Goal: Task Accomplishment & Management: Use online tool/utility

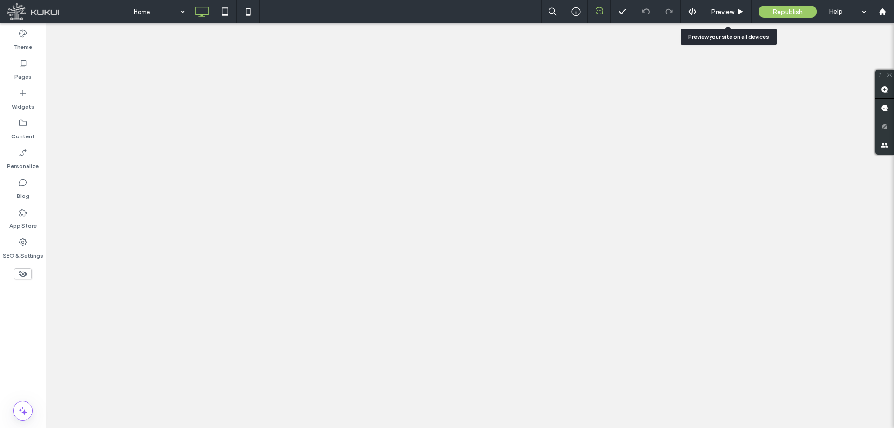
click at [733, 11] on span "Preview" at bounding box center [722, 12] width 23 height 8
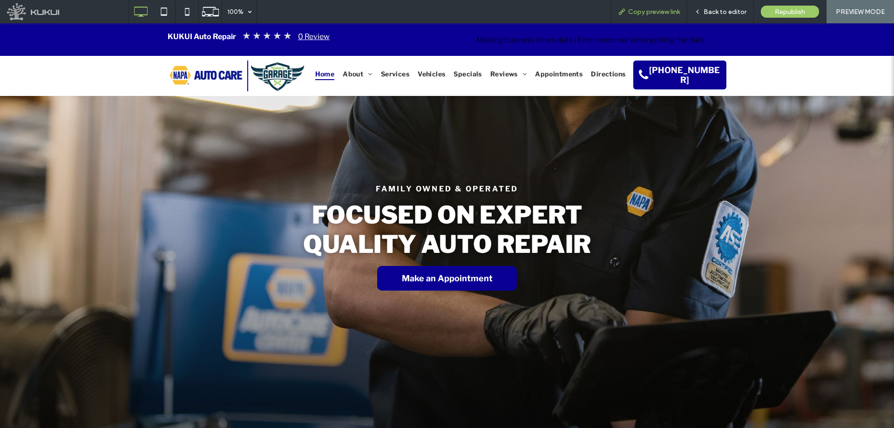
click at [651, 14] on span "Copy preview link" at bounding box center [654, 12] width 52 height 8
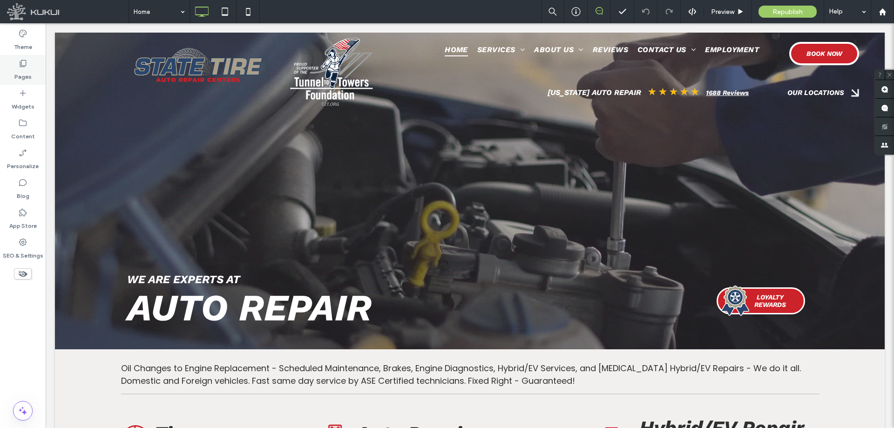
click at [28, 74] on label "Pages" at bounding box center [22, 74] width 17 height 13
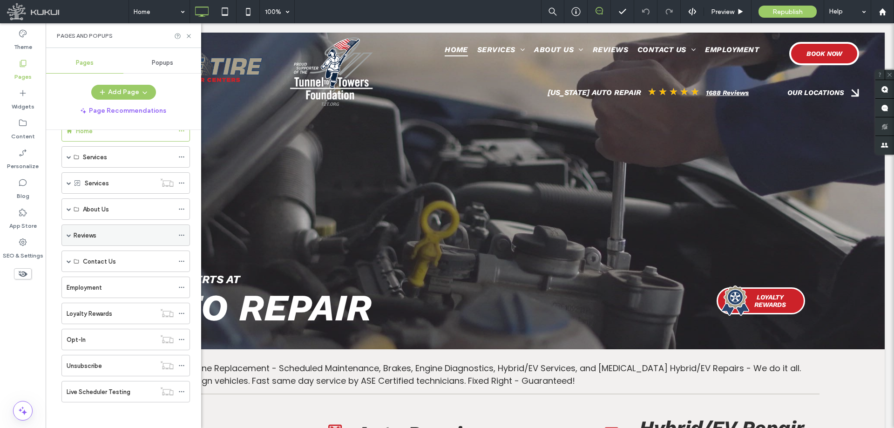
scroll to position [28, 0]
click at [68, 206] on span at bounding box center [69, 206] width 5 height 5
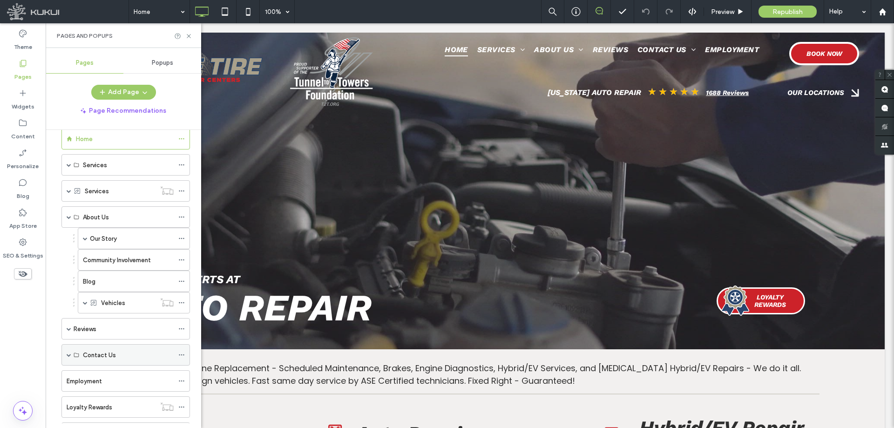
scroll to position [0, 0]
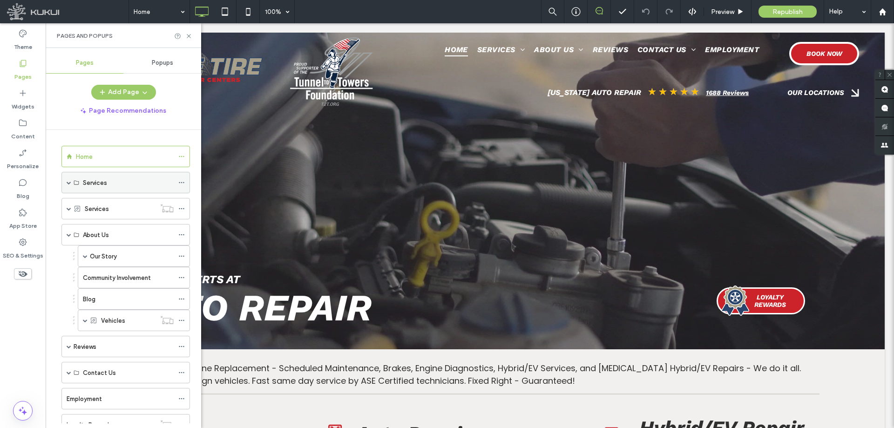
click at [69, 184] on span at bounding box center [69, 182] width 5 height 5
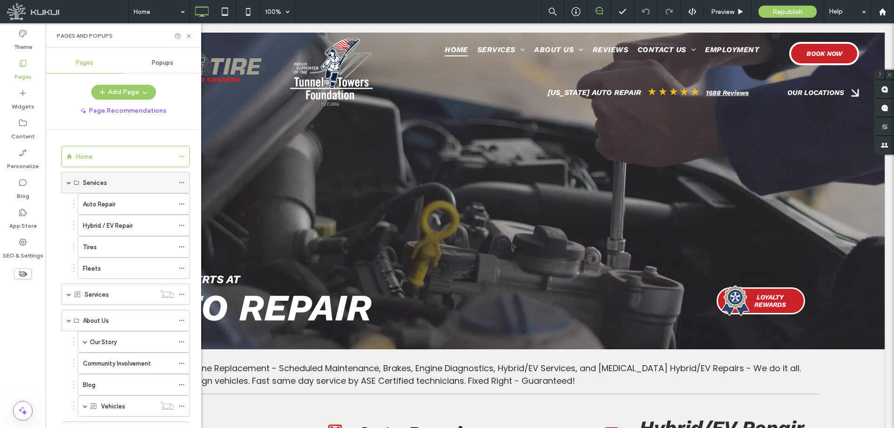
click at [69, 184] on span at bounding box center [69, 182] width 5 height 5
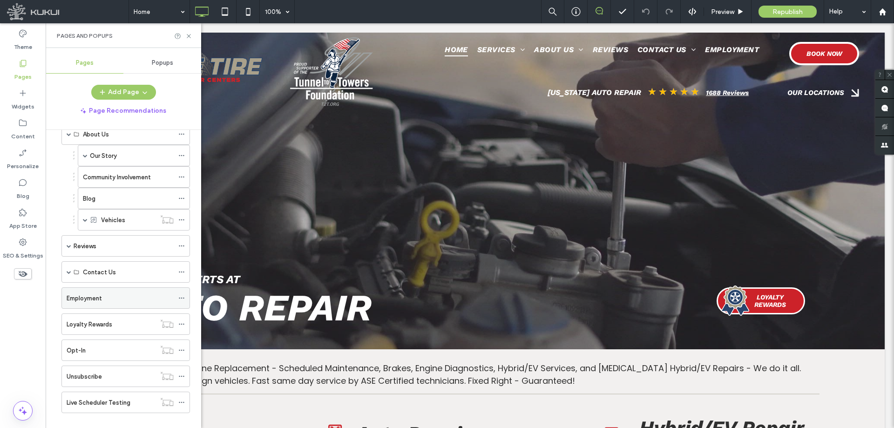
scroll to position [114, 0]
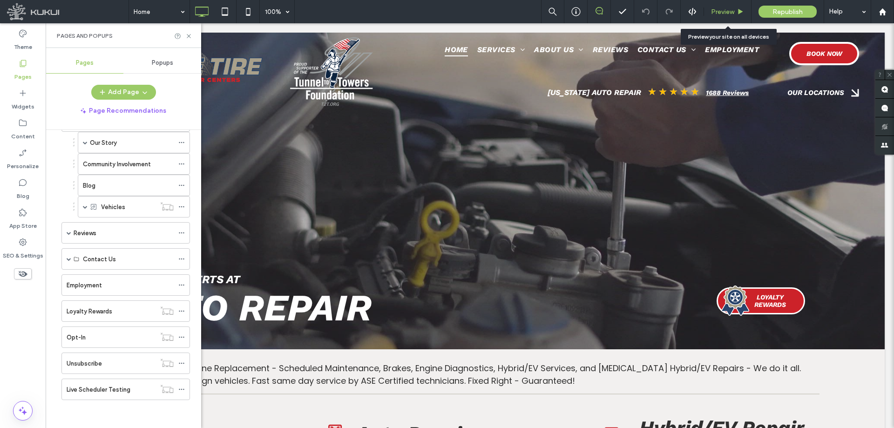
click at [719, 8] on span "Preview" at bounding box center [722, 12] width 23 height 8
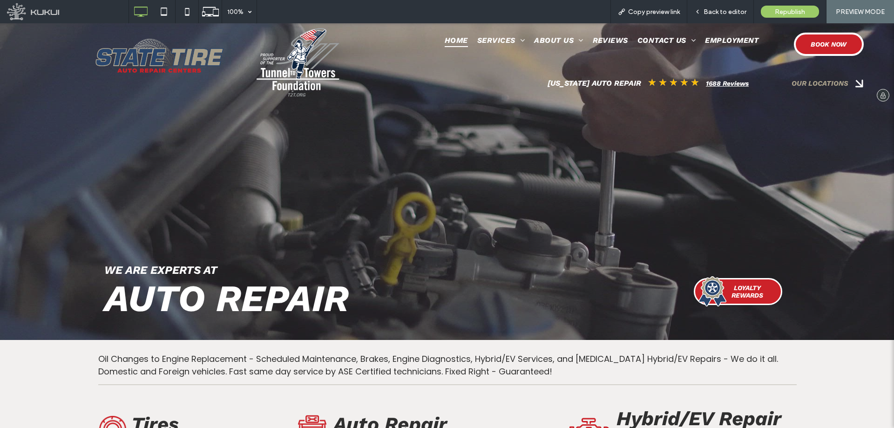
click at [823, 82] on span "OUR LOCATIONS" at bounding box center [820, 83] width 57 height 8
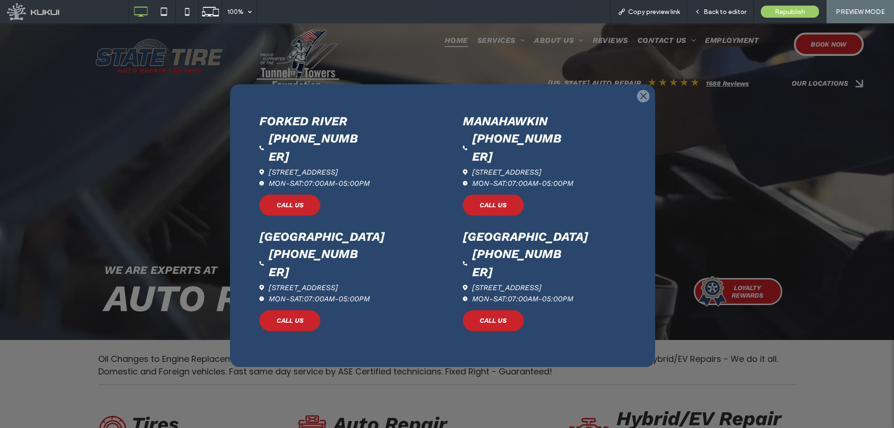
click at [316, 122] on strong "Forked River" at bounding box center [303, 121] width 88 height 14
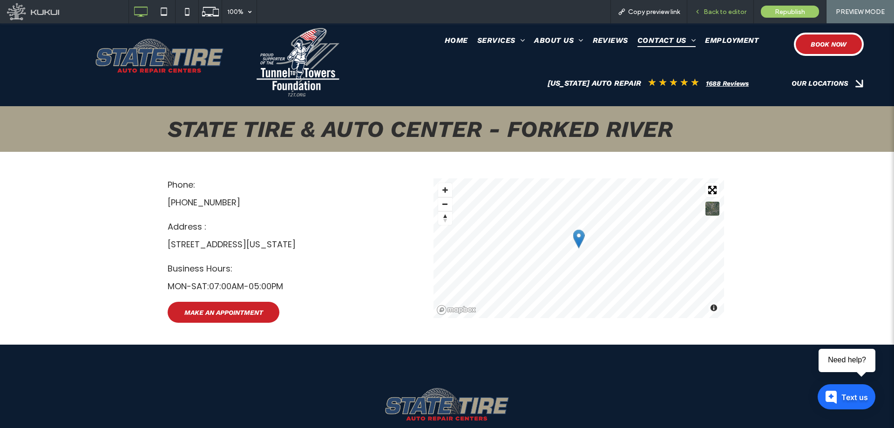
click at [728, 11] on span "Back to editor" at bounding box center [725, 12] width 43 height 8
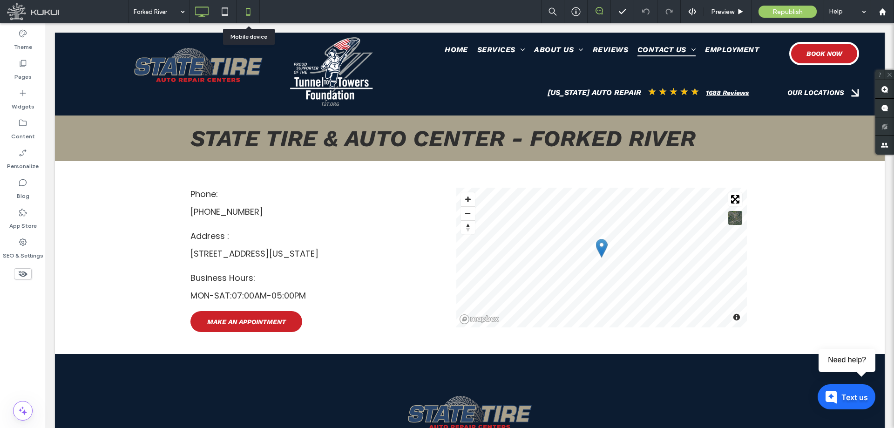
click at [251, 7] on icon at bounding box center [248, 11] width 19 height 19
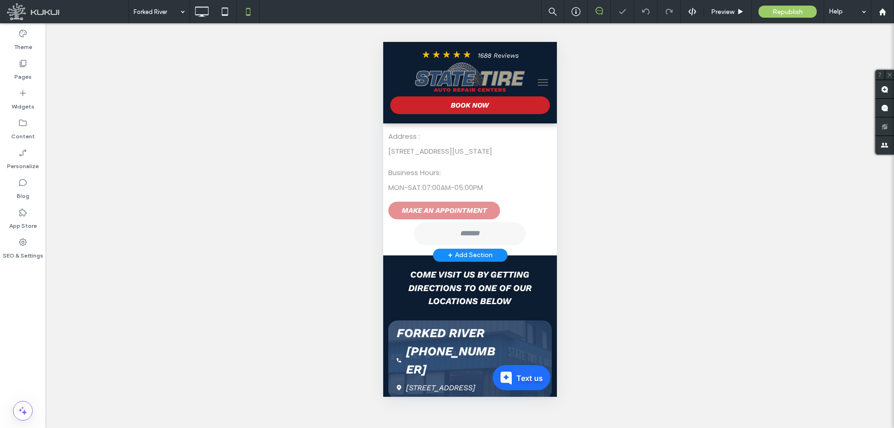
scroll to position [93, 0]
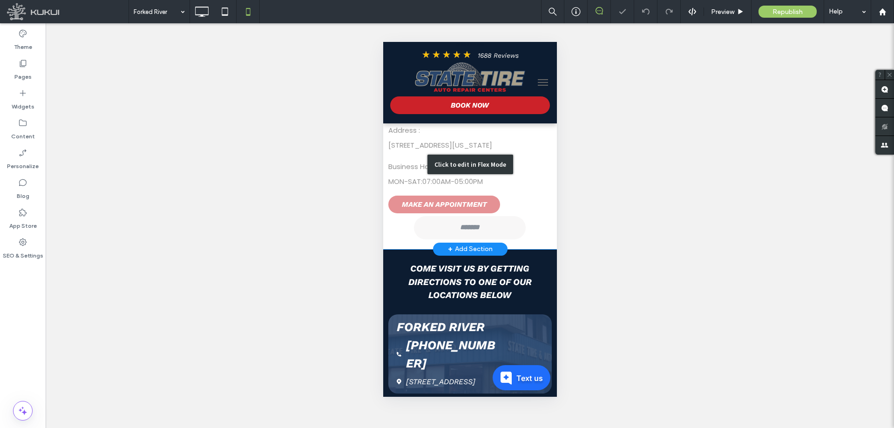
click at [503, 233] on div "Click to edit in Flex Mode" at bounding box center [470, 164] width 174 height 169
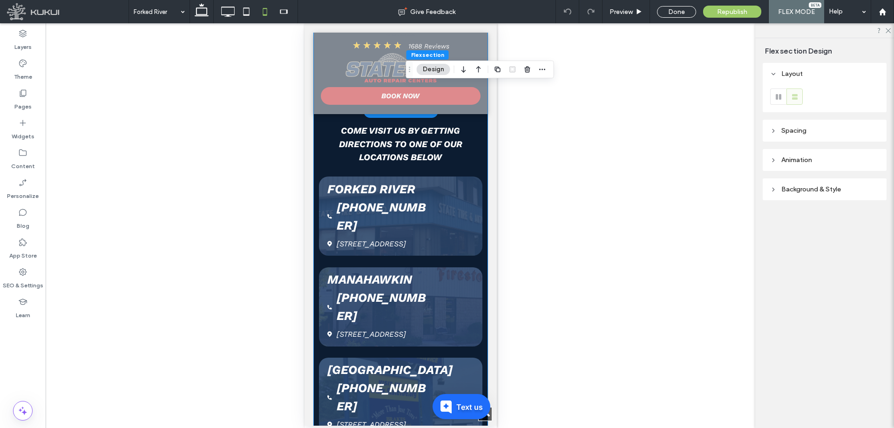
scroll to position [35, 0]
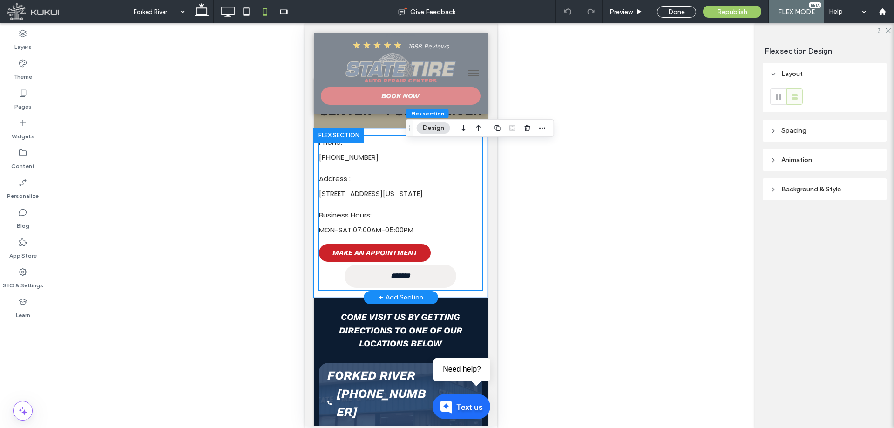
click at [448, 260] on div "Phone: (609) 971-8808 Address : 700-1 Old Shore Road, Forked River, New Jersey …" at bounding box center [400, 198] width 163 height 123
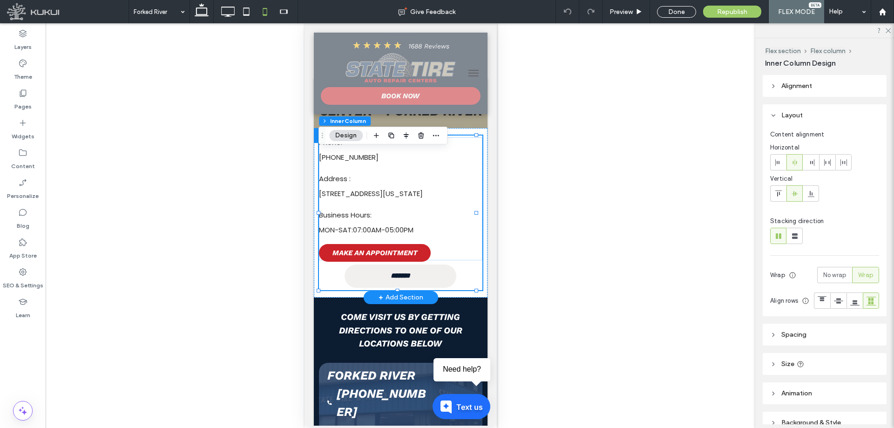
click at [455, 282] on div "Phone: (609) 971-8808 Address : 700-1 Old Shore Road, Forked River, New Jersey …" at bounding box center [400, 213] width 163 height 155
click at [431, 288] on link "*******" at bounding box center [400, 275] width 112 height 23
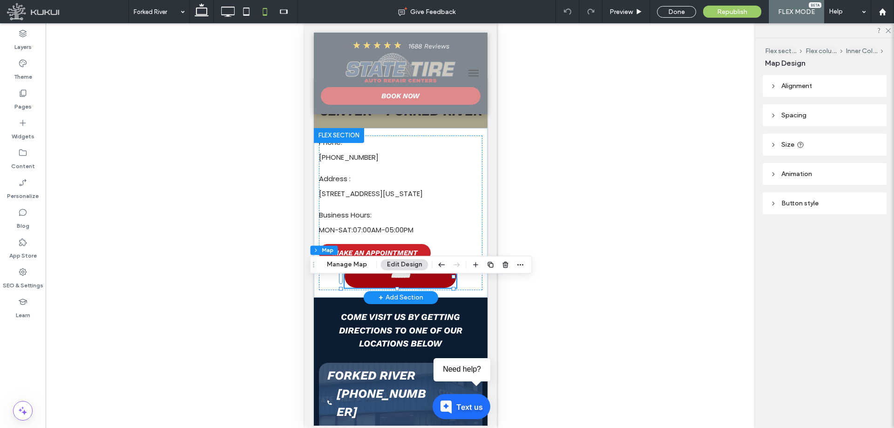
type input "**"
click at [466, 247] on div "Phone: (609) 971-8808 Address : 700-1 Old Shore Road, Forked River, New Jersey …" at bounding box center [400, 198] width 163 height 123
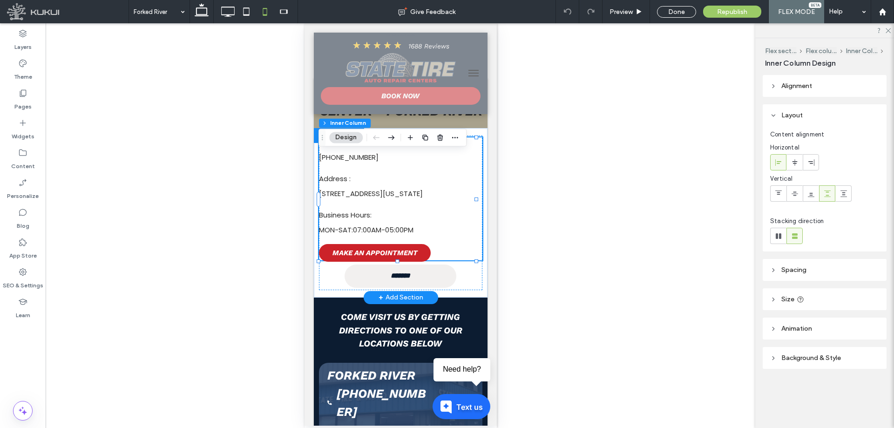
type input "**"
click at [469, 290] on div "Phone: (609) 971-8808 Address : 700-1 Old Shore Road, Forked River, New Jersey …" at bounding box center [400, 213] width 163 height 155
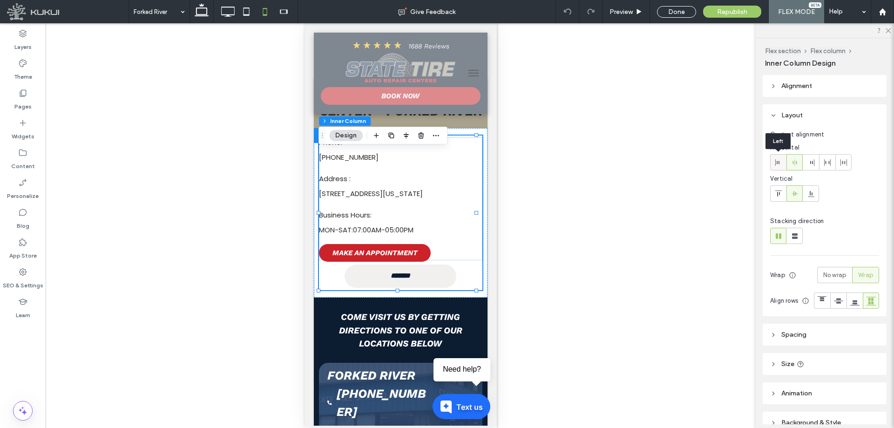
click at [782, 164] on icon at bounding box center [778, 162] width 7 height 7
type input "**"
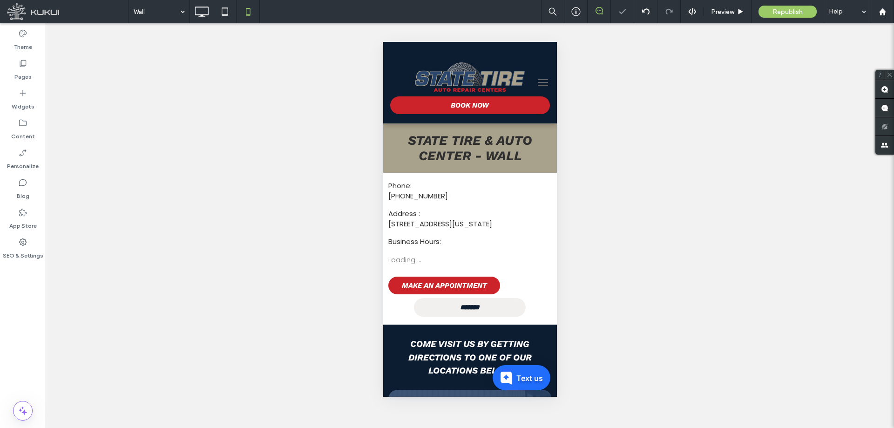
scroll to position [0, 0]
click at [18, 69] on label "Pages" at bounding box center [22, 74] width 17 height 13
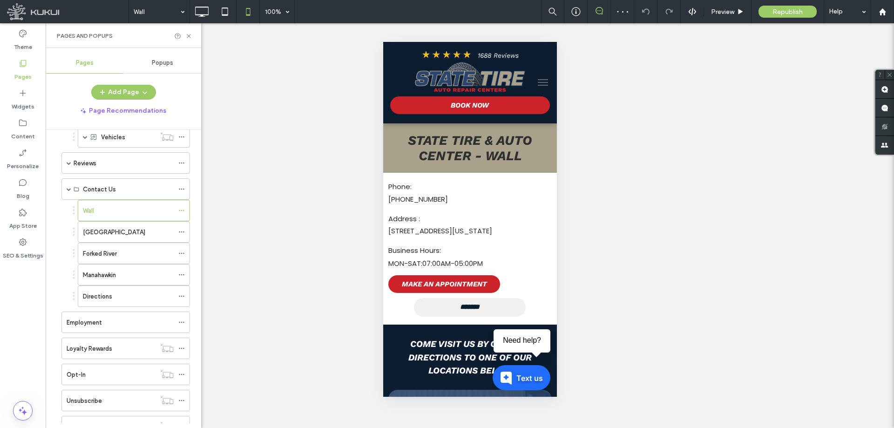
scroll to position [186, 0]
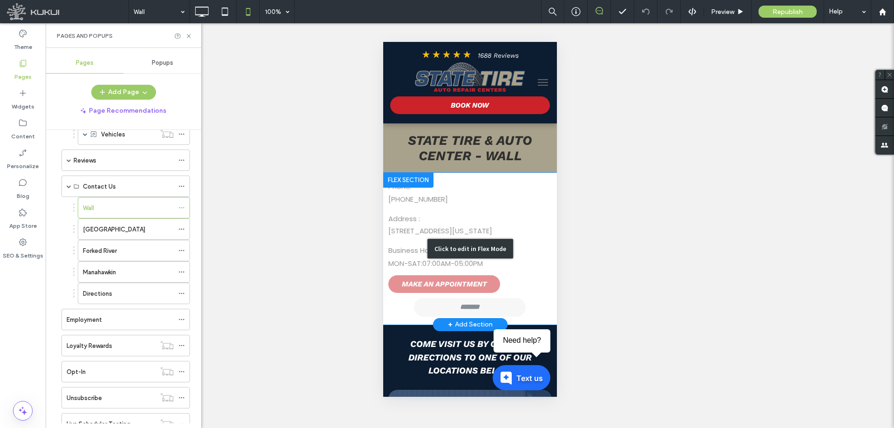
click at [515, 279] on div "Click to edit in Flex Mode" at bounding box center [470, 249] width 174 height 152
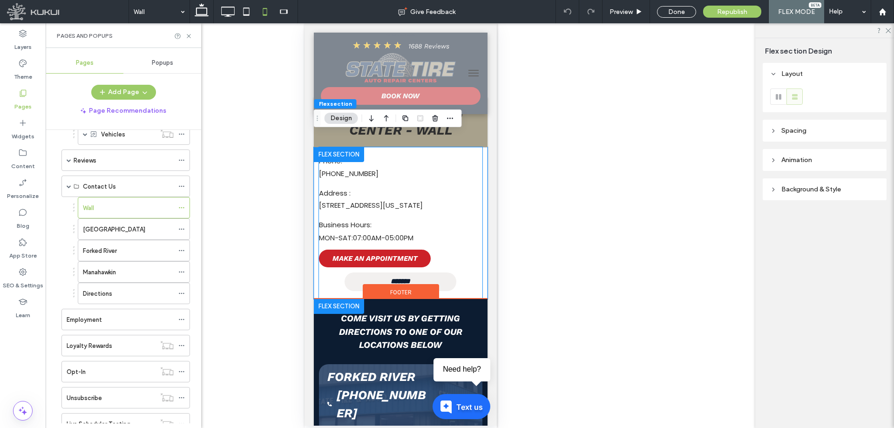
scroll to position [0, 0]
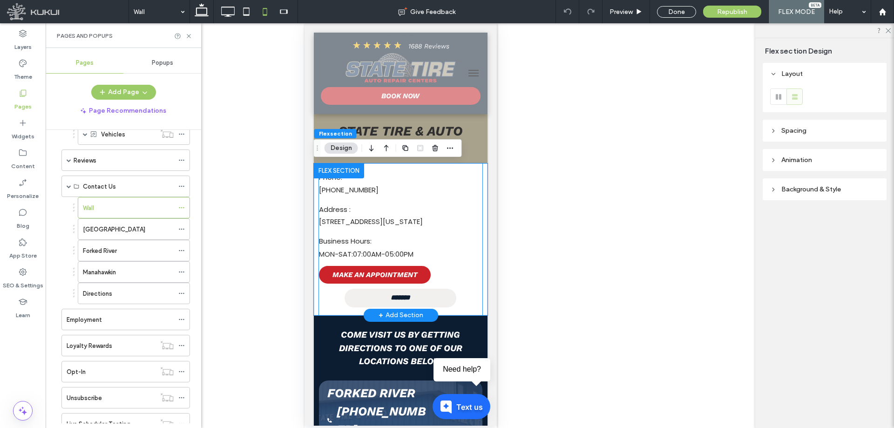
click at [447, 263] on div "Phone: (732) 449-4334 Address : 2040 Highway 35, Wall Township, New Jersey 0771…" at bounding box center [400, 227] width 163 height 112
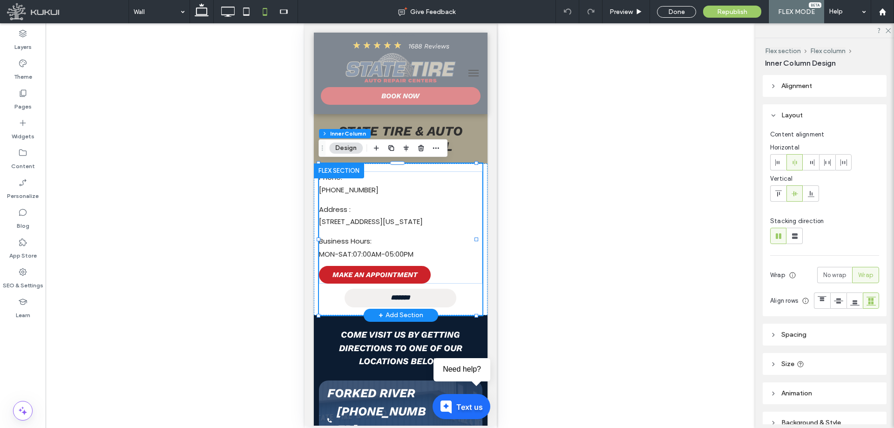
click at [461, 299] on div "Phone: (732) 449-4334 Address : 2040 Highway 35, Wall Township, New Jersey 0771…" at bounding box center [400, 239] width 163 height 152
click at [778, 162] on icon at bounding box center [778, 162] width 7 height 7
type input "**"
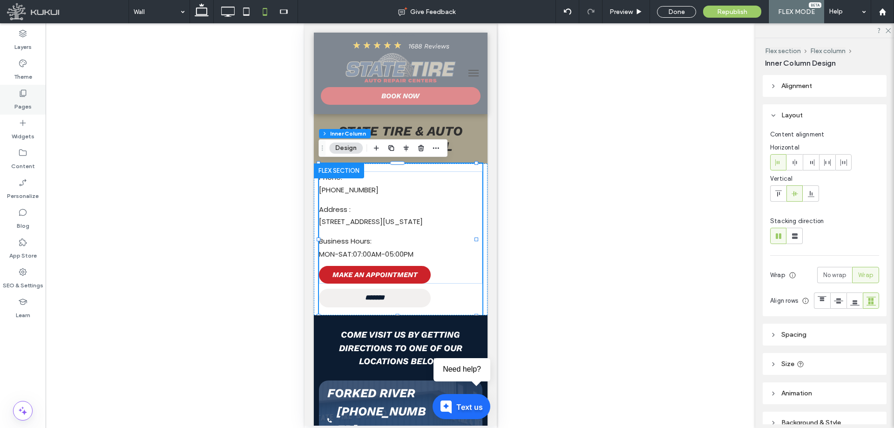
click at [33, 100] on div "Pages" at bounding box center [23, 100] width 46 height 30
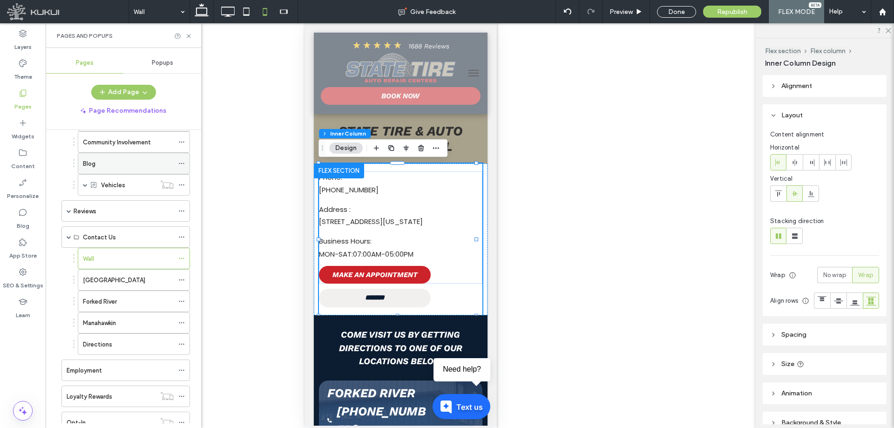
scroll to position [140, 0]
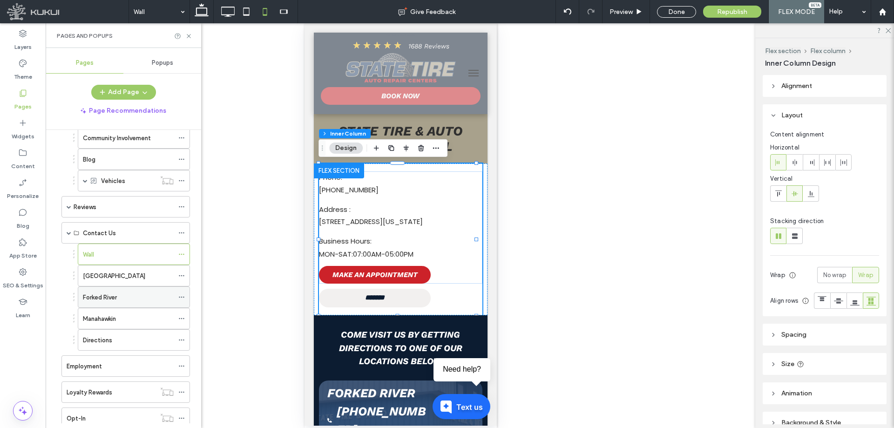
click at [110, 300] on label "Forked River" at bounding box center [100, 297] width 34 height 16
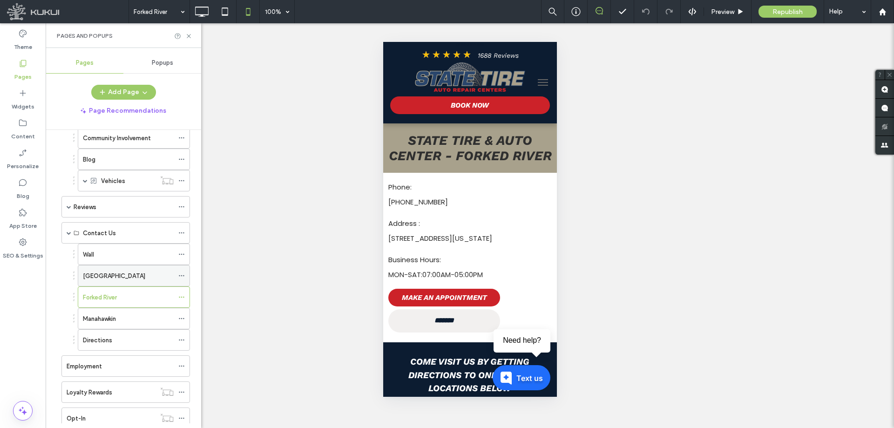
click at [127, 272] on div "Brick Township" at bounding box center [128, 276] width 91 height 10
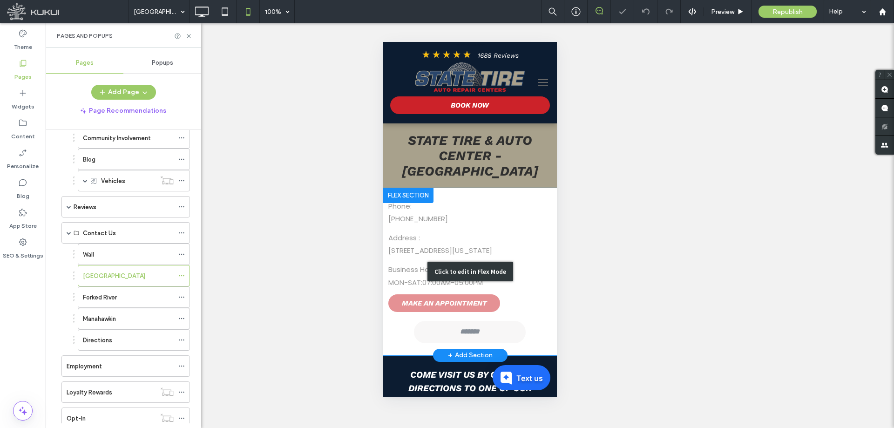
click at [484, 318] on div "Click to edit in Flex Mode" at bounding box center [470, 271] width 174 height 167
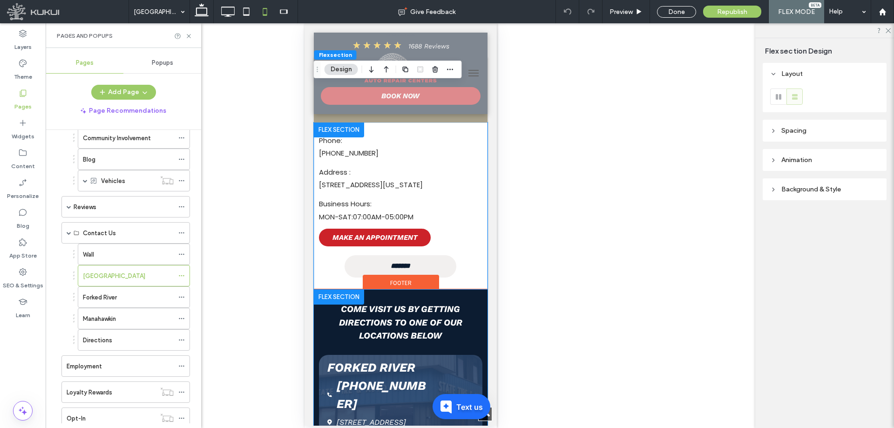
scroll to position [33, 0]
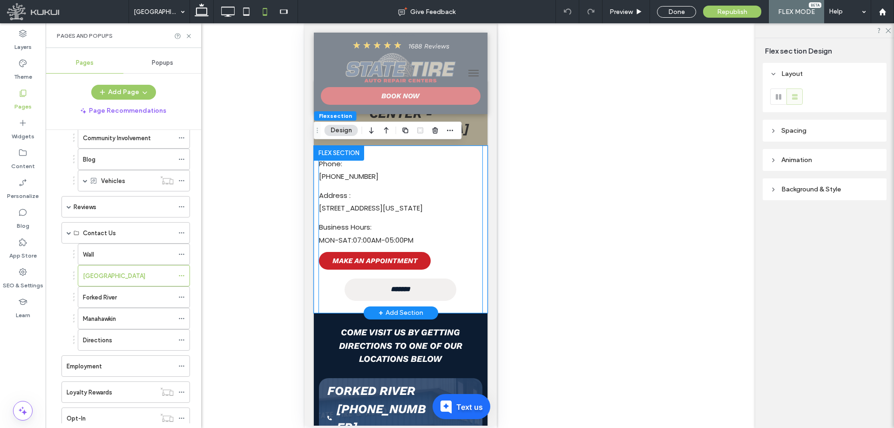
click at [467, 263] on div "Phone: (732) 701-3749 Address : 460 Brick Boulevard, Brick Township, New Jersey…" at bounding box center [400, 213] width 163 height 111
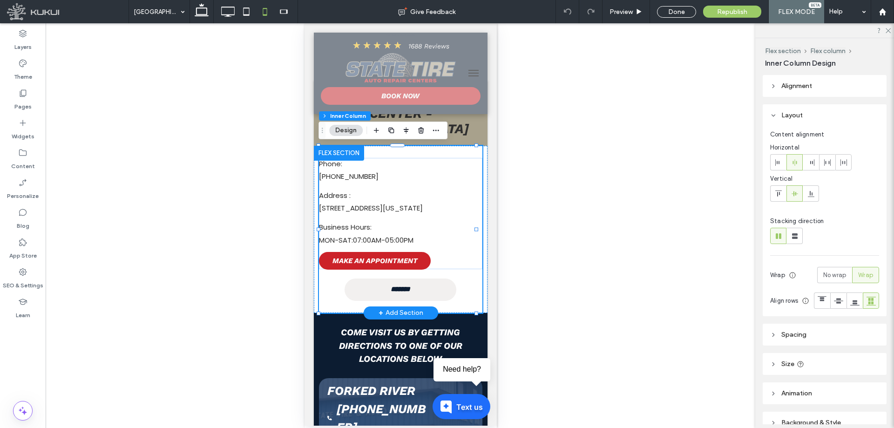
click at [459, 278] on div "Phone: (732) 701-3749 Address : 460 Brick Boulevard, Brick Township, New Jersey…" at bounding box center [400, 229] width 163 height 167
click at [778, 167] on span at bounding box center [778, 162] width 7 height 15
type input "**"
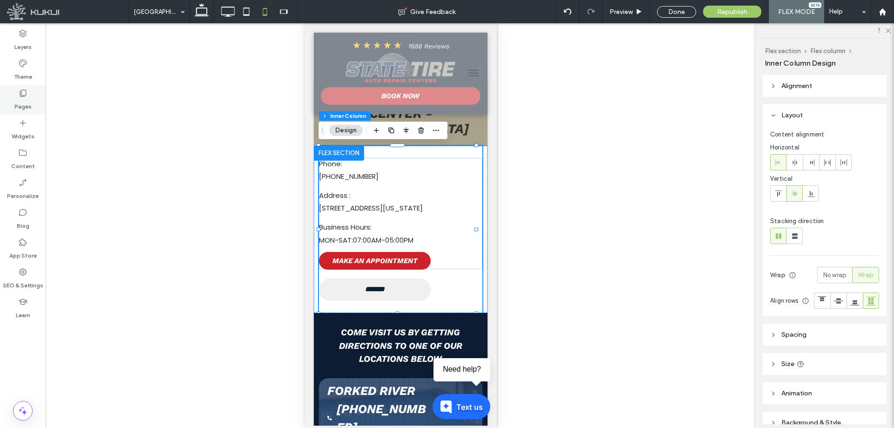
click at [29, 102] on label "Pages" at bounding box center [22, 104] width 17 height 13
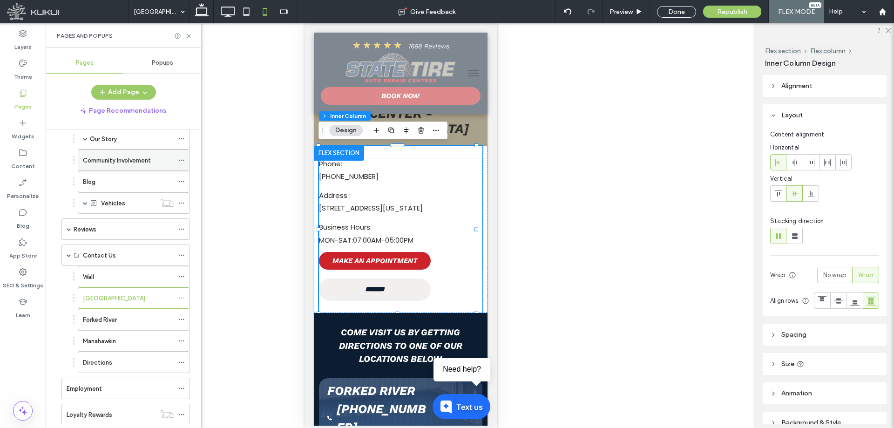
scroll to position [140, 0]
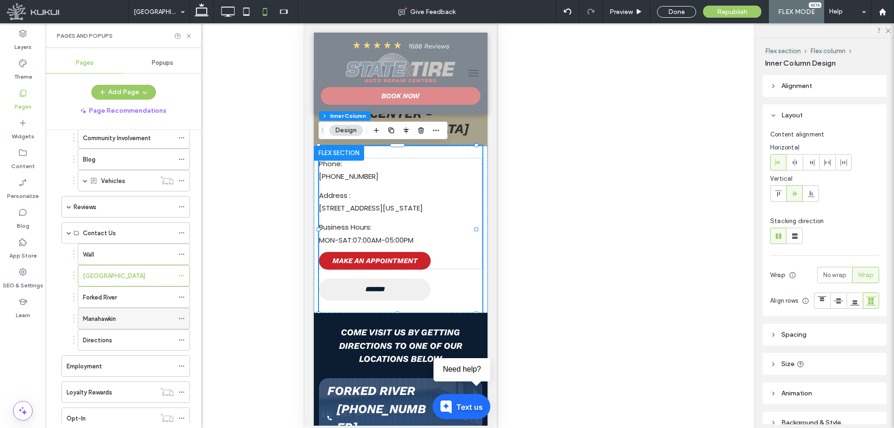
click at [136, 318] on div "Manahawkin" at bounding box center [128, 319] width 91 height 10
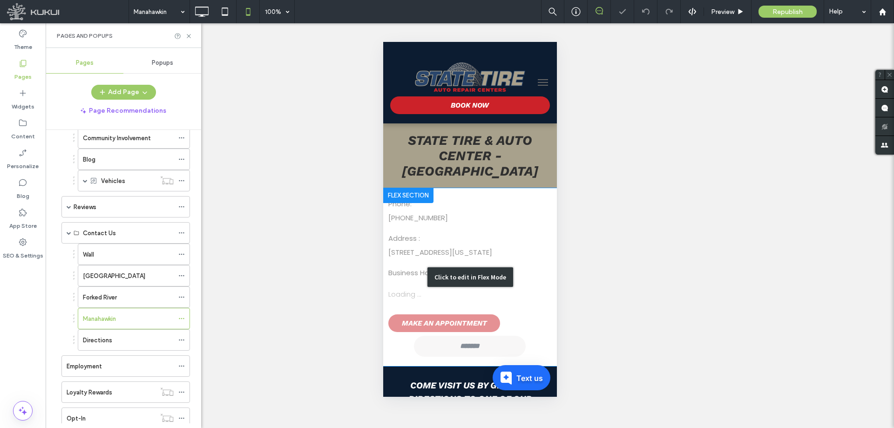
click at [499, 276] on div "Click to edit in Flex Mode" at bounding box center [470, 277] width 174 height 178
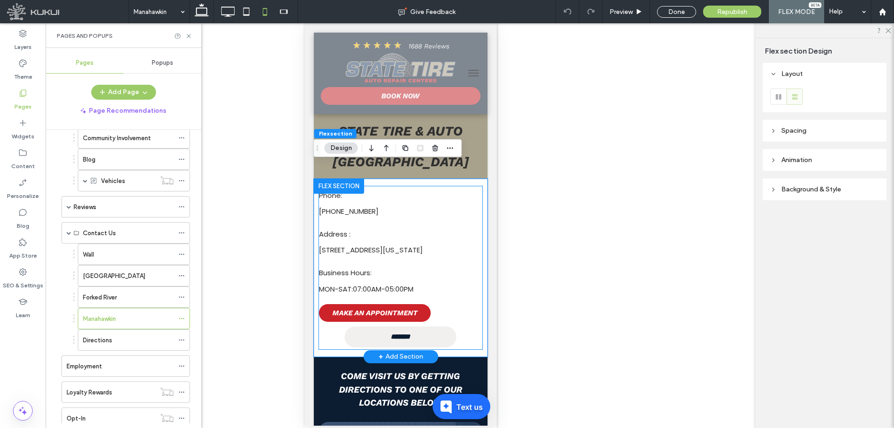
click at [458, 311] on div "Phone: (609) 597-5025 Address : 985 N Main St, Manahawkin, New Jersey 08050 Bus…" at bounding box center [400, 267] width 163 height 163
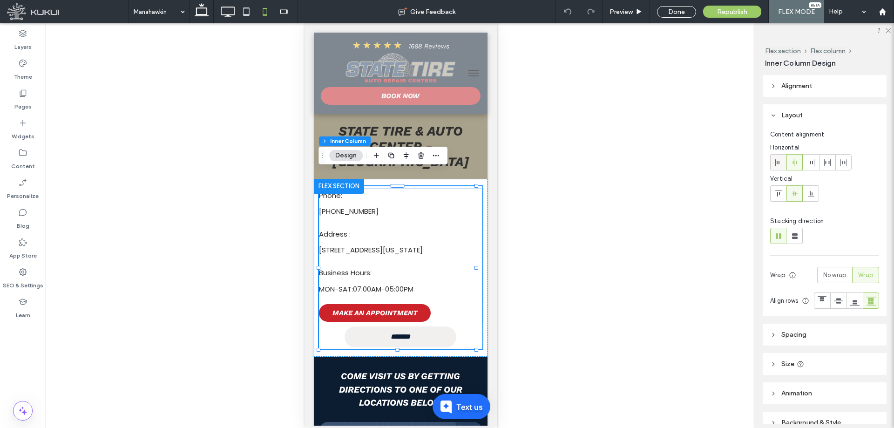
click at [778, 167] on span at bounding box center [778, 162] width 7 height 15
type input "**"
click at [10, 109] on div "Pages" at bounding box center [23, 100] width 46 height 30
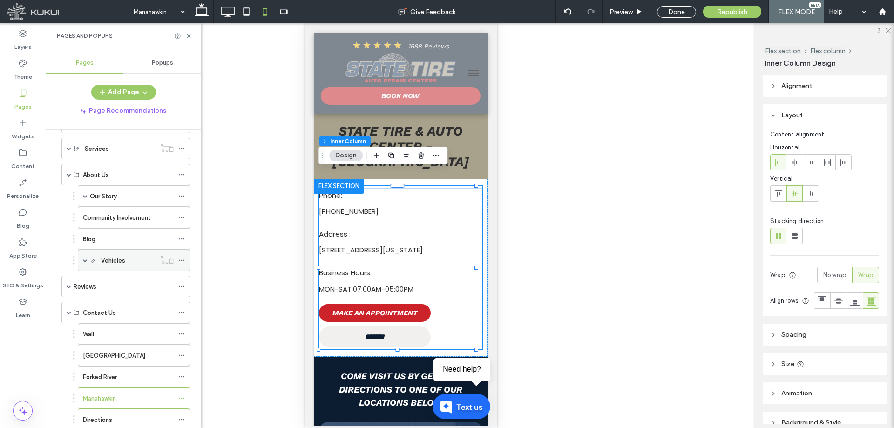
scroll to position [221, 0]
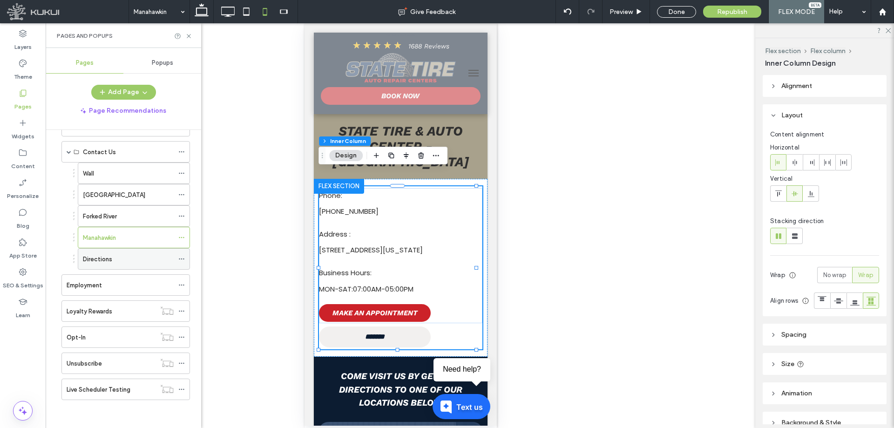
click at [111, 251] on div "Directions" at bounding box center [128, 259] width 91 height 20
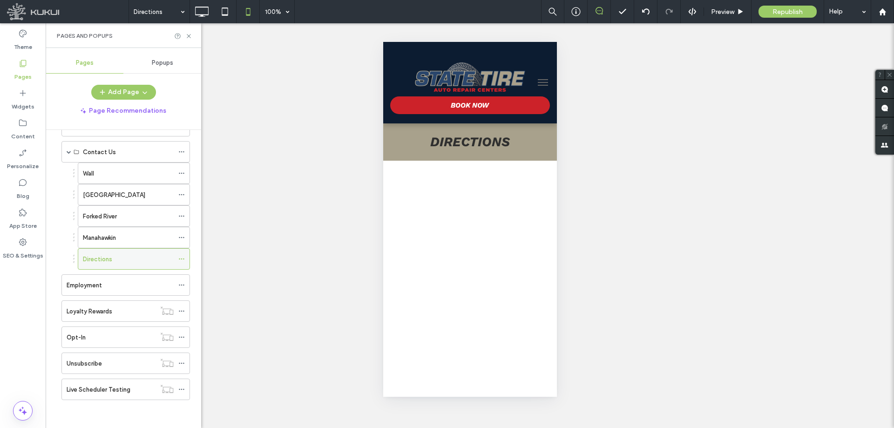
scroll to position [0, 0]
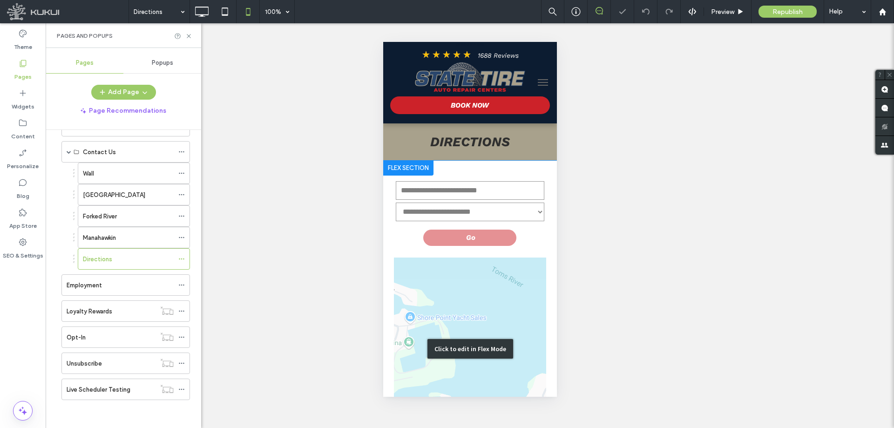
click at [529, 252] on div "Click to edit in Flex Mode" at bounding box center [470, 349] width 174 height 377
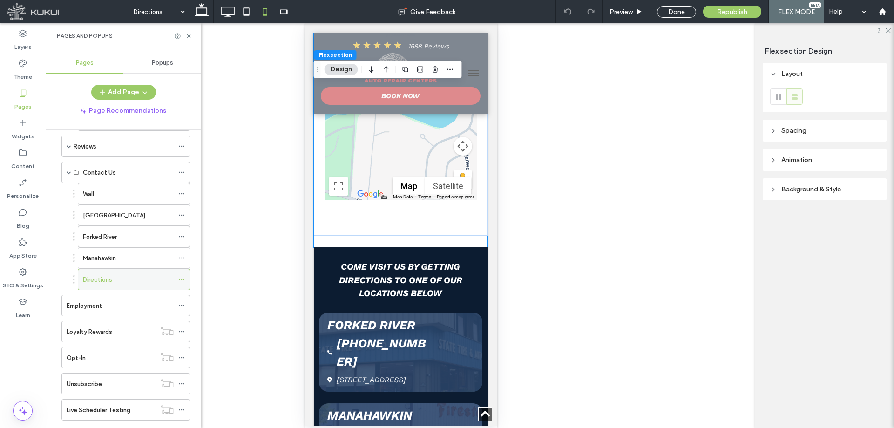
scroll to position [174, 0]
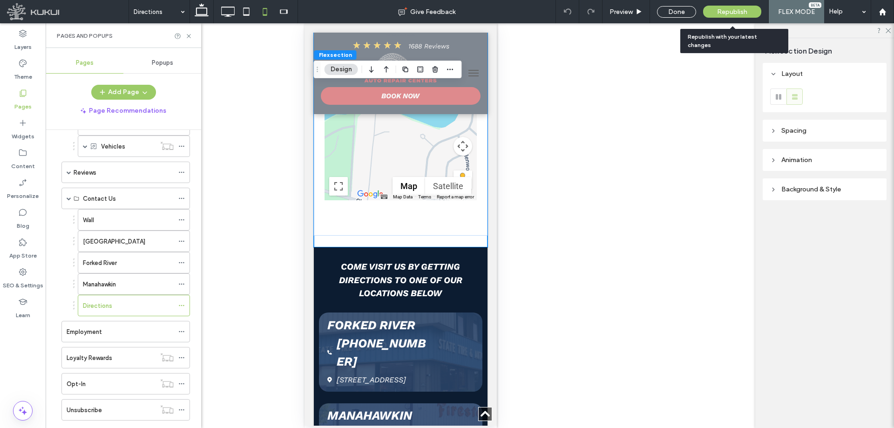
click at [731, 12] on span "Republish" at bounding box center [732, 12] width 30 height 8
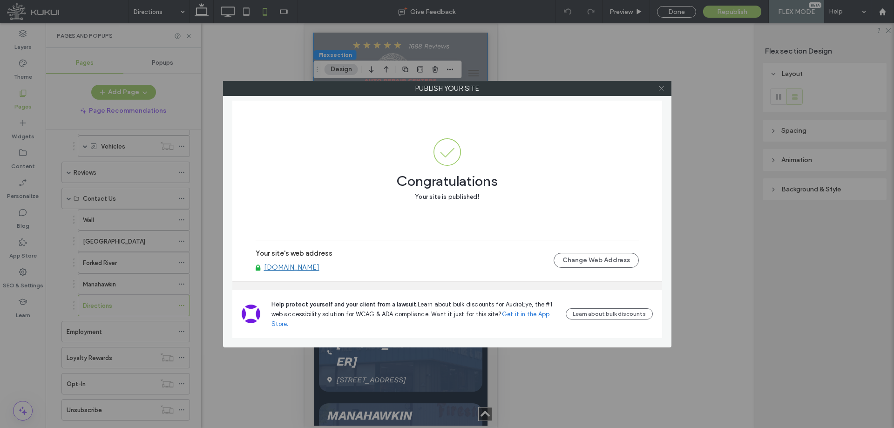
click at [664, 88] on icon at bounding box center [661, 88] width 7 height 7
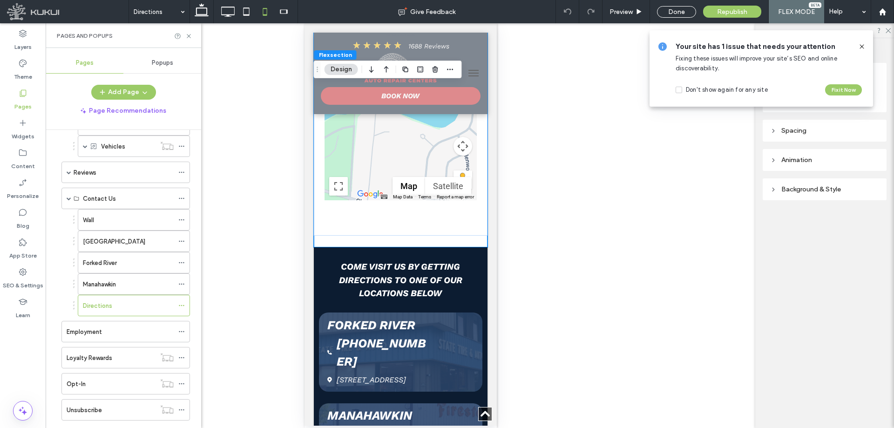
click at [859, 44] on icon at bounding box center [861, 46] width 7 height 7
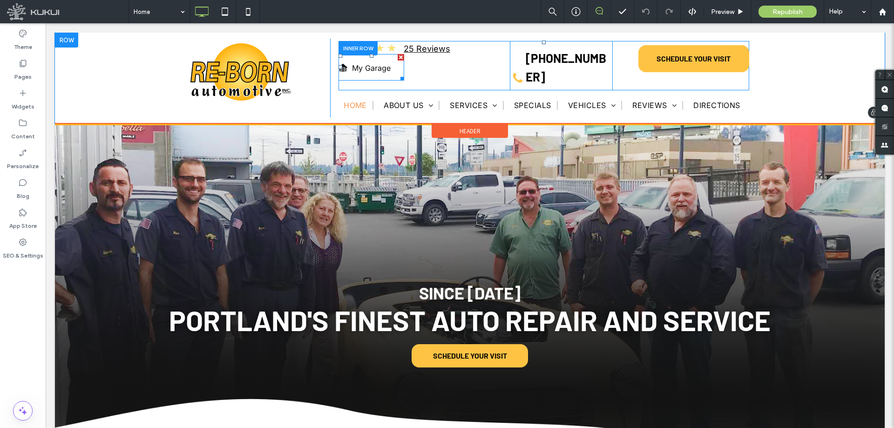
click at [372, 66] on span at bounding box center [372, 67] width 66 height 27
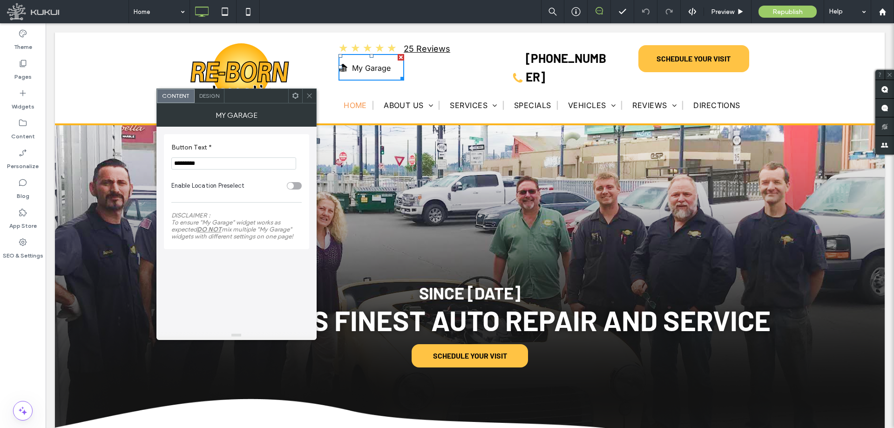
click at [203, 92] on div "Design" at bounding box center [210, 96] width 30 height 14
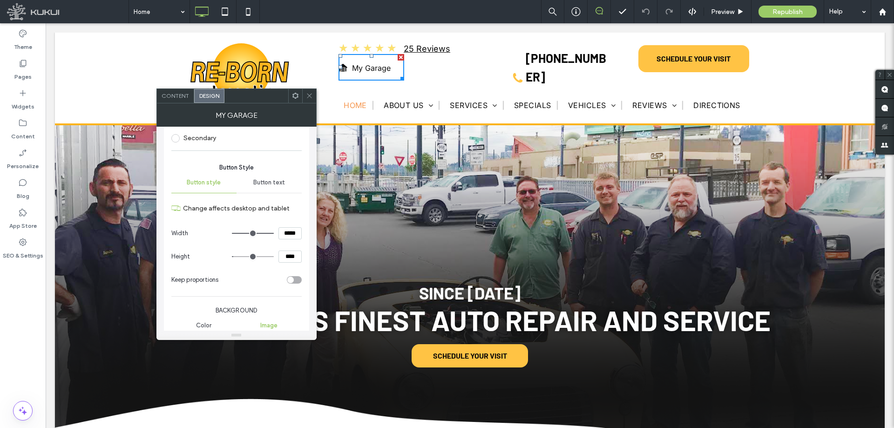
scroll to position [47, 0]
click at [264, 177] on span "Button text" at bounding box center [269, 179] width 32 height 7
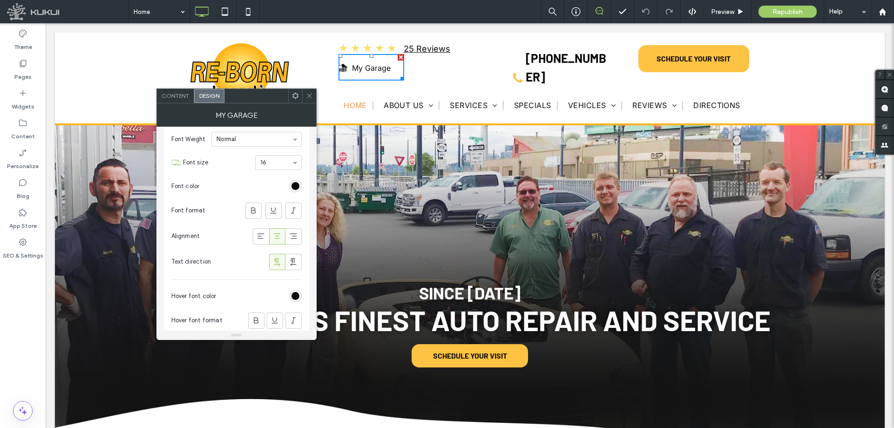
scroll to position [140, 0]
click at [290, 285] on section "Hover font color" at bounding box center [236, 291] width 130 height 23
click at [294, 286] on div "rgb(7, 7, 7)" at bounding box center [295, 291] width 13 height 13
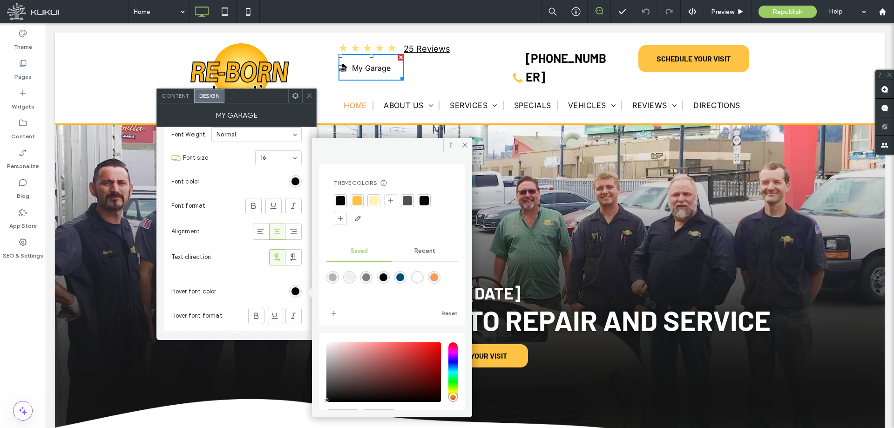
click at [405, 205] on div at bounding box center [407, 200] width 9 height 9
click at [308, 96] on icon at bounding box center [309, 95] width 7 height 7
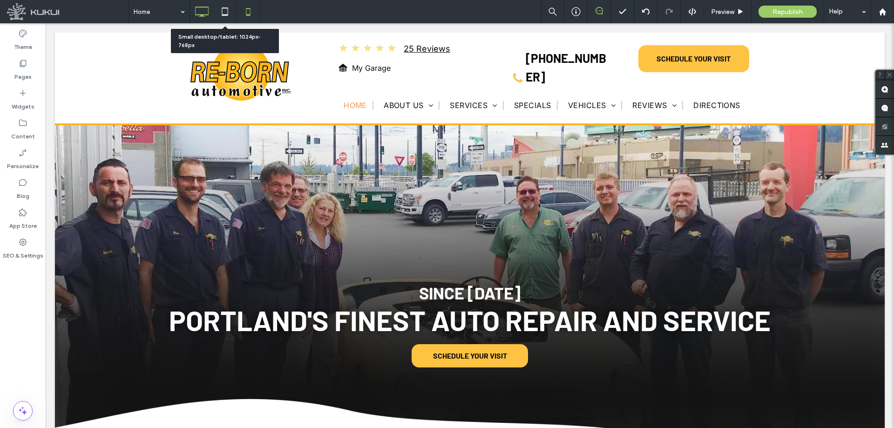
click at [224, 12] on icon at bounding box center [225, 11] width 19 height 19
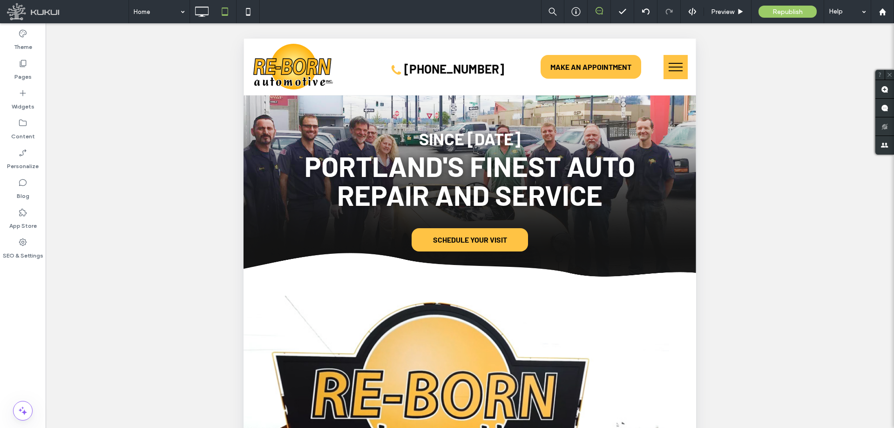
click at [677, 61] on button "menu" at bounding box center [676, 67] width 24 height 24
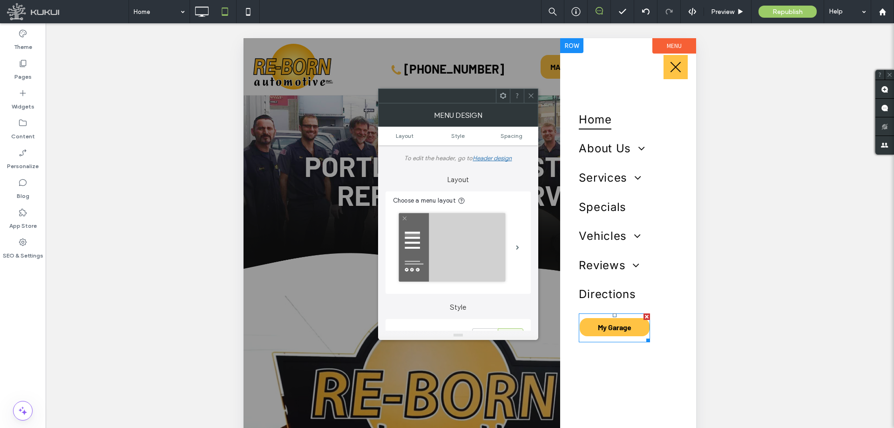
click at [609, 322] on span at bounding box center [614, 327] width 71 height 29
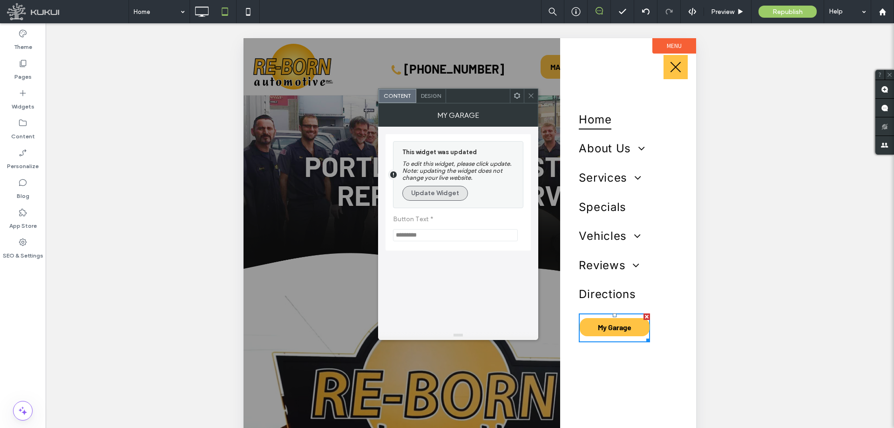
click at [436, 194] on button "Update Widget" at bounding box center [435, 193] width 66 height 15
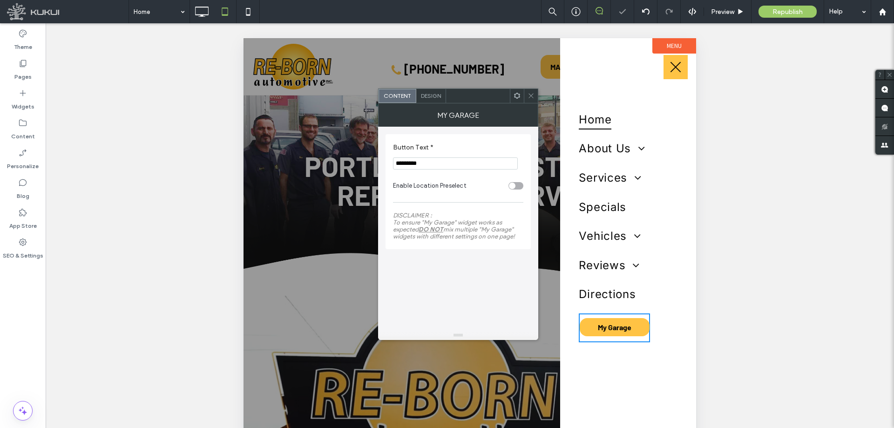
click at [430, 99] on div "Design" at bounding box center [431, 96] width 30 height 14
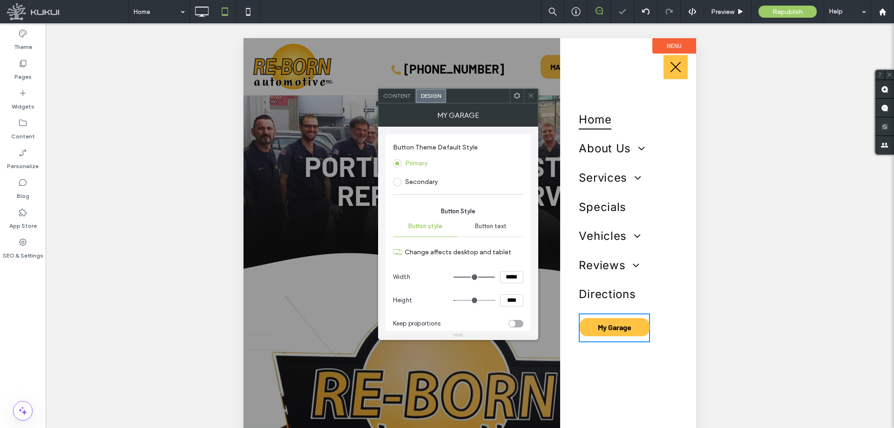
click at [426, 184] on label "Secondary" at bounding box center [421, 182] width 33 height 8
click at [250, 10] on icon at bounding box center [248, 11] width 19 height 19
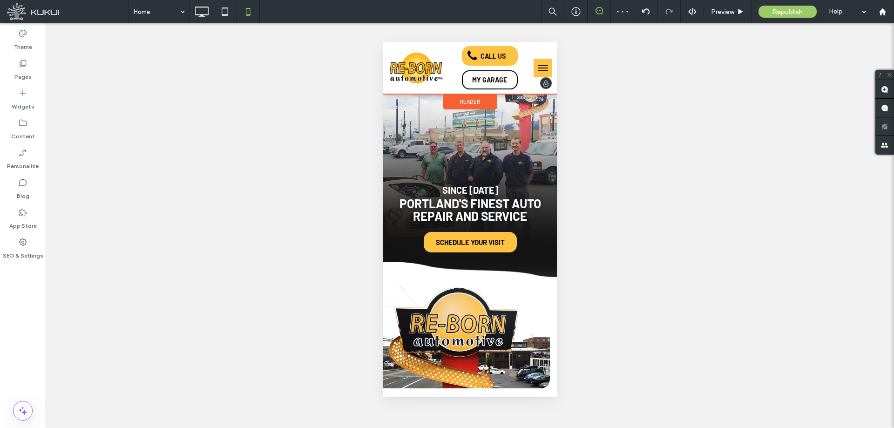
scroll to position [0, 0]
click at [537, 70] on span "menu" at bounding box center [542, 70] width 10 height 1
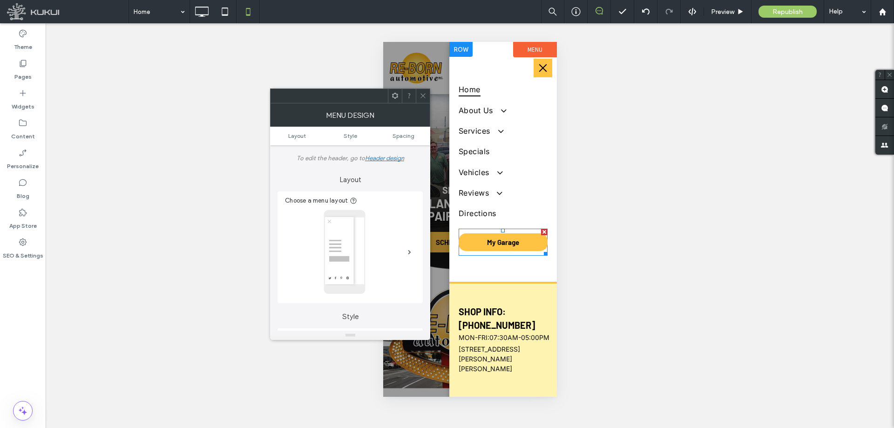
click at [502, 229] on div at bounding box center [503, 231] width 4 height 4
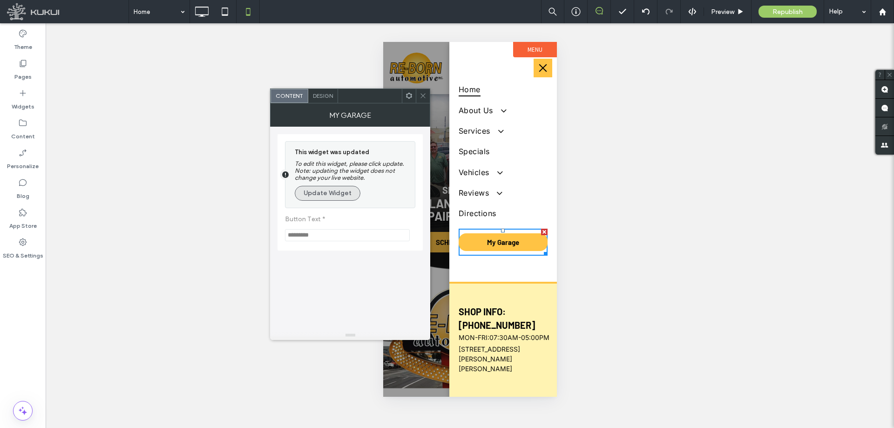
click at [342, 196] on button "Update Widget" at bounding box center [328, 193] width 66 height 15
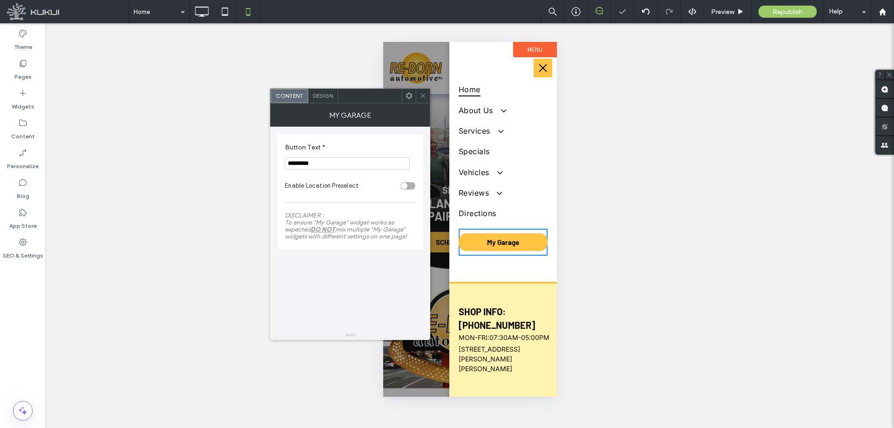
click at [329, 100] on div "Design" at bounding box center [323, 96] width 30 height 14
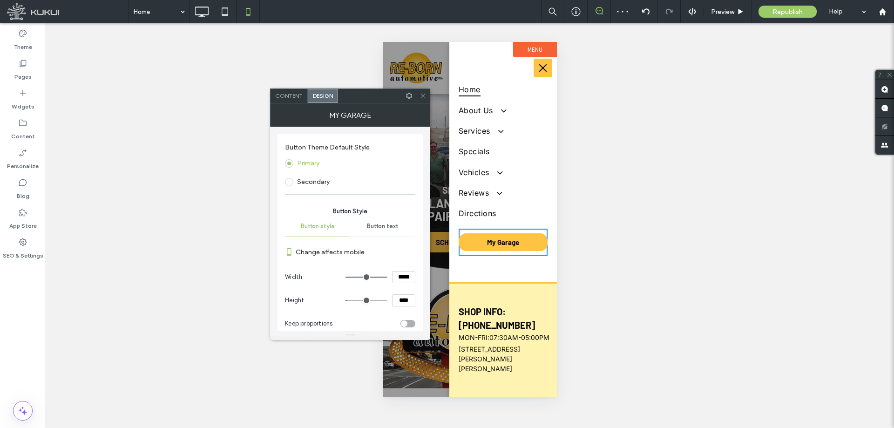
click at [328, 185] on label "Secondary" at bounding box center [313, 182] width 33 height 8
click at [425, 95] on use at bounding box center [423, 96] width 5 height 5
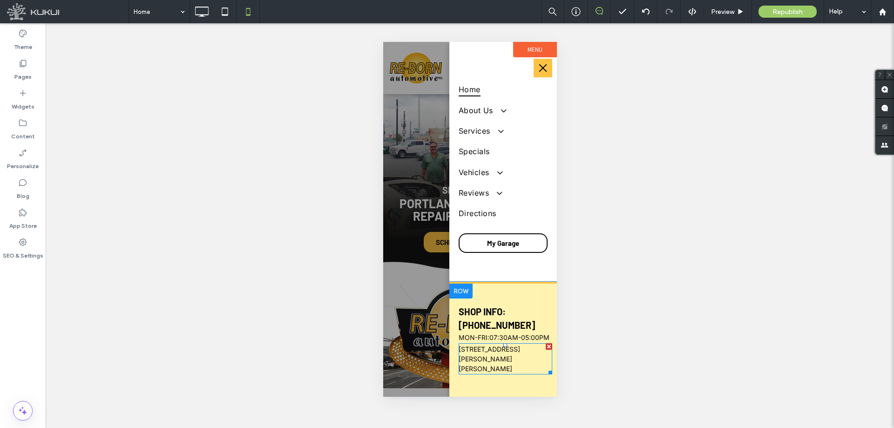
click at [505, 360] on span "[STREET_ADDRESS][PERSON_NAME][PERSON_NAME]" at bounding box center [488, 358] width 61 height 27
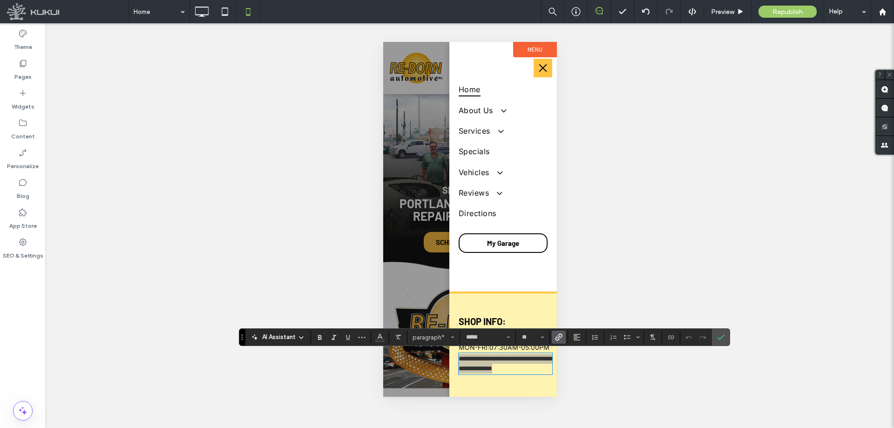
click at [559, 335] on use "Link" at bounding box center [559, 336] width 7 height 7
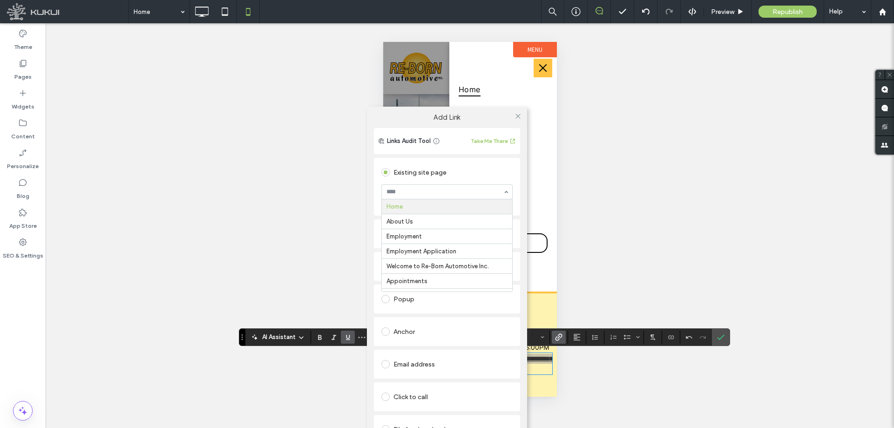
type input "*"
click at [519, 116] on icon at bounding box center [518, 116] width 7 height 7
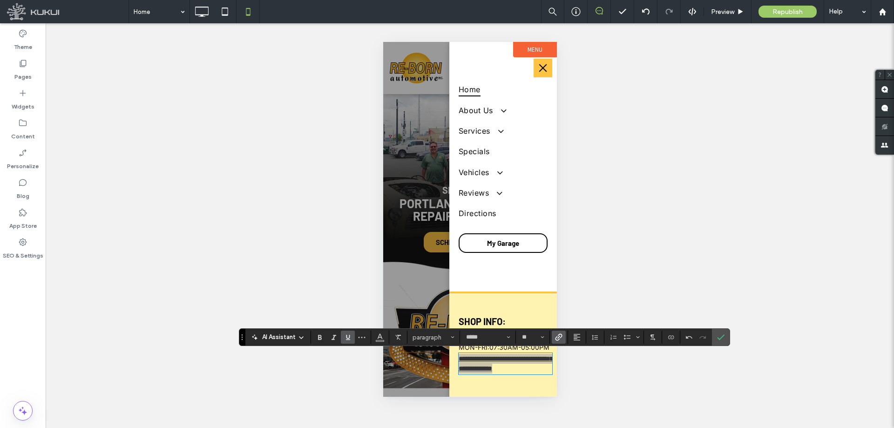
click at [351, 338] on icon "Underline" at bounding box center [347, 336] width 7 height 7
click at [383, 340] on span "Color" at bounding box center [379, 336] width 7 height 12
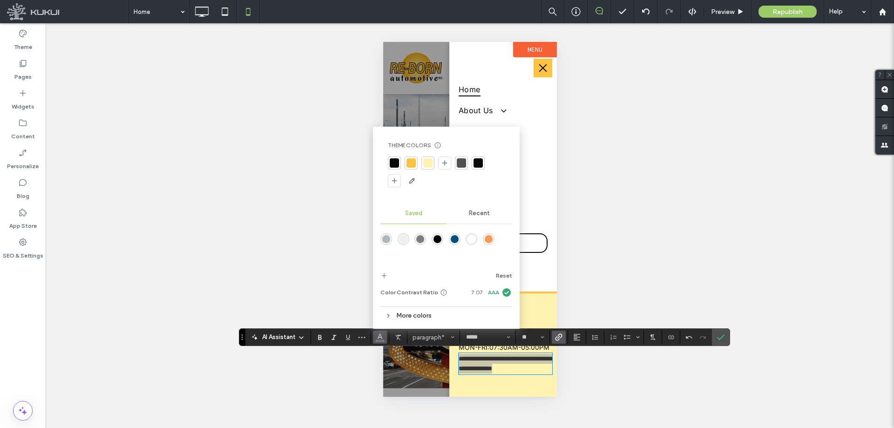
click at [480, 166] on div at bounding box center [478, 162] width 9 height 9
click at [714, 335] on label "Confirm" at bounding box center [721, 337] width 14 height 17
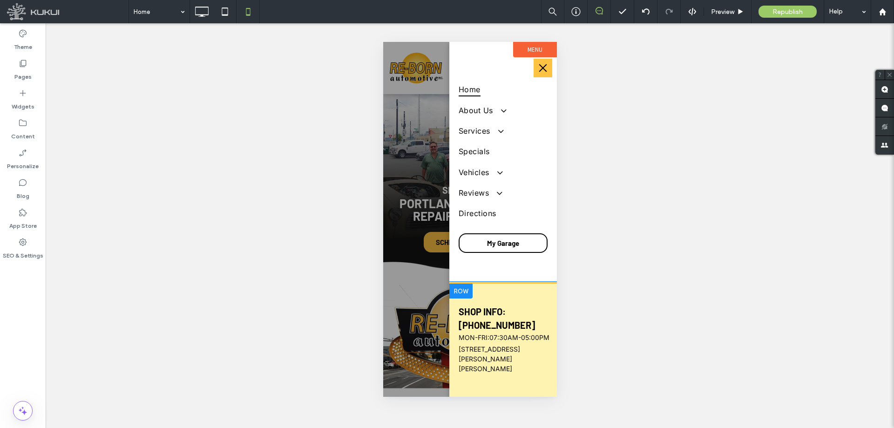
click at [402, 204] on div at bounding box center [470, 219] width 174 height 355
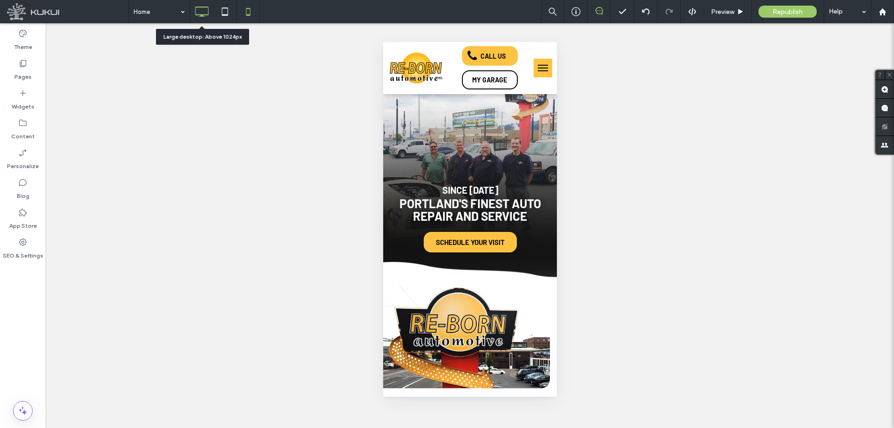
click at [207, 7] on use at bounding box center [203, 12] width 14 height 10
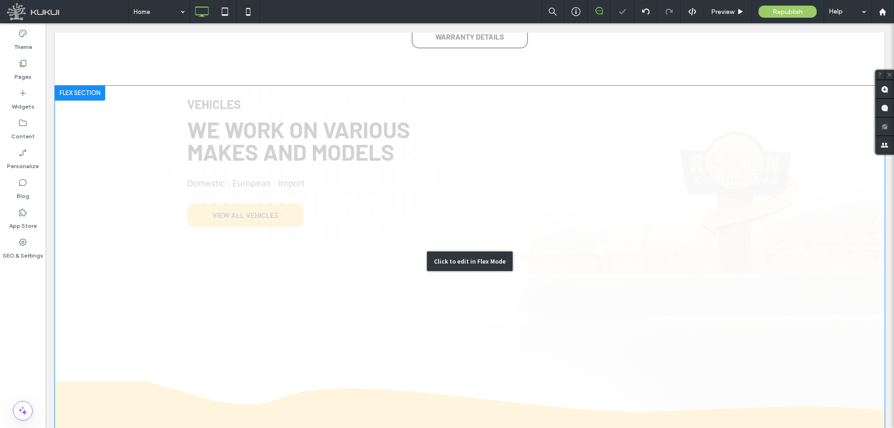
scroll to position [2214, 0]
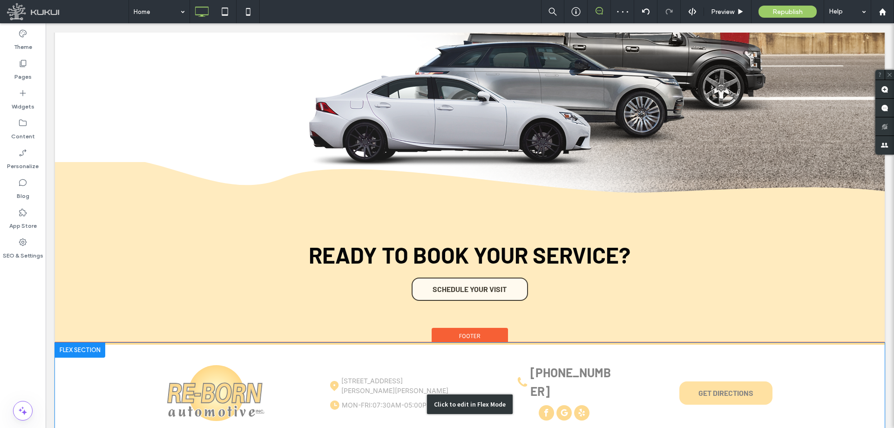
click at [559, 343] on div "Click to edit in Flex Mode" at bounding box center [470, 404] width 830 height 123
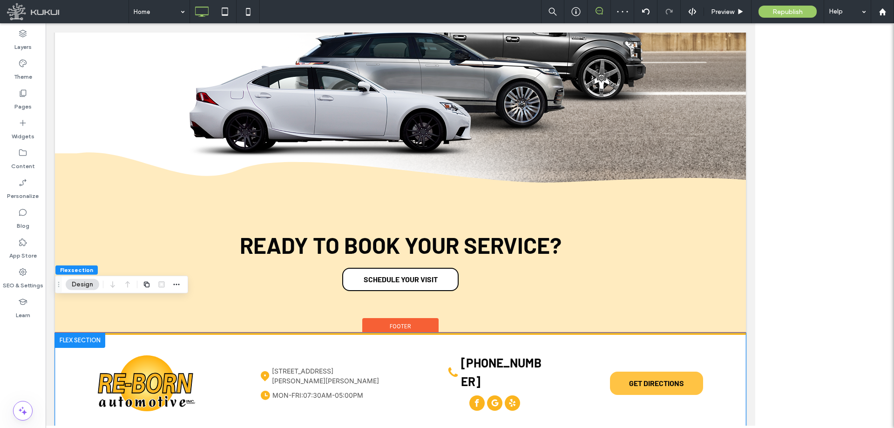
scroll to position [2157, 0]
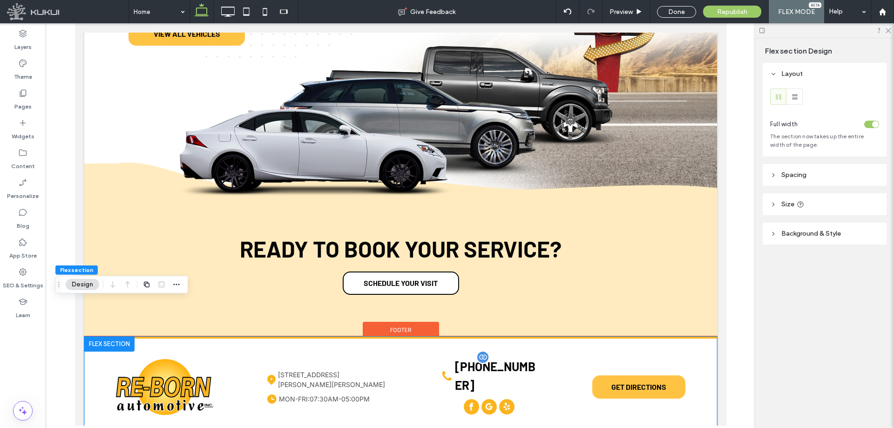
click at [499, 359] on span "[PHONE_NUMBER]" at bounding box center [494, 375] width 81 height 33
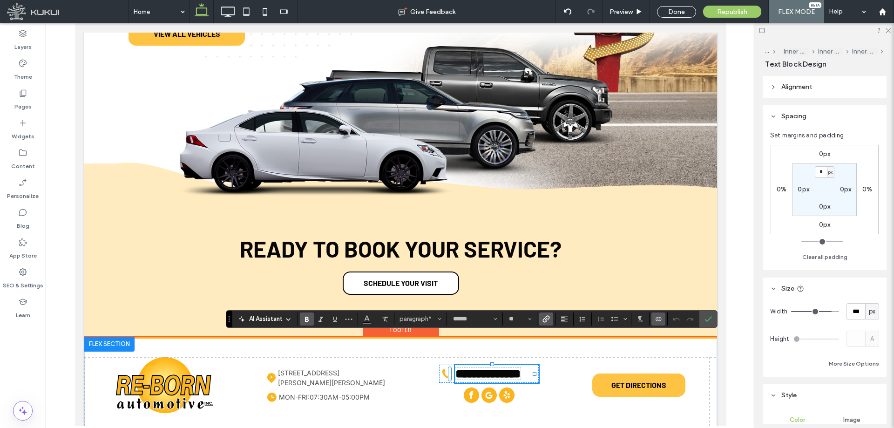
click at [549, 320] on icon "Link" at bounding box center [545, 318] width 7 height 7
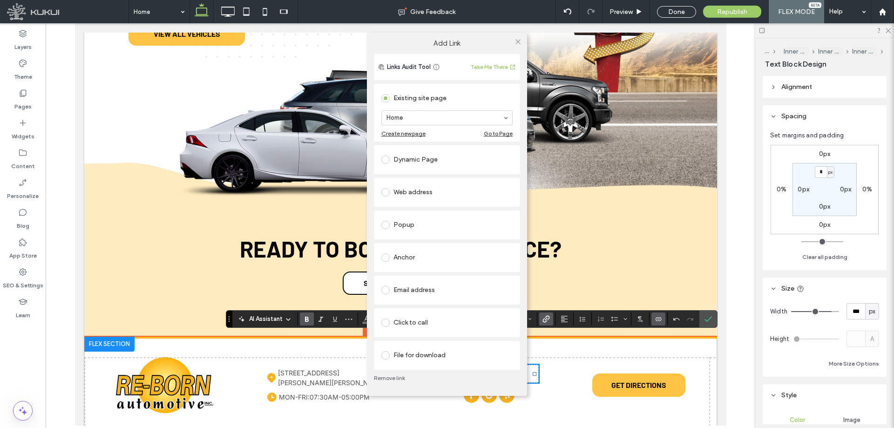
click at [426, 323] on div "Click to call" at bounding box center [446, 322] width 131 height 15
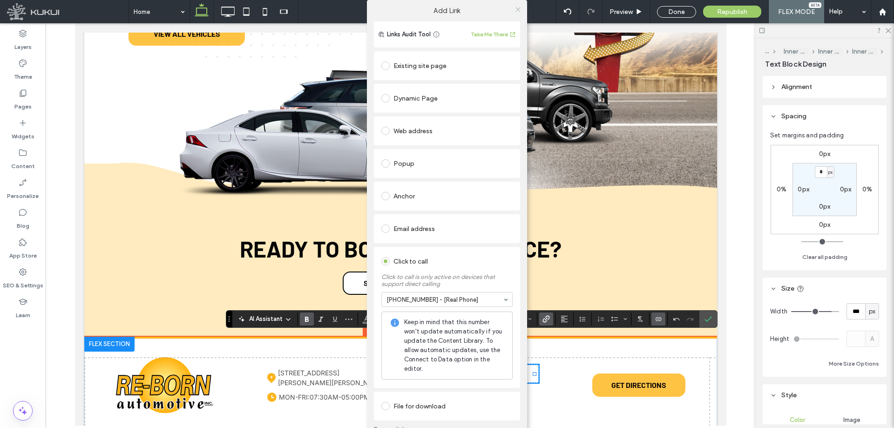
click at [515, 7] on icon at bounding box center [518, 9] width 7 height 7
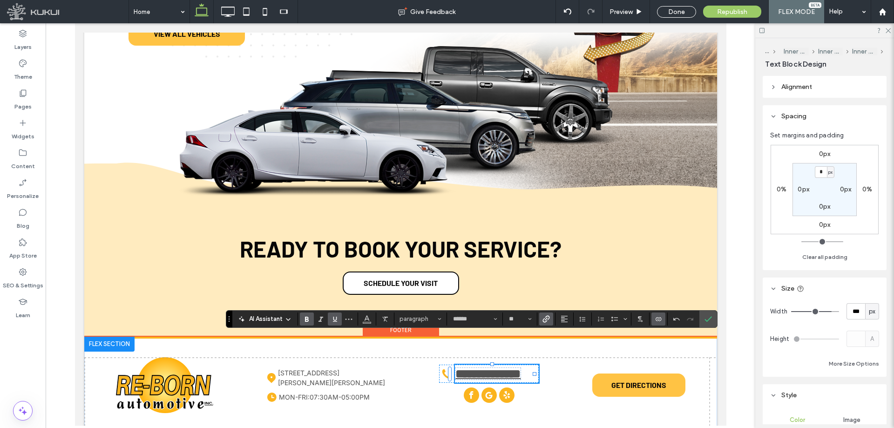
click at [333, 315] on icon "Underline" at bounding box center [334, 318] width 7 height 7
click at [364, 320] on icon "Color" at bounding box center [366, 317] width 7 height 7
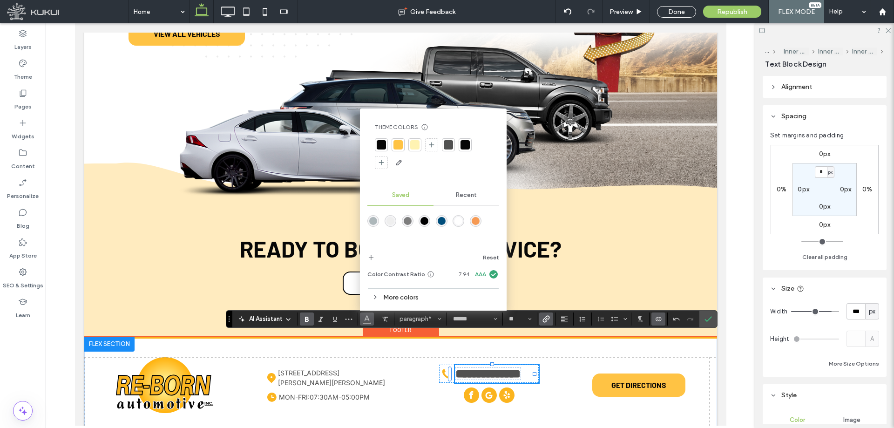
click at [463, 145] on div at bounding box center [465, 144] width 9 height 9
click at [706, 316] on icon "Confirm" at bounding box center [708, 318] width 7 height 7
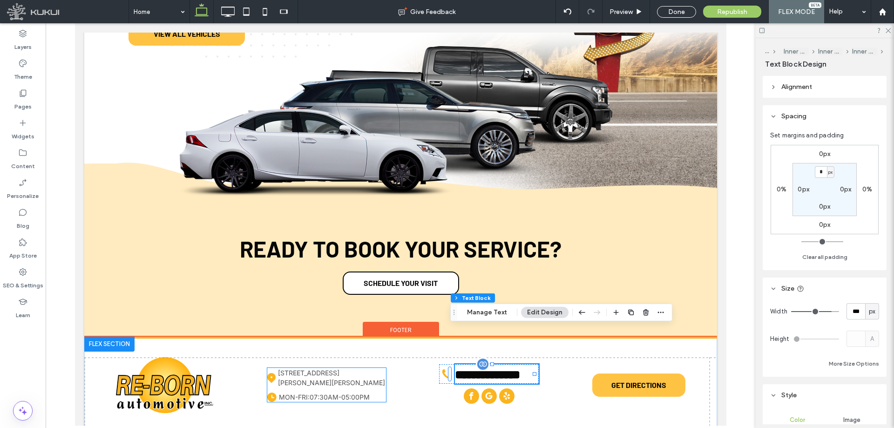
click at [341, 369] on span "[STREET_ADDRESS][PERSON_NAME][PERSON_NAME]" at bounding box center [331, 378] width 107 height 18
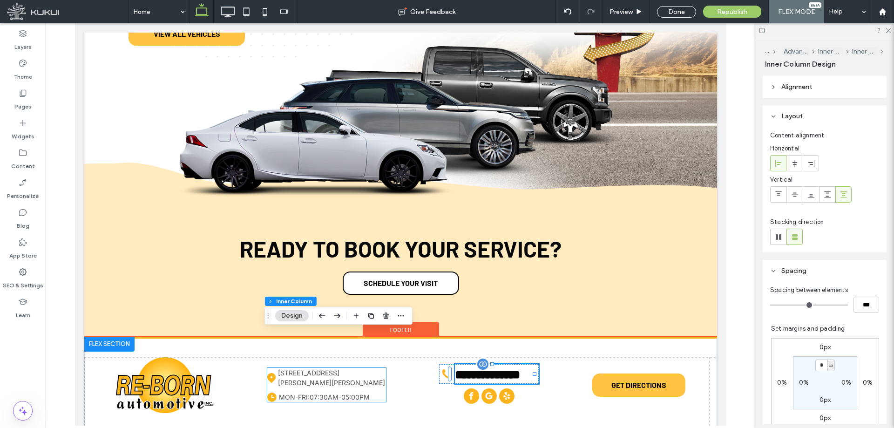
click at [341, 369] on span "[STREET_ADDRESS][PERSON_NAME][PERSON_NAME]" at bounding box center [331, 378] width 107 height 18
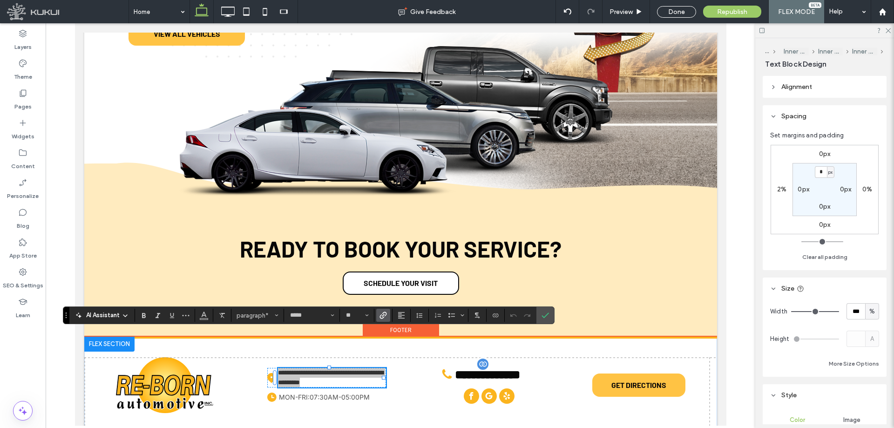
click at [385, 312] on use "Link" at bounding box center [383, 315] width 7 height 7
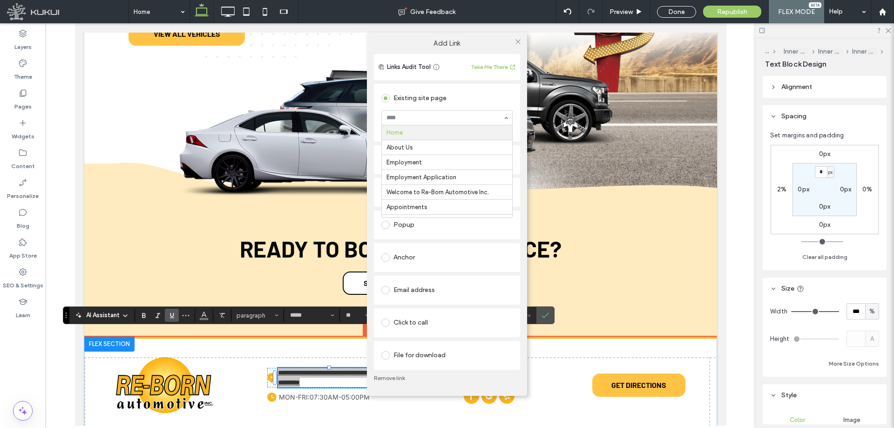
type input "*"
click at [519, 41] on icon at bounding box center [518, 41] width 7 height 7
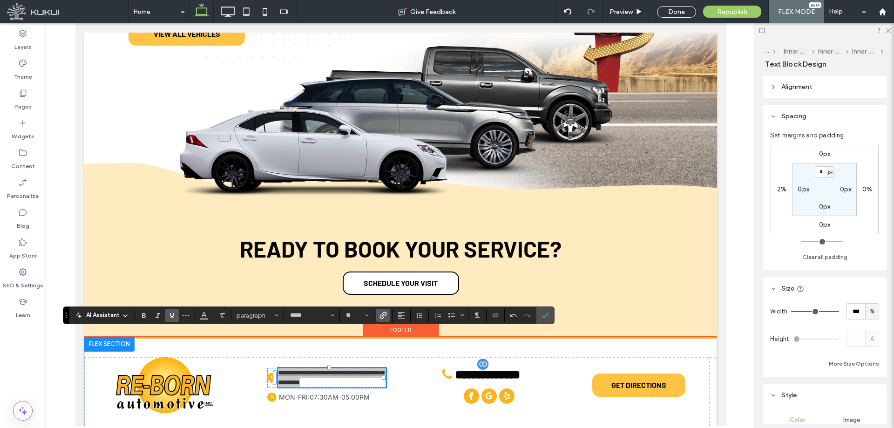
click at [175, 318] on icon "Underline" at bounding box center [171, 315] width 7 height 7
click at [203, 316] on use "Color" at bounding box center [204, 314] width 5 height 5
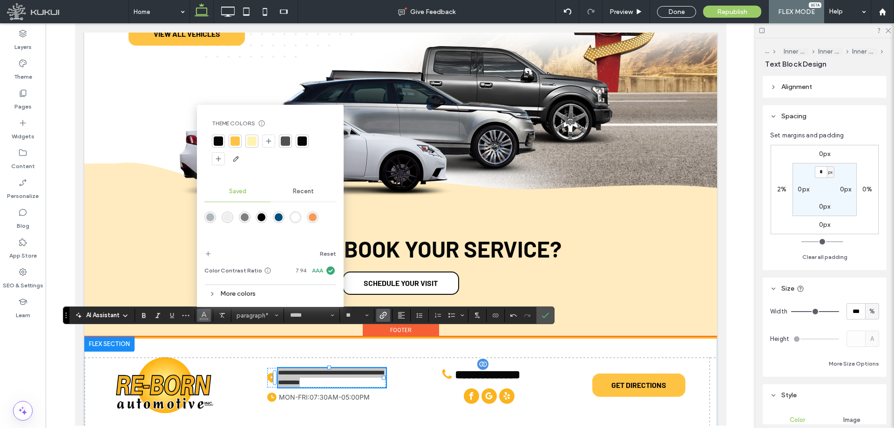
click at [305, 141] on div at bounding box center [302, 140] width 9 height 9
click at [547, 318] on icon "Confirm" at bounding box center [545, 315] width 7 height 7
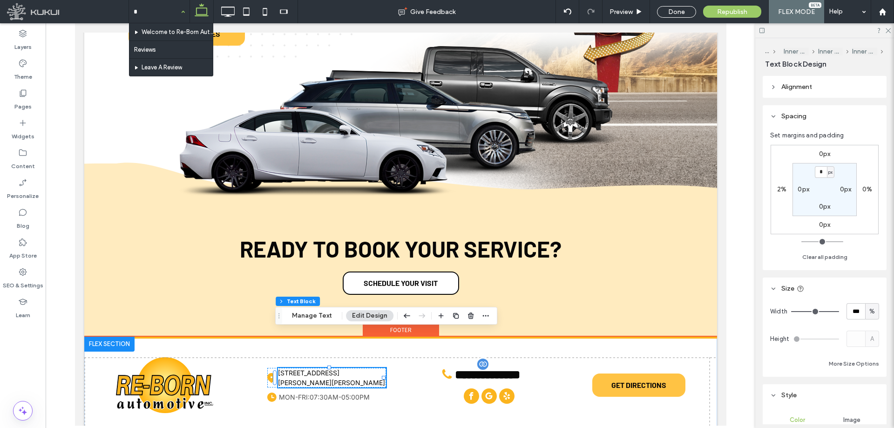
type input "**"
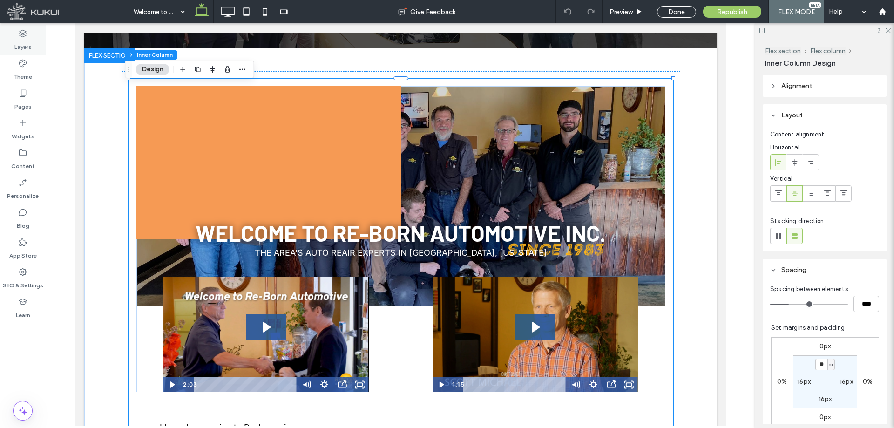
click at [34, 38] on div "Layers" at bounding box center [23, 40] width 46 height 30
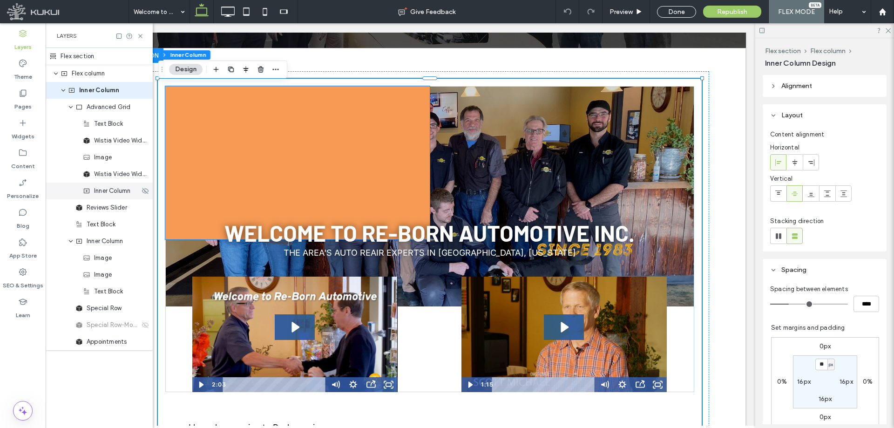
click at [119, 191] on span "Inner Column" at bounding box center [112, 190] width 36 height 9
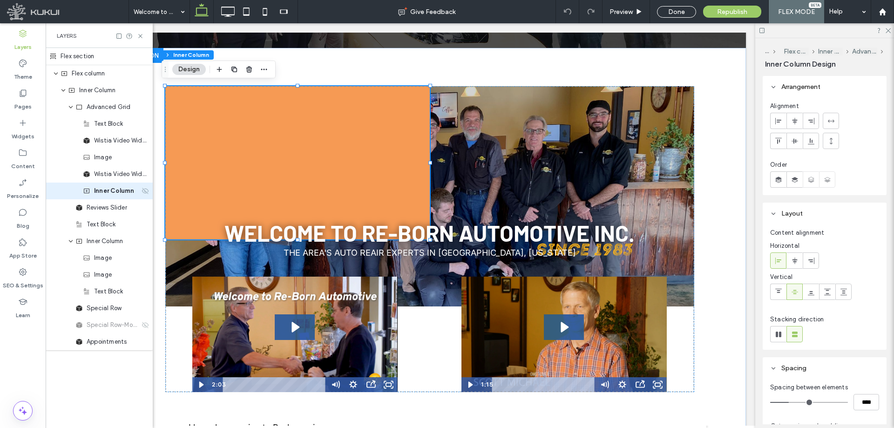
click at [145, 191] on use at bounding box center [145, 191] width 7 height 6
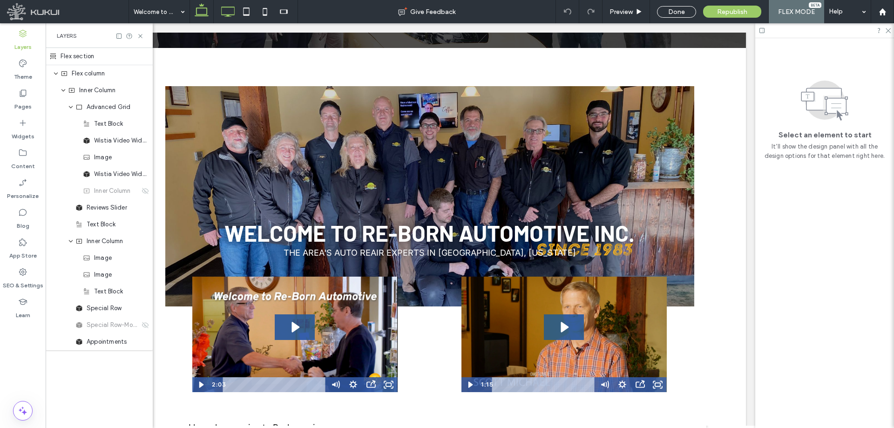
click at [228, 10] on icon at bounding box center [227, 11] width 19 height 19
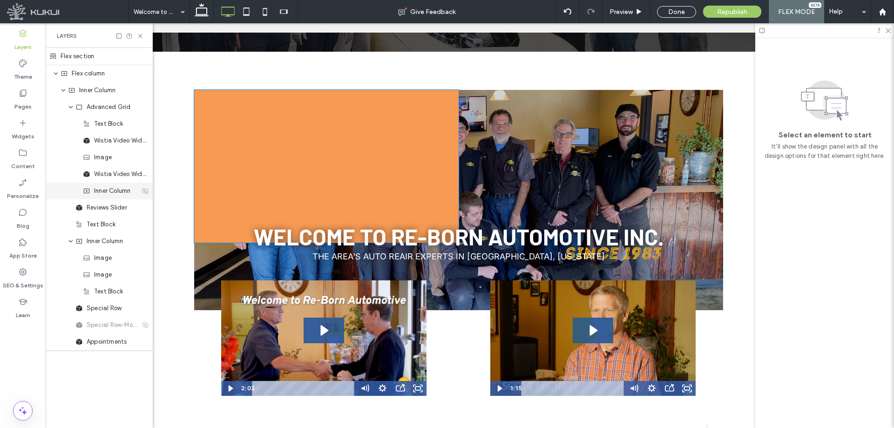
click at [146, 191] on icon at bounding box center [145, 190] width 7 height 7
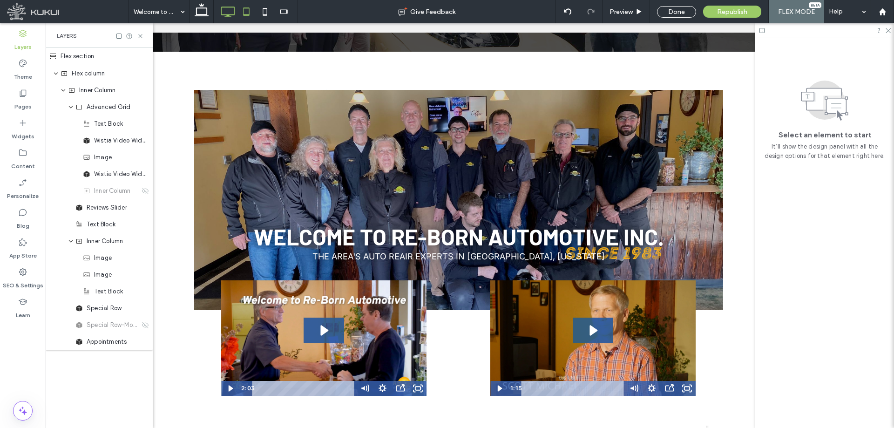
click at [250, 7] on icon at bounding box center [246, 11] width 19 height 19
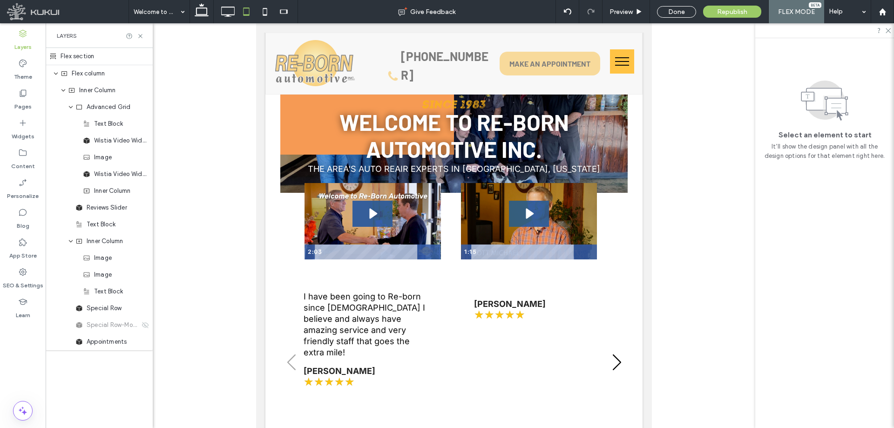
scroll to position [0, 0]
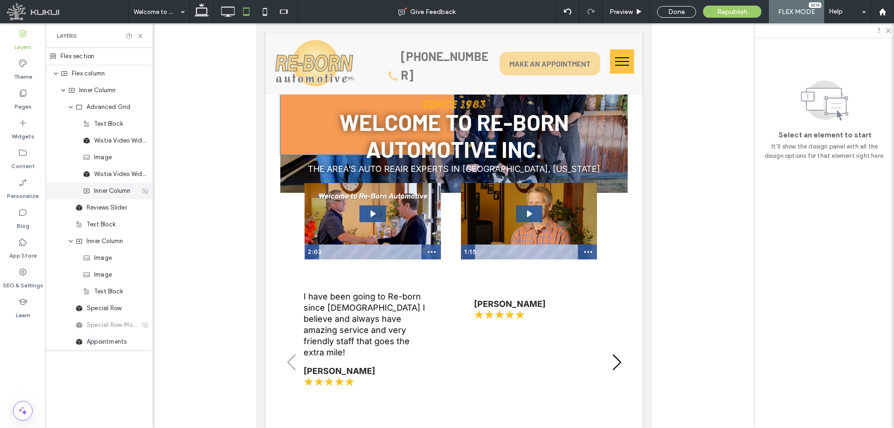
click at [143, 192] on use at bounding box center [145, 191] width 7 height 6
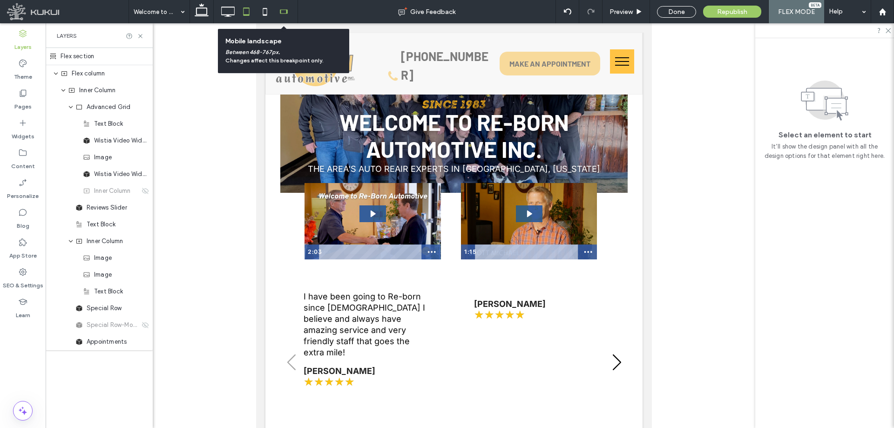
click at [286, 10] on icon at bounding box center [283, 11] width 19 height 19
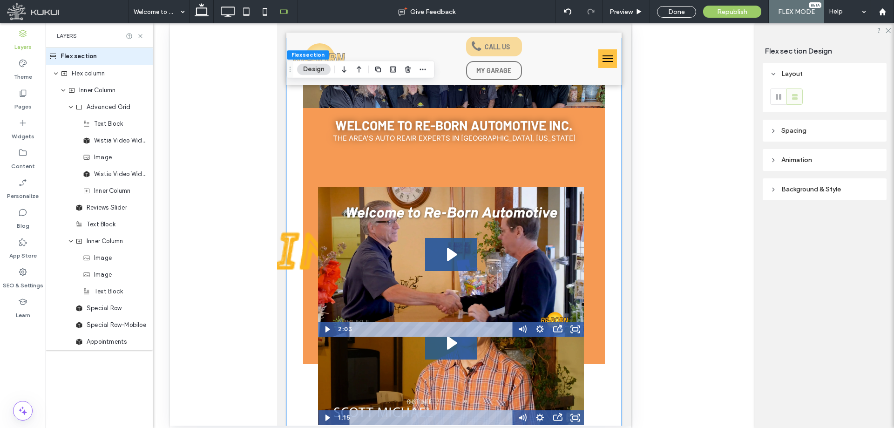
scroll to position [93, 0]
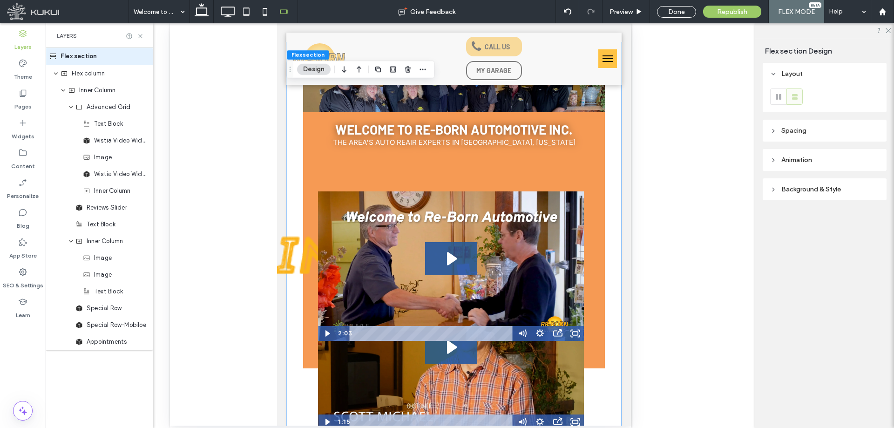
click at [298, 238] on img at bounding box center [393, 255] width 302 height 112
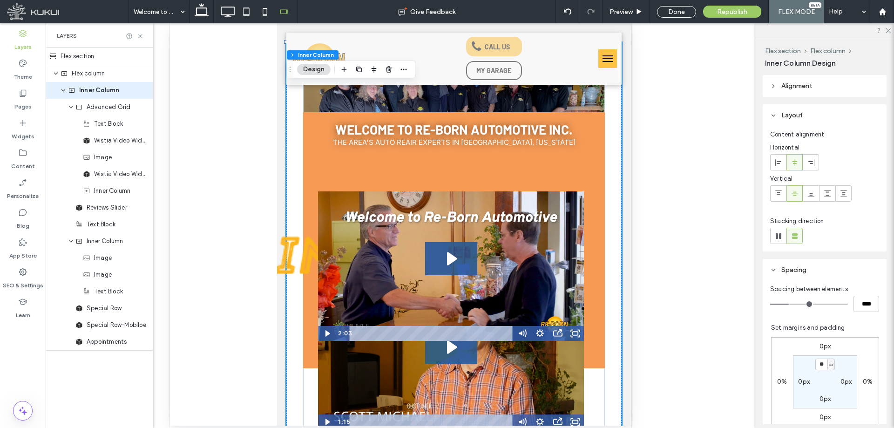
click at [298, 248] on img at bounding box center [393, 255] width 302 height 112
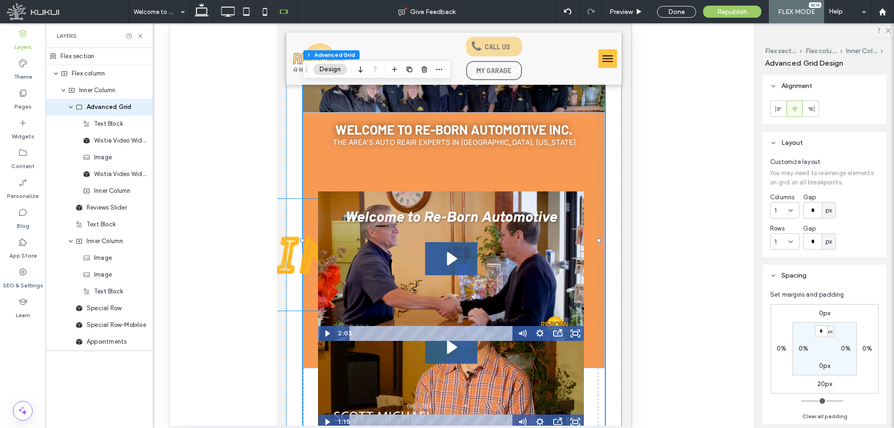
click at [308, 247] on img at bounding box center [393, 255] width 302 height 112
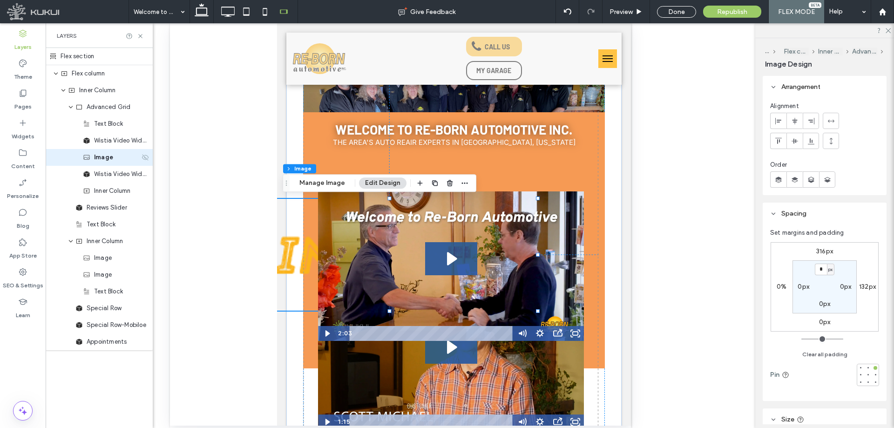
click at [143, 159] on use at bounding box center [145, 157] width 7 height 6
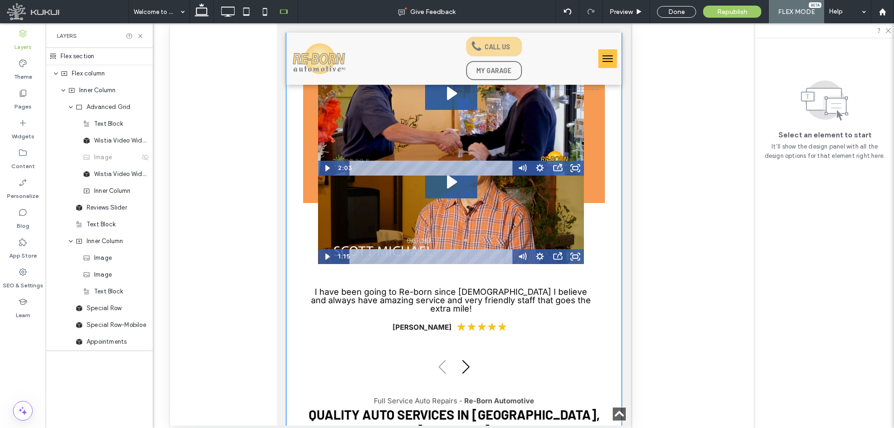
scroll to position [186, 0]
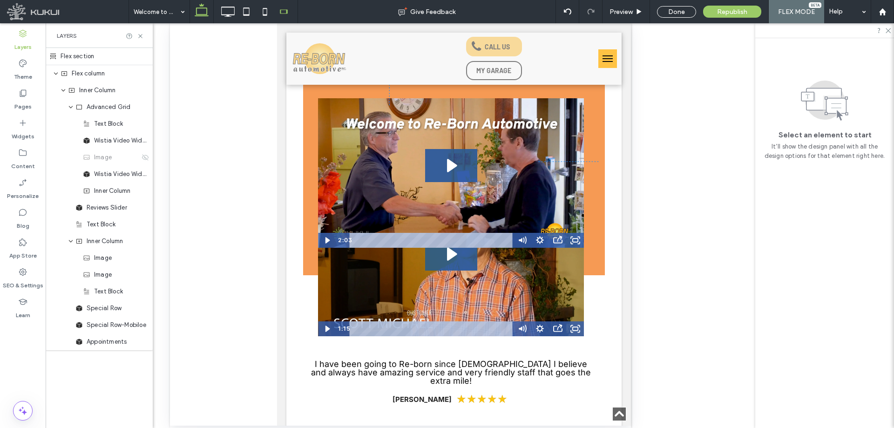
click at [199, 8] on use at bounding box center [202, 9] width 14 height 13
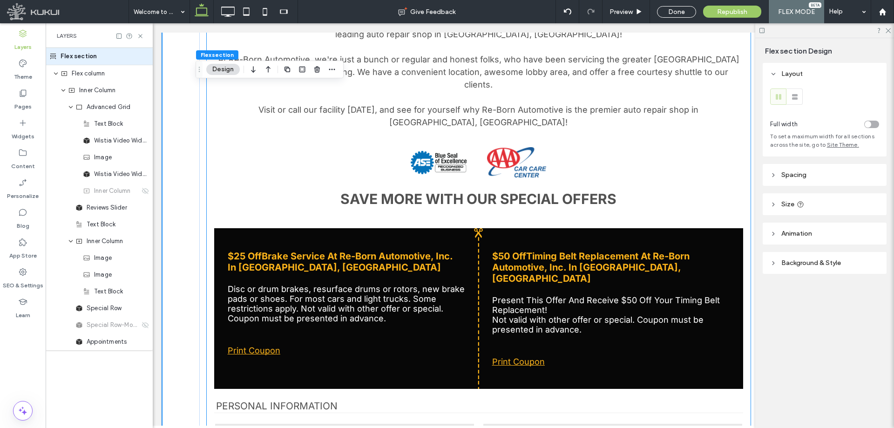
scroll to position [1024, 0]
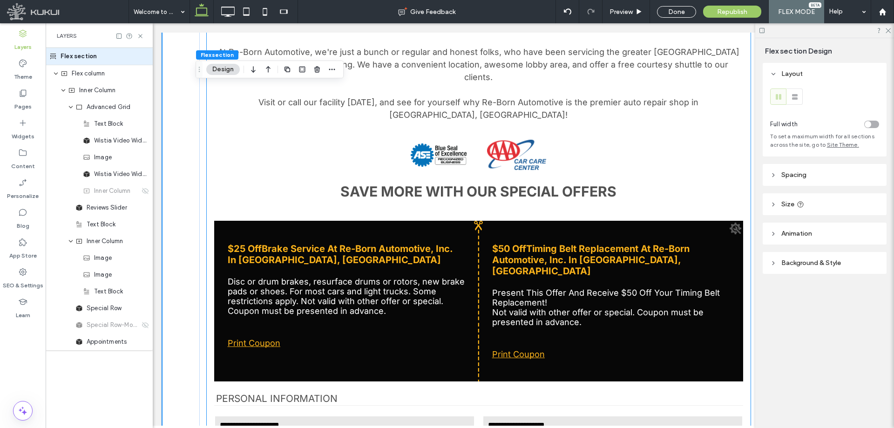
click at [332, 275] on div "$25 Off Brake Service At Re-Born Automotive, Inc. In [GEOGRAPHIC_DATA], OR Disc…" at bounding box center [346, 301] width 252 height 131
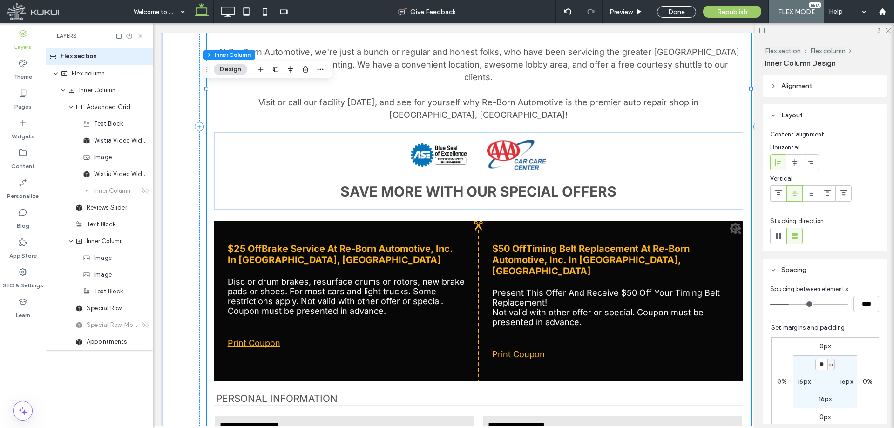
click at [332, 275] on div "$25 Off Brake Service At Re-Born Automotive, Inc. In [GEOGRAPHIC_DATA], OR Disc…" at bounding box center [346, 301] width 252 height 131
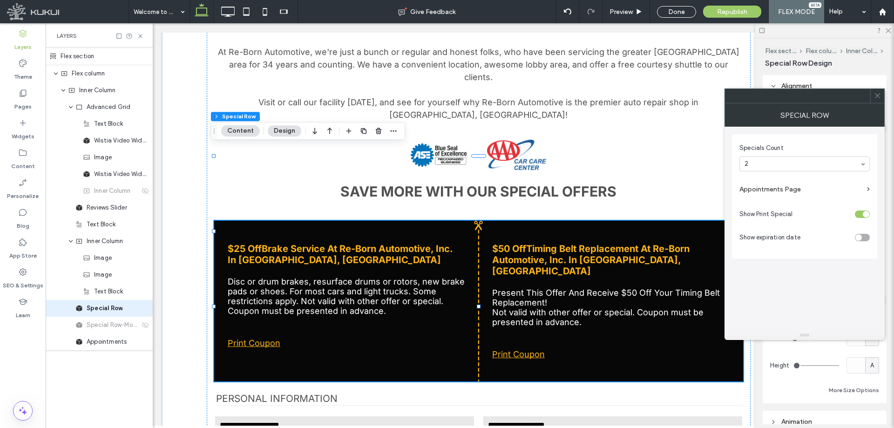
click at [875, 101] on span at bounding box center [877, 96] width 7 height 14
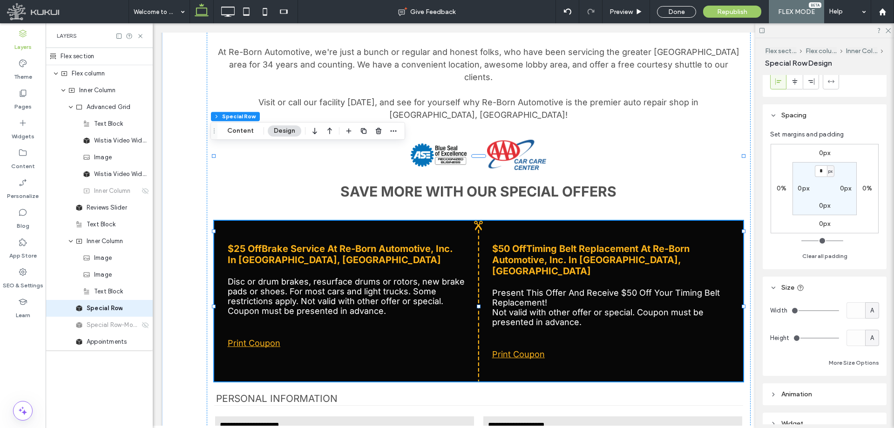
scroll to position [109, 0]
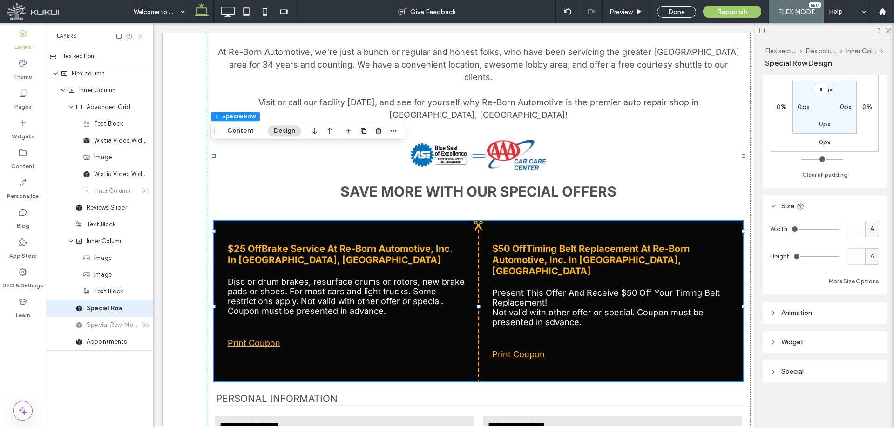
click at [825, 373] on div "Special" at bounding box center [824, 371] width 109 height 8
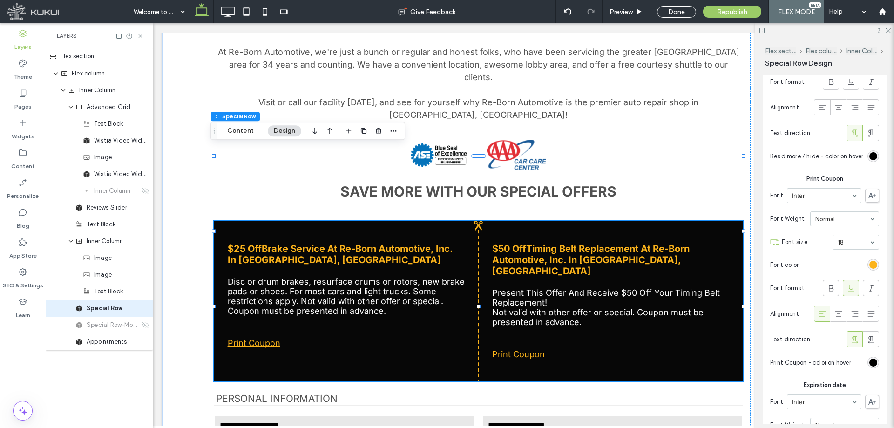
scroll to position [1227, 0]
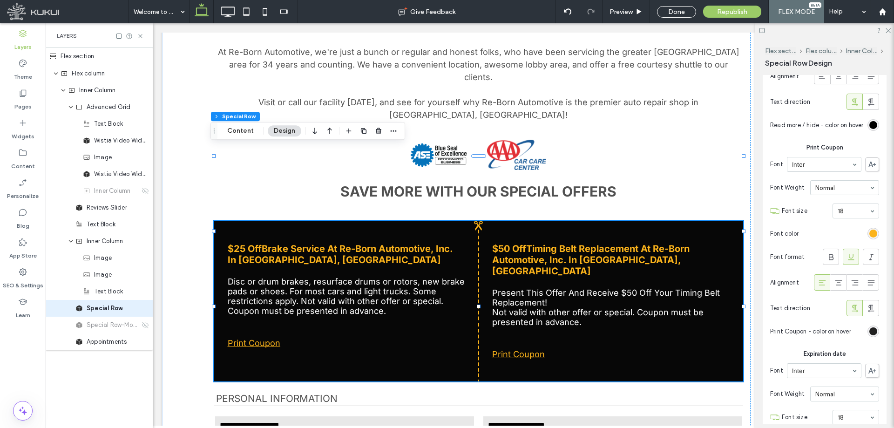
click at [870, 335] on div "#000000" at bounding box center [873, 331] width 8 height 8
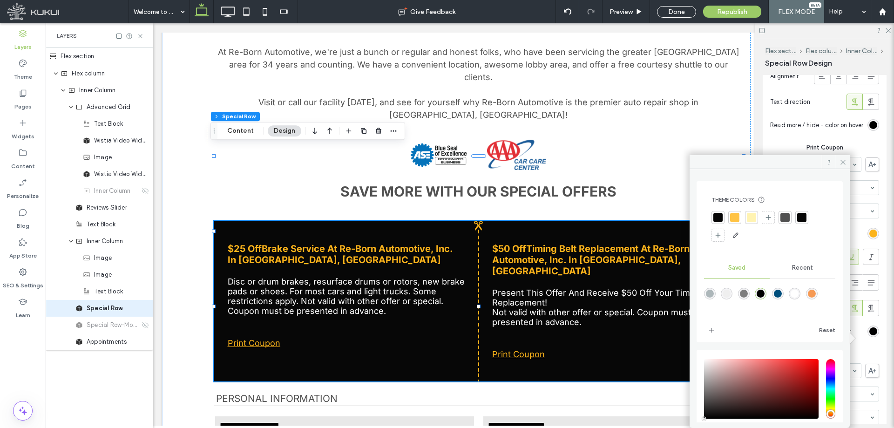
click at [816, 294] on div "rgba(246,154,84,1)" at bounding box center [812, 294] width 8 height 8
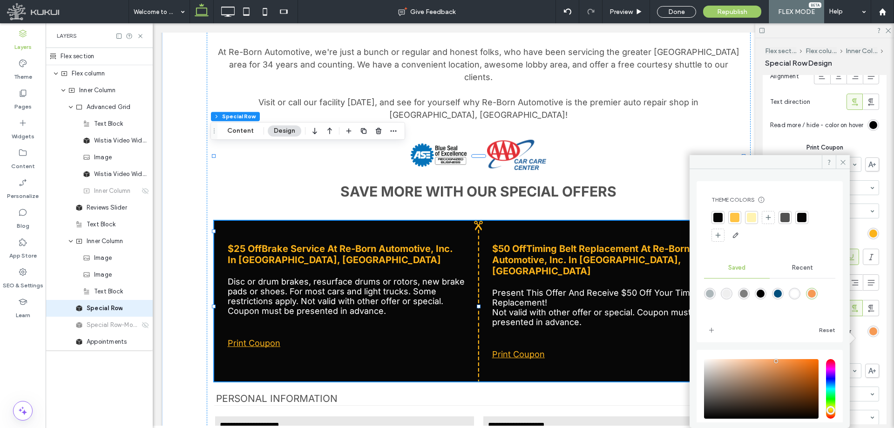
type input "*******"
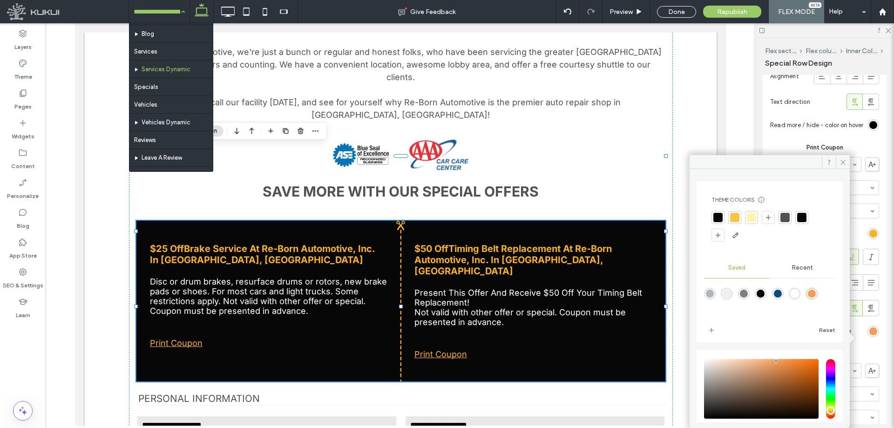
scroll to position [1037, 0]
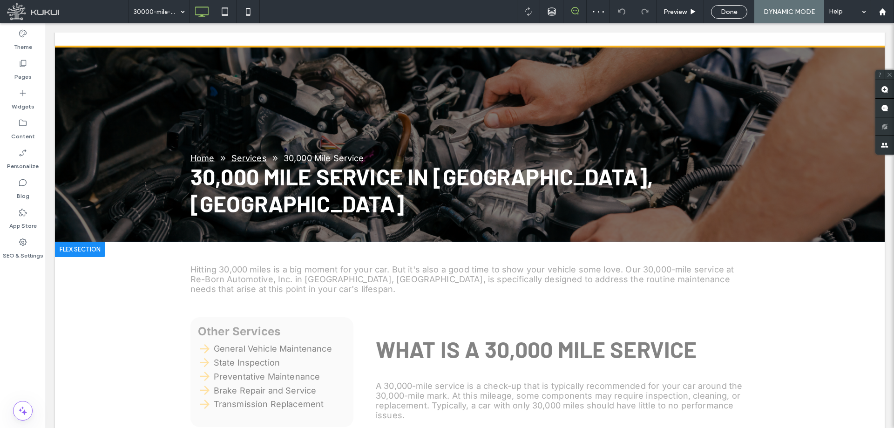
scroll to position [140, 0]
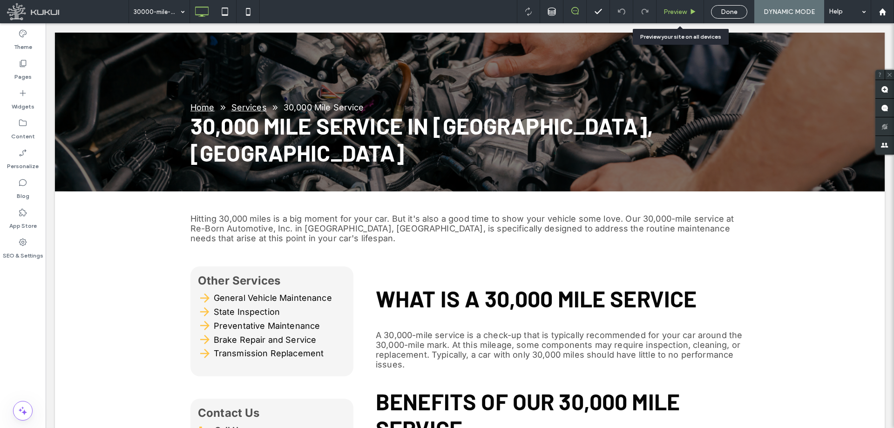
click at [688, 14] on div "Preview" at bounding box center [680, 12] width 47 height 8
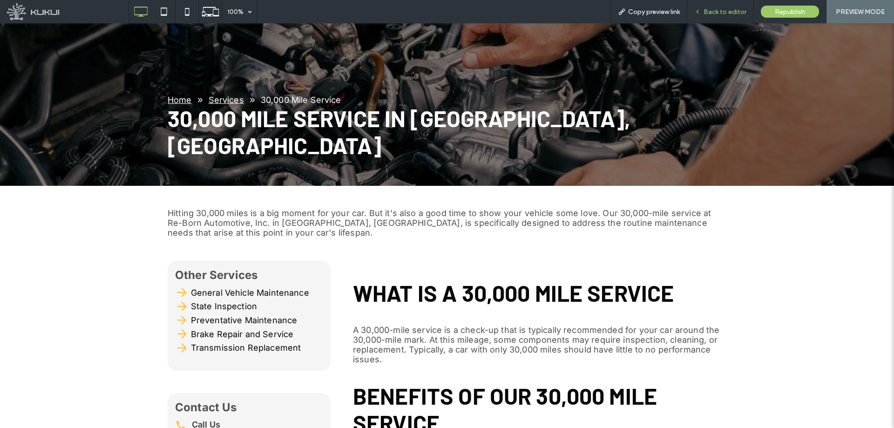
click at [718, 9] on span "Back to editor" at bounding box center [725, 12] width 43 height 8
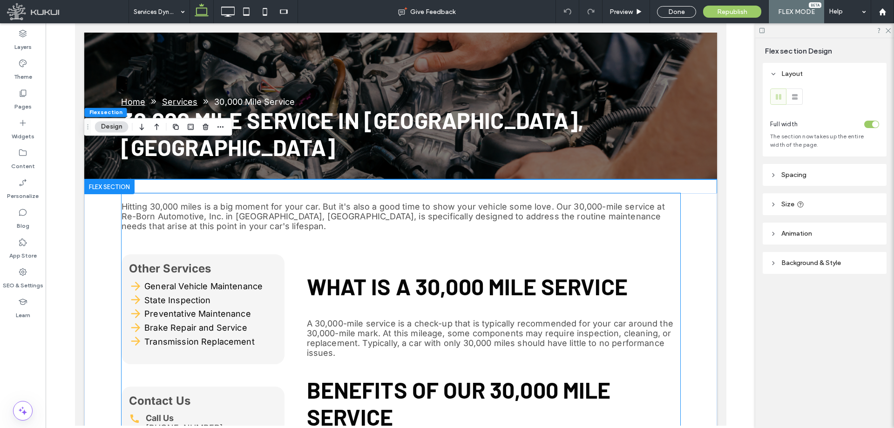
click at [335, 206] on div "Hitting 30,000 miles is a big moment for your car. But it's also a good time to…" at bounding box center [400, 429] width 559 height 473
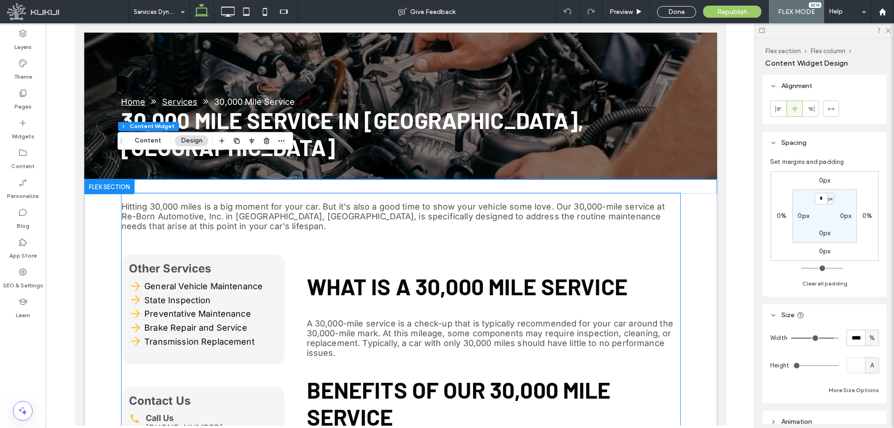
click at [335, 206] on div "Hitting 30,000 miles is a big moment for your car. But it's also a good time to…" at bounding box center [400, 429] width 559 height 473
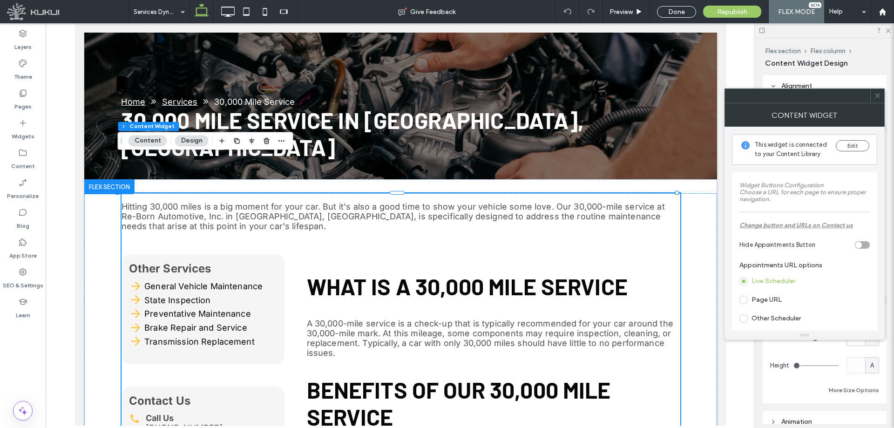
click at [881, 98] on div at bounding box center [877, 96] width 14 height 14
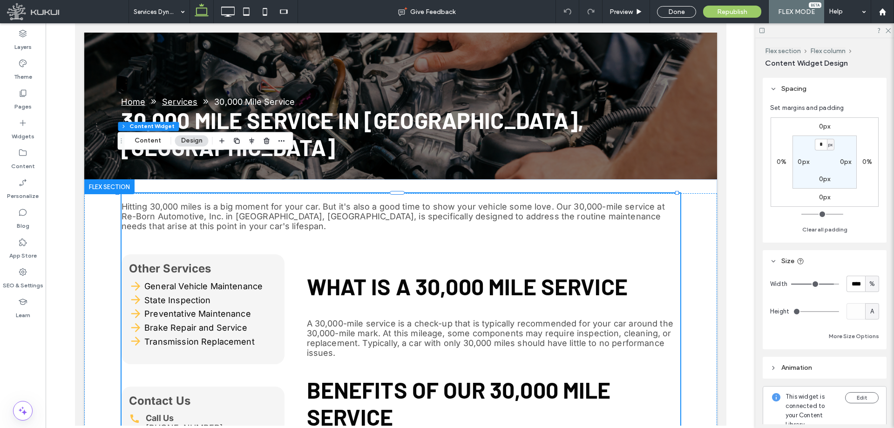
scroll to position [279, 0]
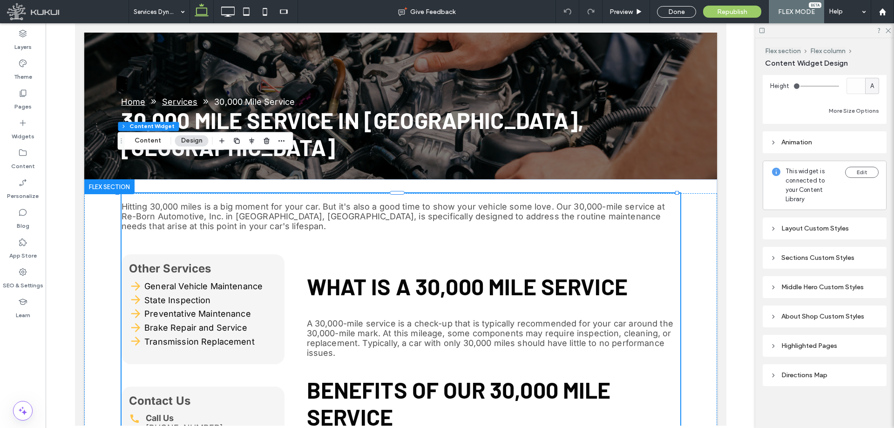
click at [822, 251] on div "Sections Custom Styles" at bounding box center [825, 258] width 124 height 22
click at [825, 258] on div "Sections Custom Styles" at bounding box center [824, 258] width 109 height 8
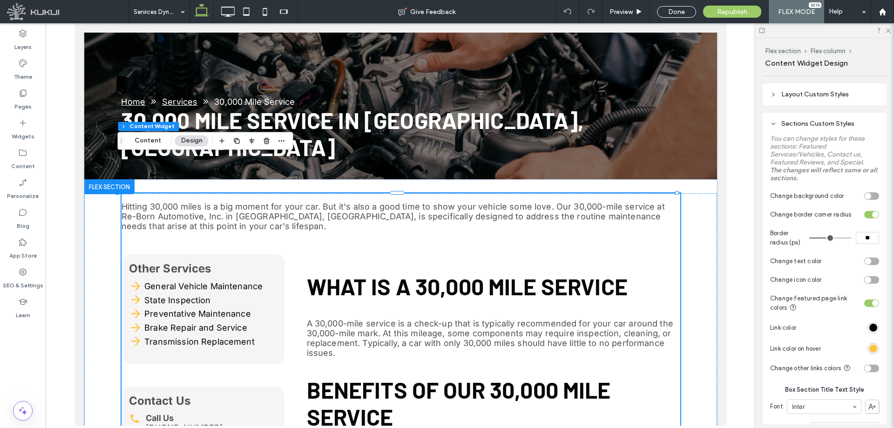
scroll to position [419, 0]
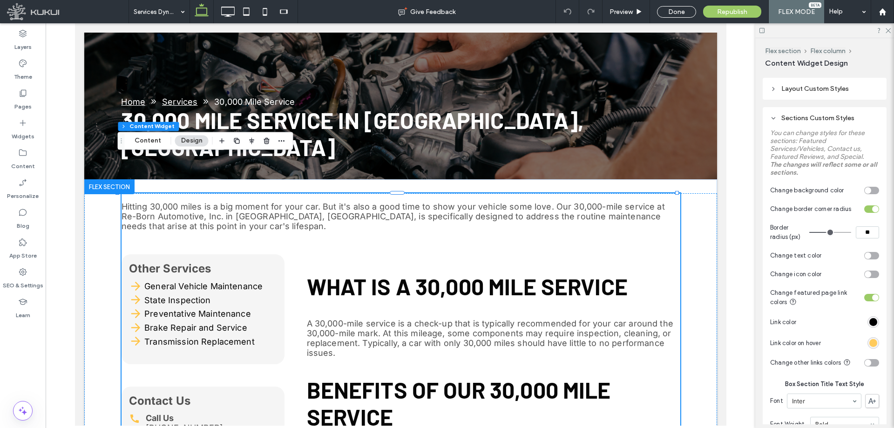
click at [869, 342] on div "rgba(255, 195, 68, 1)" at bounding box center [873, 343] width 8 height 8
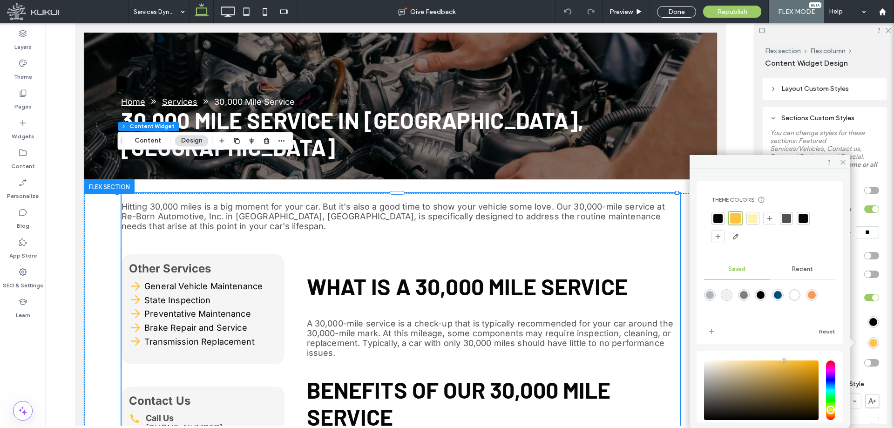
click at [787, 218] on div at bounding box center [786, 218] width 9 height 9
click at [844, 162] on use at bounding box center [842, 162] width 5 height 5
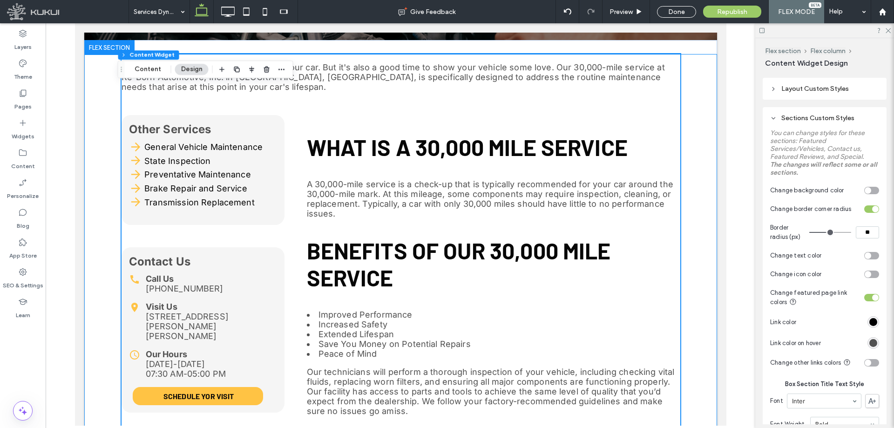
scroll to position [279, 0]
click at [495, 237] on h2 "Benefits of Our 30,000 Mile Service" at bounding box center [492, 264] width 373 height 54
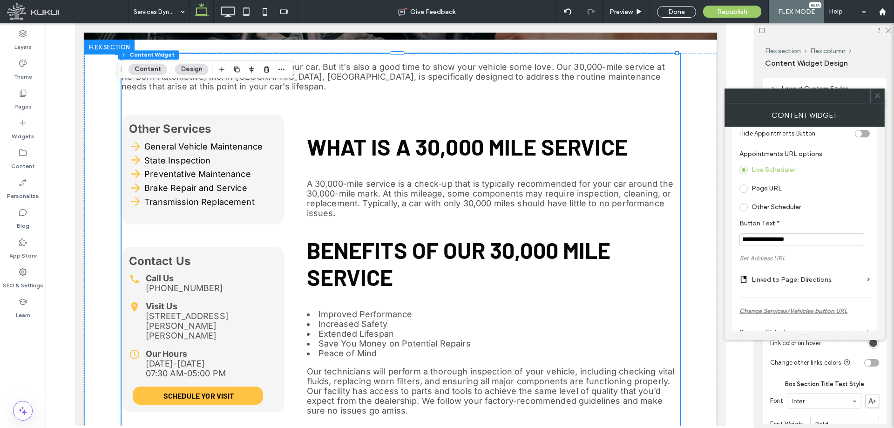
scroll to position [186, 0]
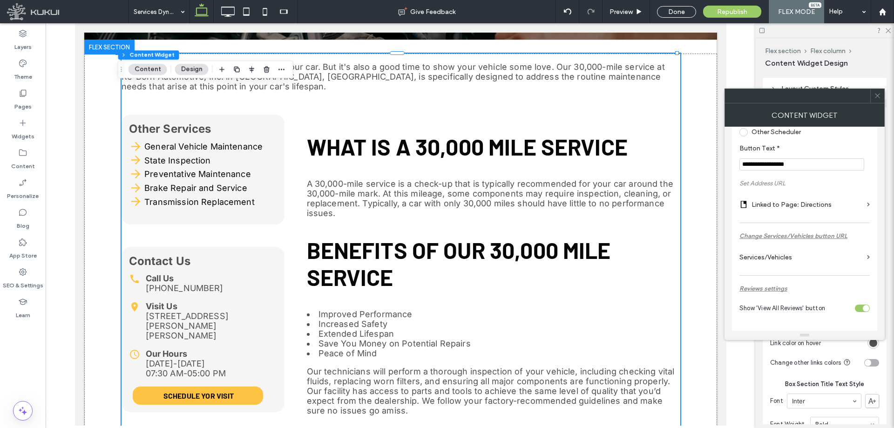
click at [784, 162] on input "**********" at bounding box center [801, 164] width 125 height 12
type input "**********"
click at [847, 175] on section "**********" at bounding box center [804, 157] width 130 height 35
click at [829, 162] on input "**********" at bounding box center [801, 164] width 125 height 12
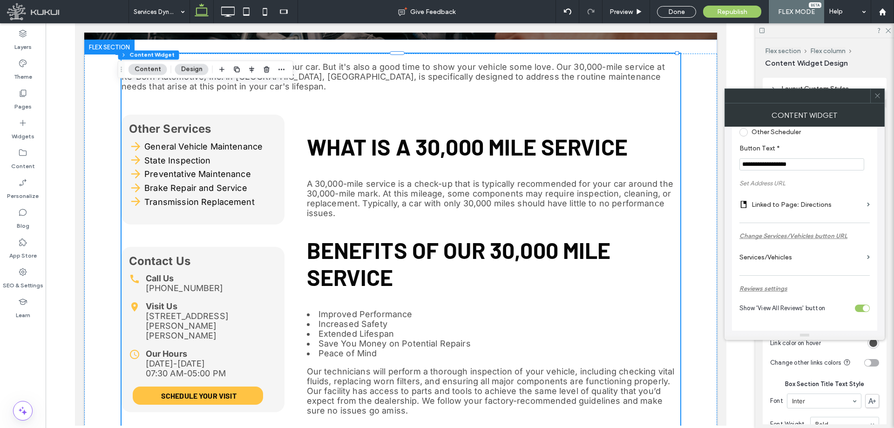
click at [829, 162] on input "**********" at bounding box center [801, 164] width 125 height 12
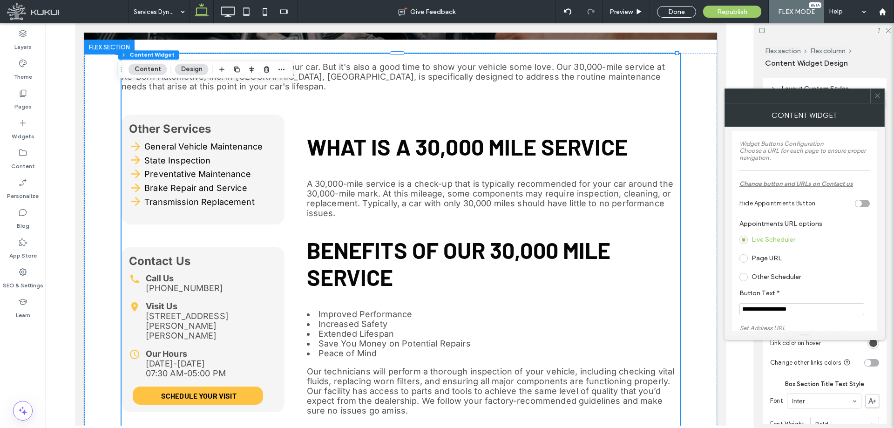
scroll to position [47, 0]
click at [768, 248] on div "Page URL" at bounding box center [802, 253] width 127 height 15
click at [771, 251] on label "Page URL" at bounding box center [767, 253] width 30 height 8
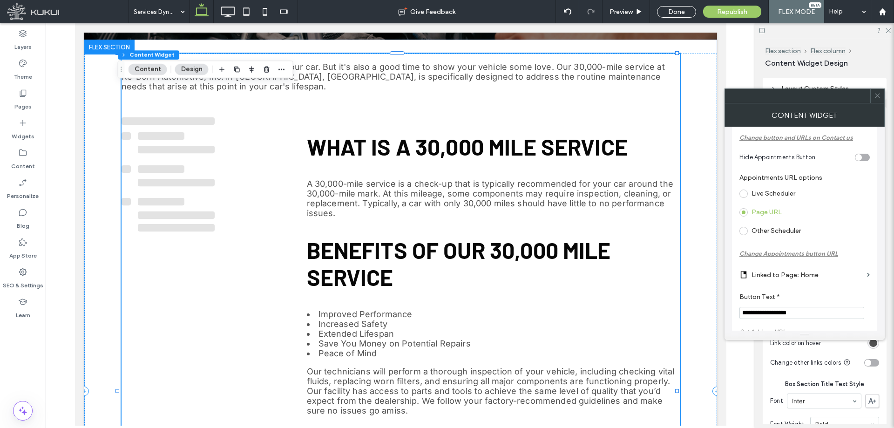
scroll to position [93, 0]
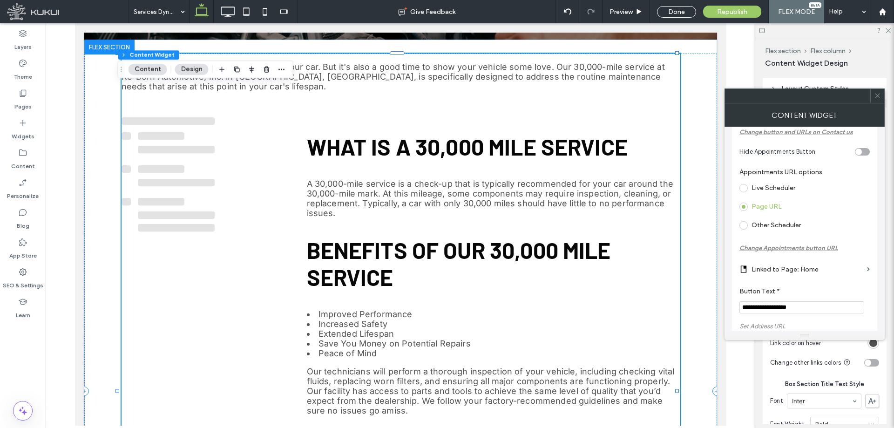
click at [795, 271] on label "Linked to Page: Home" at bounding box center [808, 269] width 112 height 17
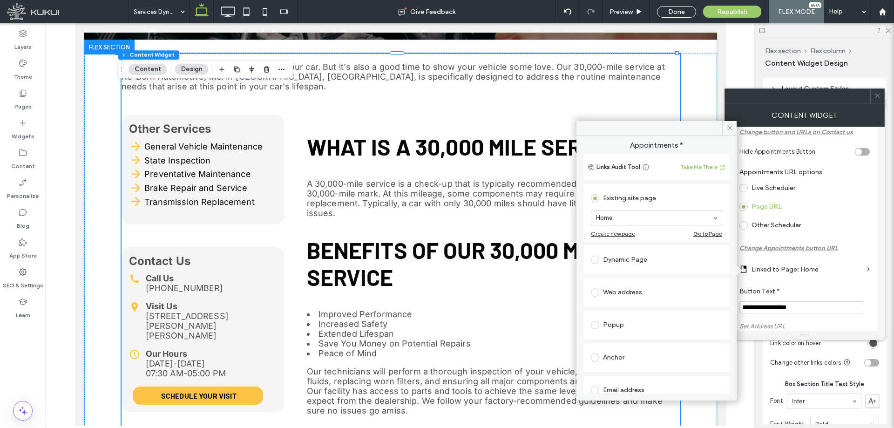
type input "*"
click at [725, 126] on span at bounding box center [729, 128] width 14 height 14
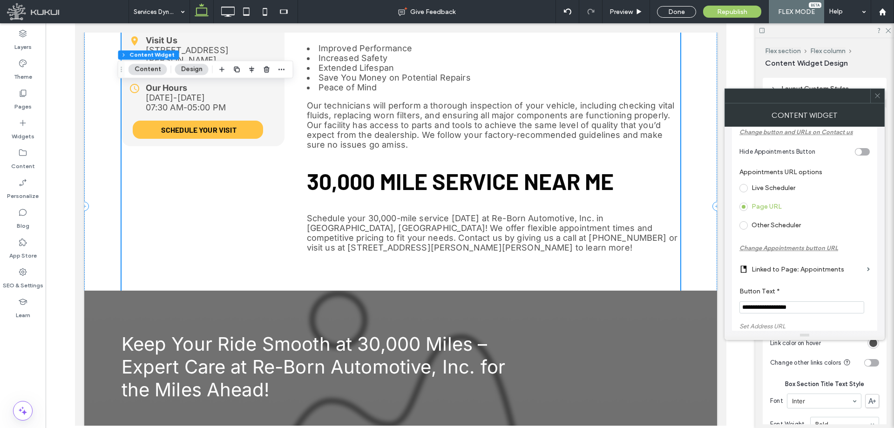
scroll to position [512, 0]
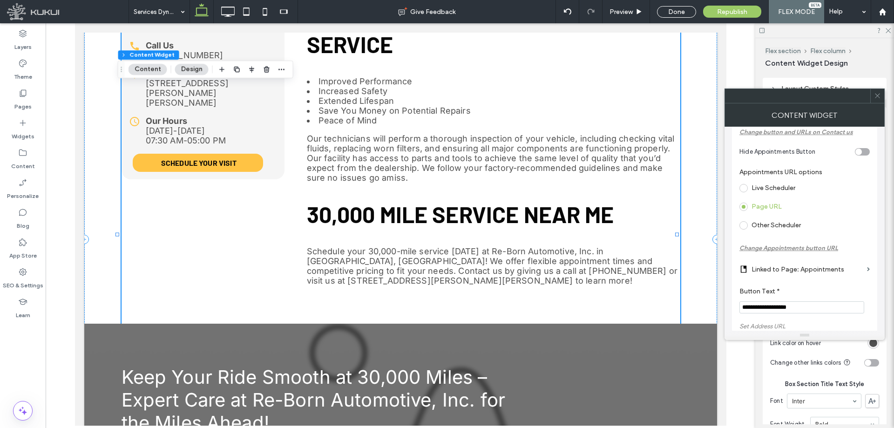
click at [428, 197] on div "What Is A 30,000 Mile Service A 30,000-mile service is a check-up that is typic…" at bounding box center [492, 88] width 373 height 412
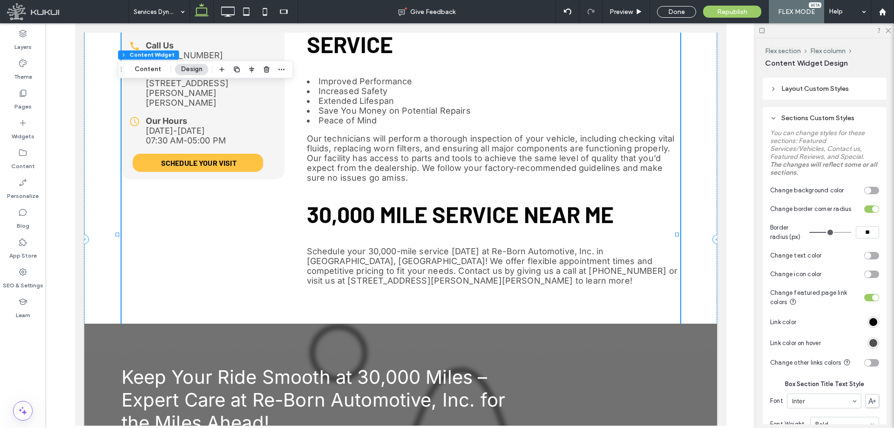
click at [423, 197] on div "What Is A 30,000 Mile Service A 30,000-mile service is a check-up that is typic…" at bounding box center [492, 88] width 373 height 412
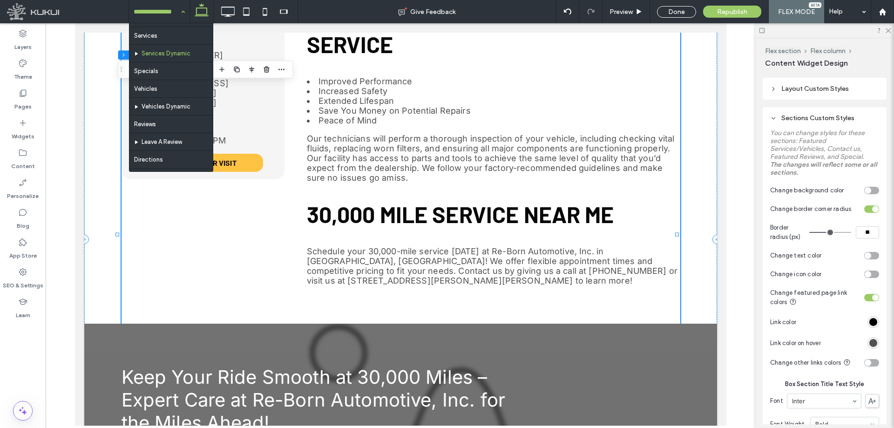
scroll to position [187, 0]
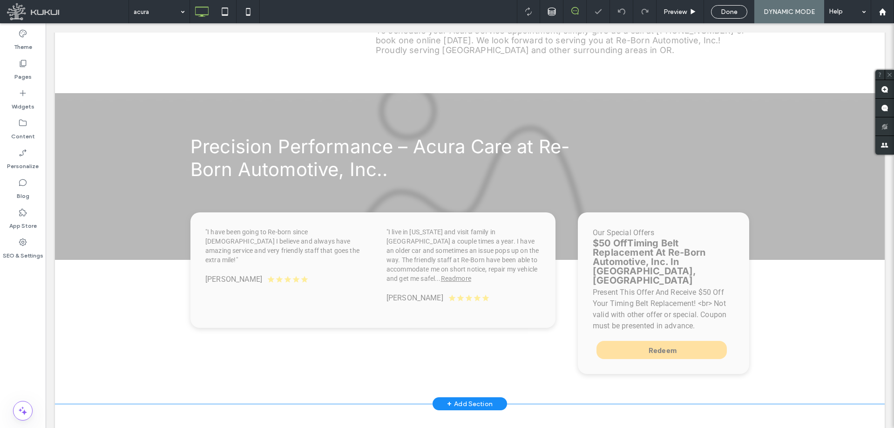
scroll to position [868, 0]
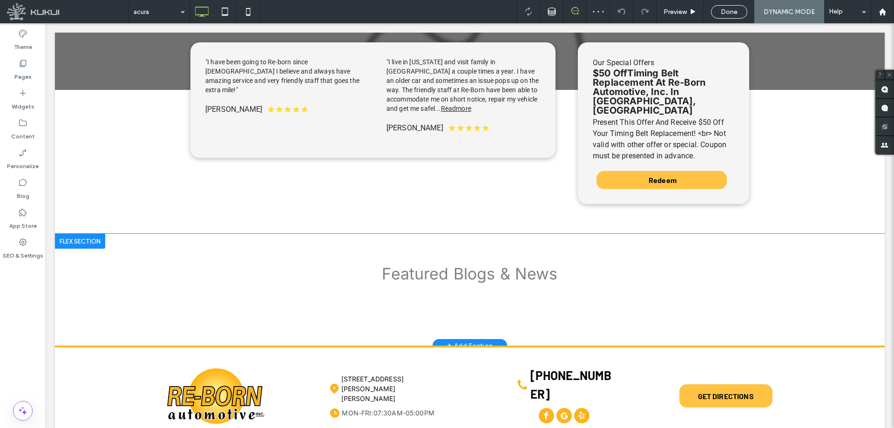
click at [100, 234] on div at bounding box center [80, 241] width 50 height 15
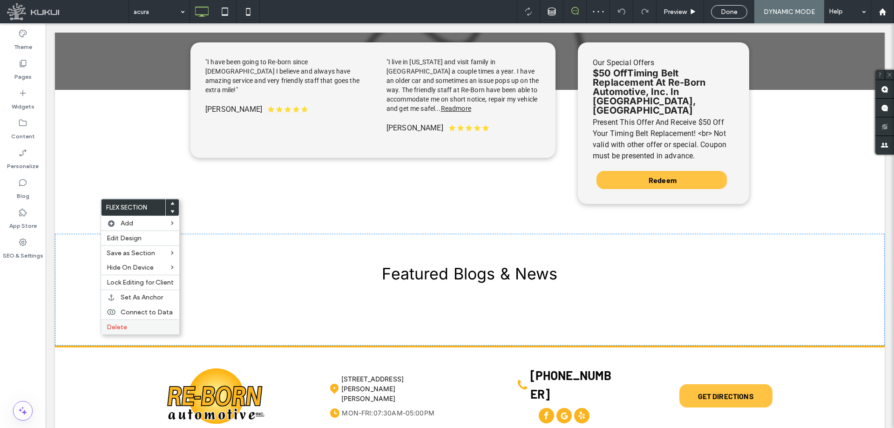
click at [117, 330] on span "Delete" at bounding box center [117, 327] width 20 height 8
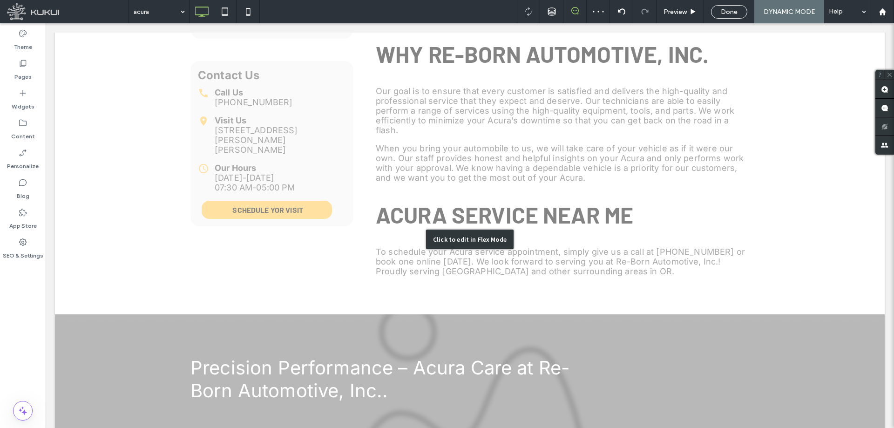
click at [323, 209] on div "Click to edit in Flex Mode" at bounding box center [470, 240] width 830 height 772
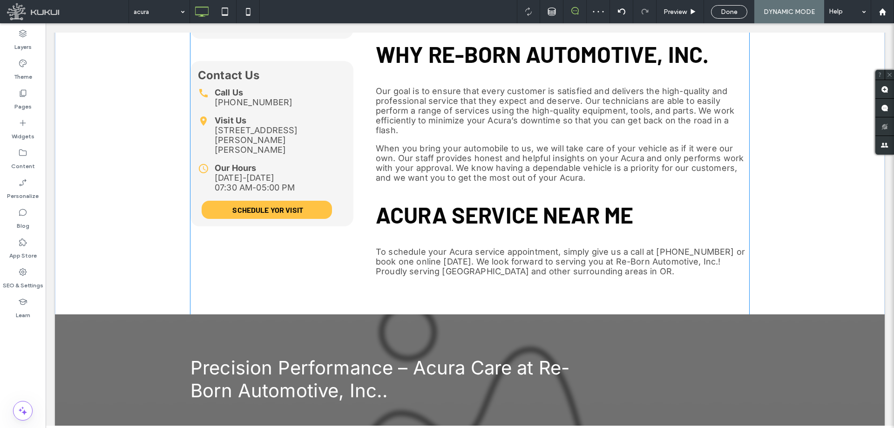
scroll to position [465, 0]
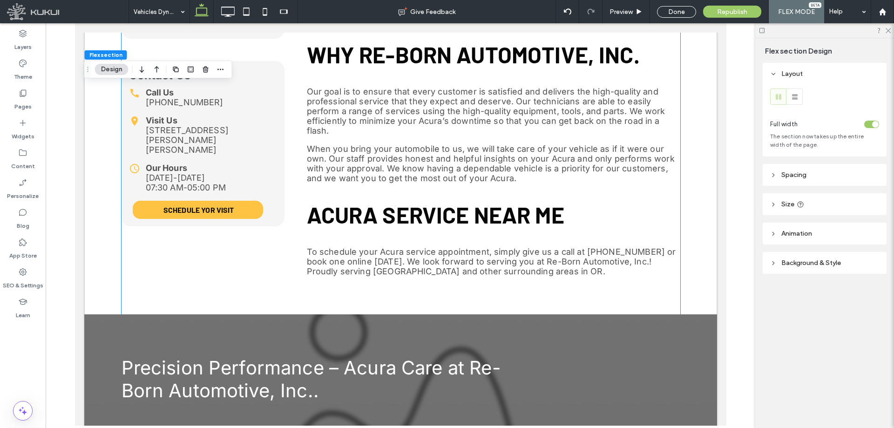
click at [337, 247] on p "To schedule your Acura service appointment, simply give us a call at [PHONE_NUM…" at bounding box center [492, 261] width 373 height 29
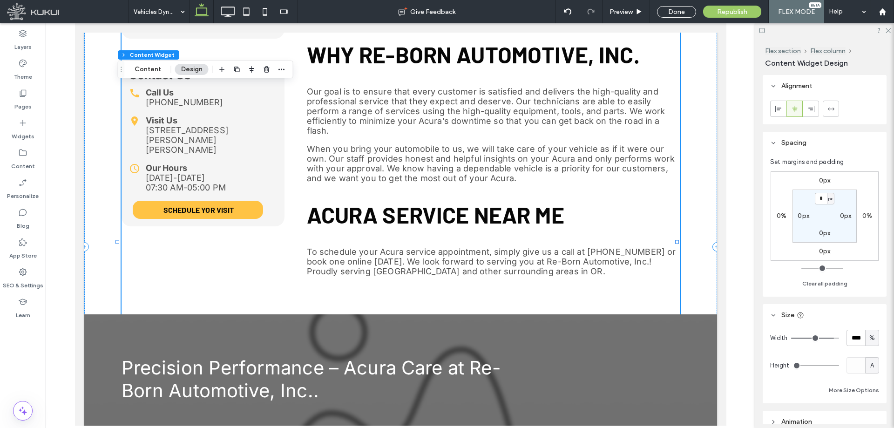
click at [337, 247] on p "To schedule your Acura service appointment, simply give us a call at [PHONE_NUM…" at bounding box center [492, 261] width 373 height 29
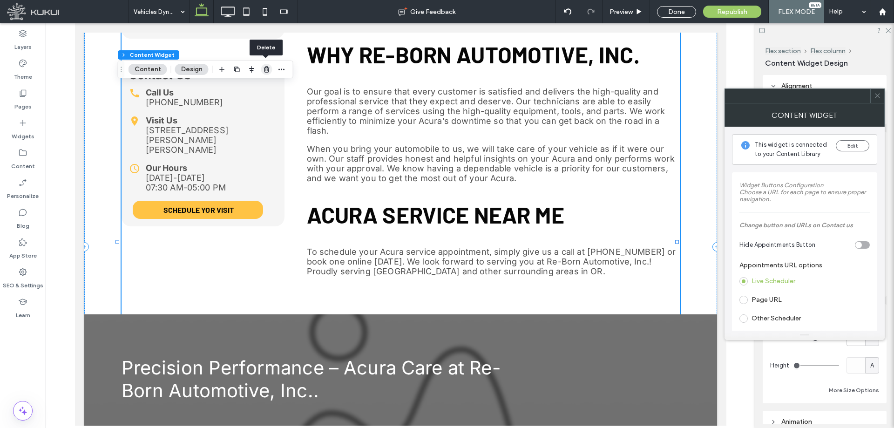
click at [267, 66] on icon "button" at bounding box center [266, 69] width 7 height 7
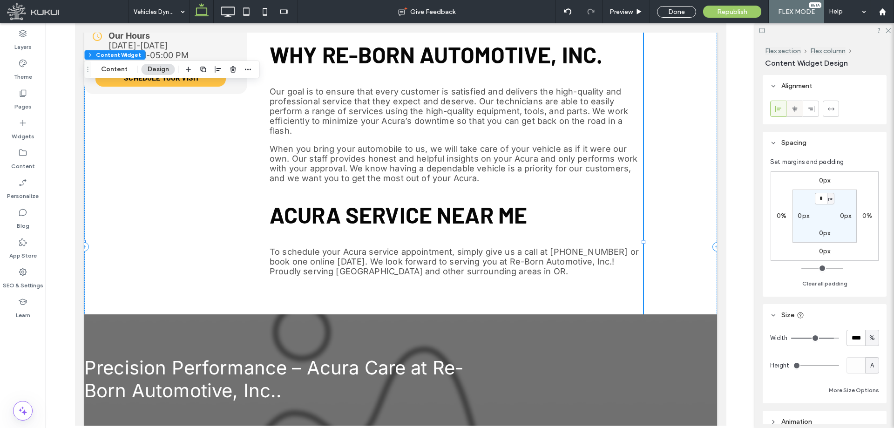
click at [800, 103] on div at bounding box center [794, 108] width 15 height 15
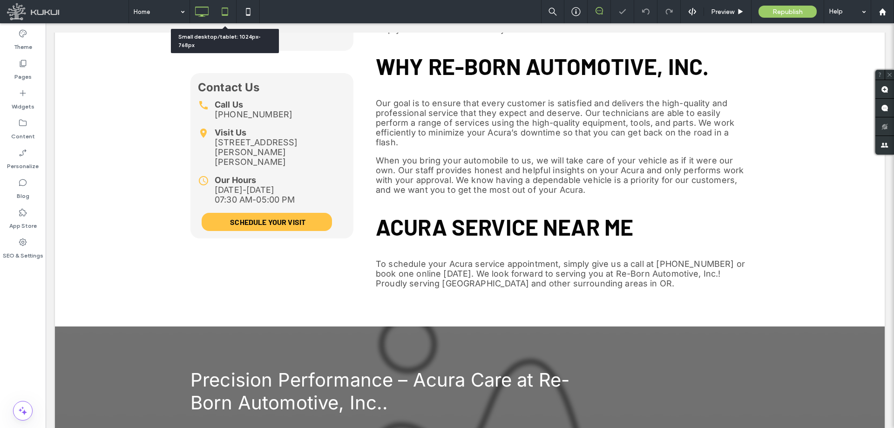
click at [227, 7] on icon at bounding box center [225, 11] width 19 height 19
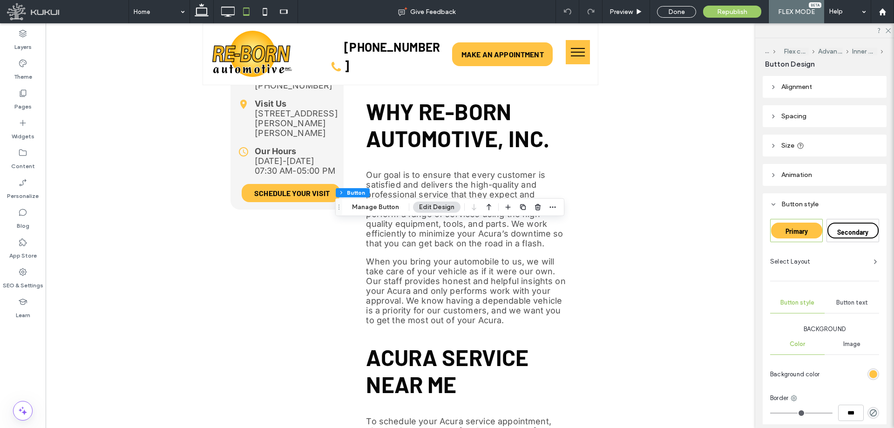
click at [823, 111] on header "Spacing" at bounding box center [825, 116] width 124 height 22
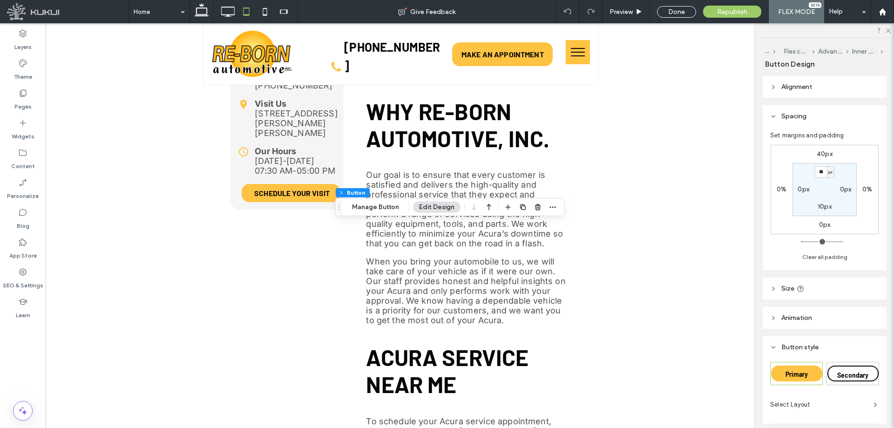
click at [828, 152] on label "40px" at bounding box center [825, 154] width 16 height 8
type input "**"
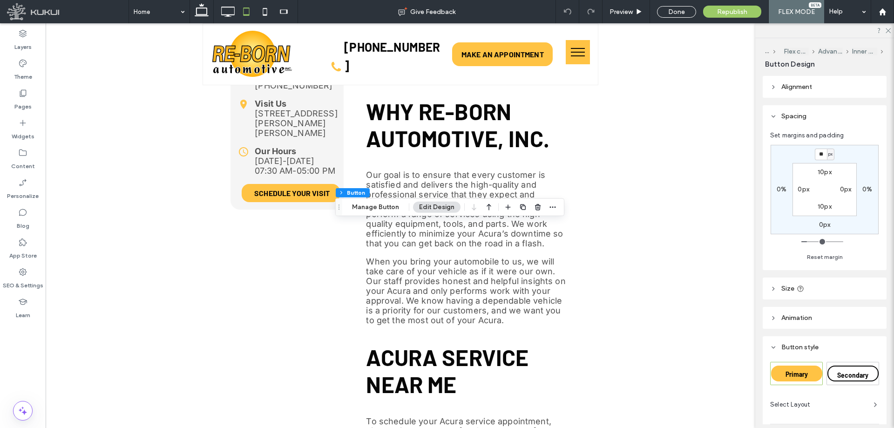
type input "**"
click at [851, 154] on div "** px 0% 0px 0% 10px 0px 10px 0px" at bounding box center [825, 189] width 108 height 89
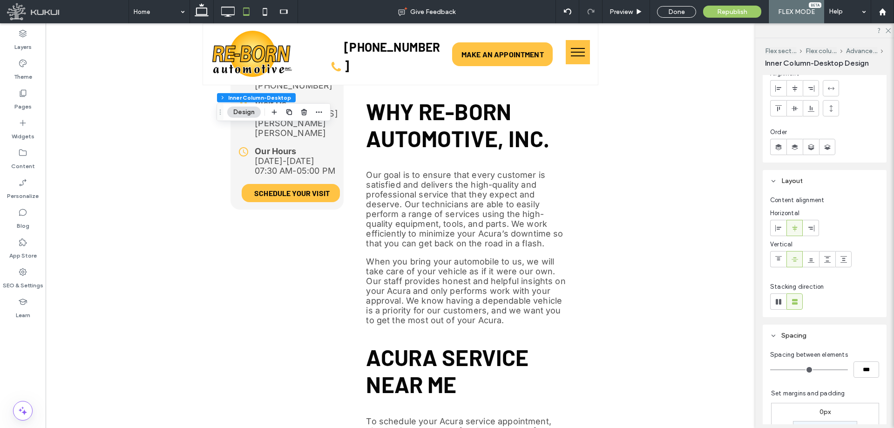
scroll to position [186, 0]
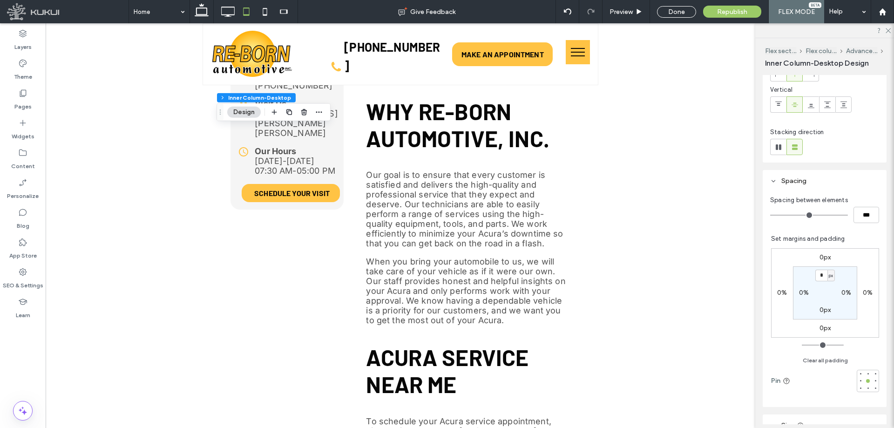
click at [820, 258] on label "0px" at bounding box center [826, 257] width 12 height 8
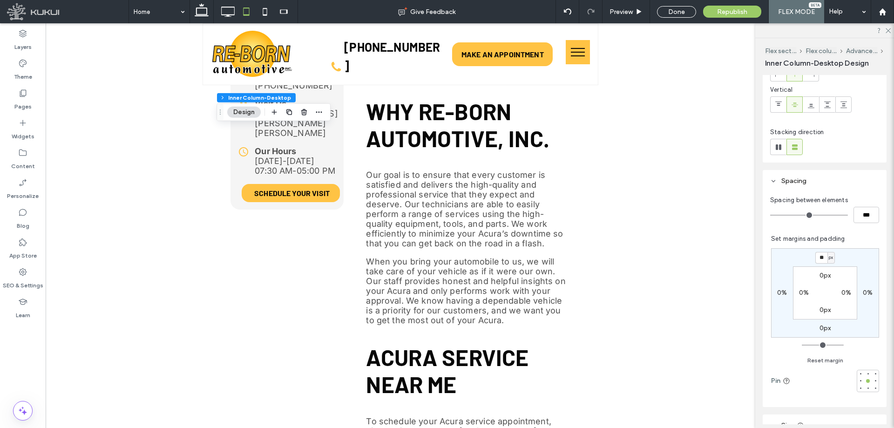
type input "**"
click at [846, 257] on div "** px 0% 0px 0% 0px 0% 0px 0%" at bounding box center [825, 292] width 108 height 89
type input "**"
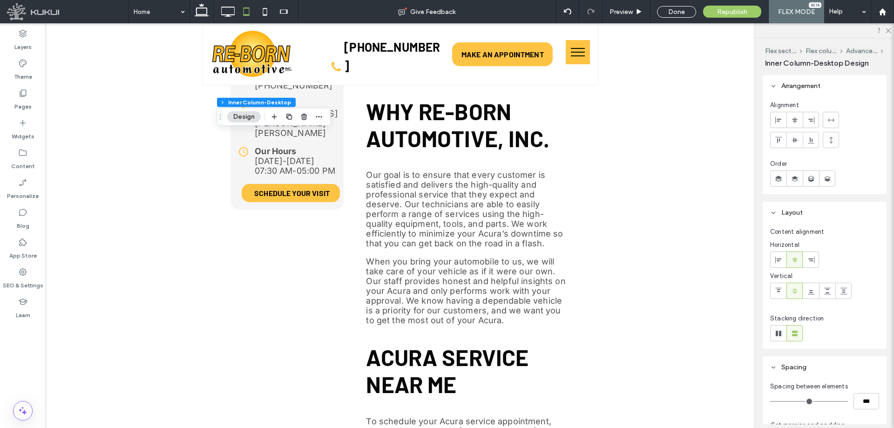
type input "**"
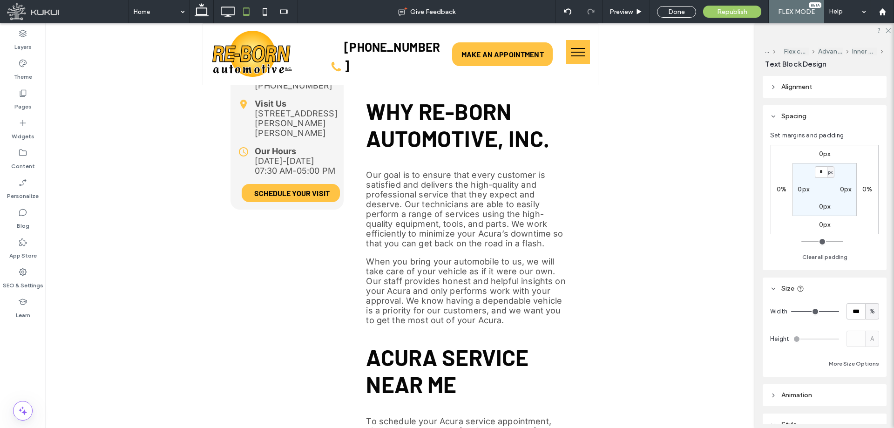
type input "******"
type input "**"
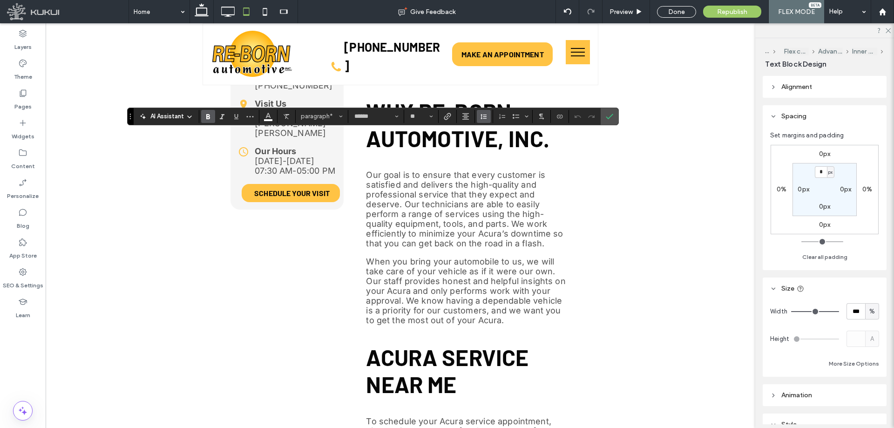
click at [485, 117] on icon "Line Height" at bounding box center [483, 116] width 7 height 7
click at [505, 140] on label "Single" at bounding box center [504, 144] width 54 height 13
click at [609, 114] on icon "Confirm" at bounding box center [609, 116] width 7 height 7
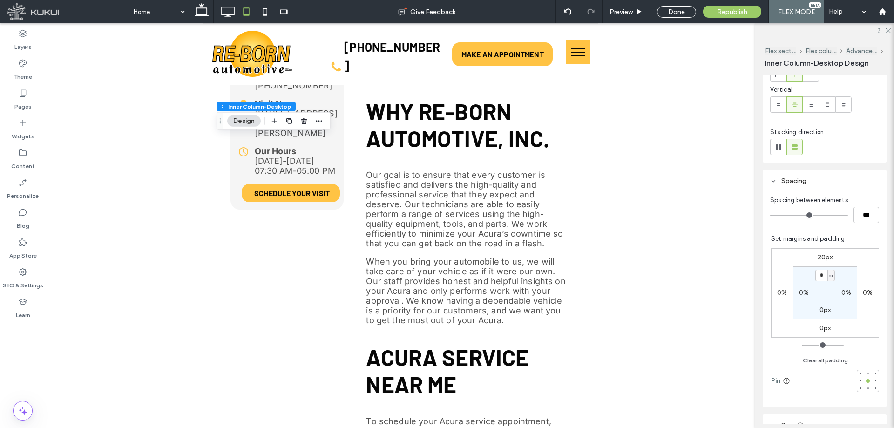
click at [820, 257] on label "20px" at bounding box center [825, 257] width 15 height 8
type input "**"
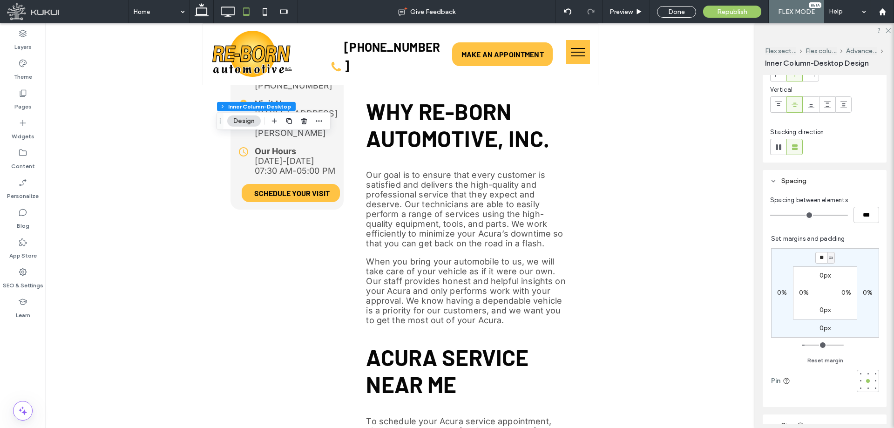
type input "**"
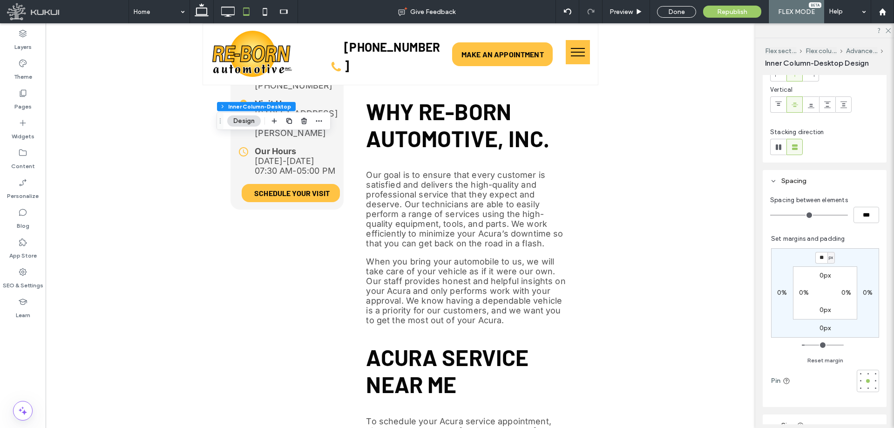
type input "**"
click at [818, 256] on input "**" at bounding box center [821, 258] width 12 height 12
type input "**"
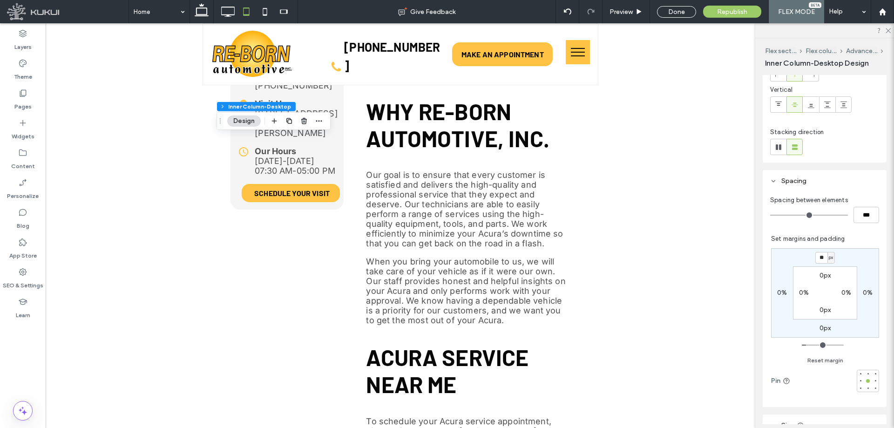
type input "**"
click at [852, 261] on div "** px 0% 0px 0% 0px 0% 0px 0%" at bounding box center [825, 292] width 108 height 89
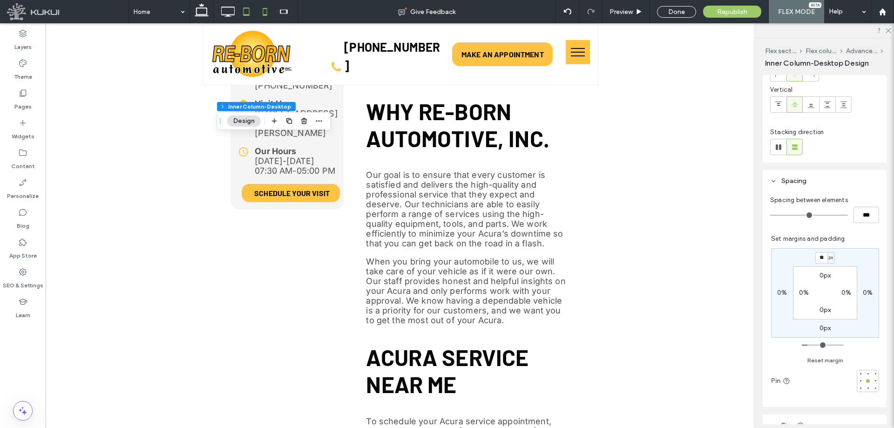
click at [263, 15] on use at bounding box center [265, 11] width 4 height 7
type input "**"
type input "*"
type input "**"
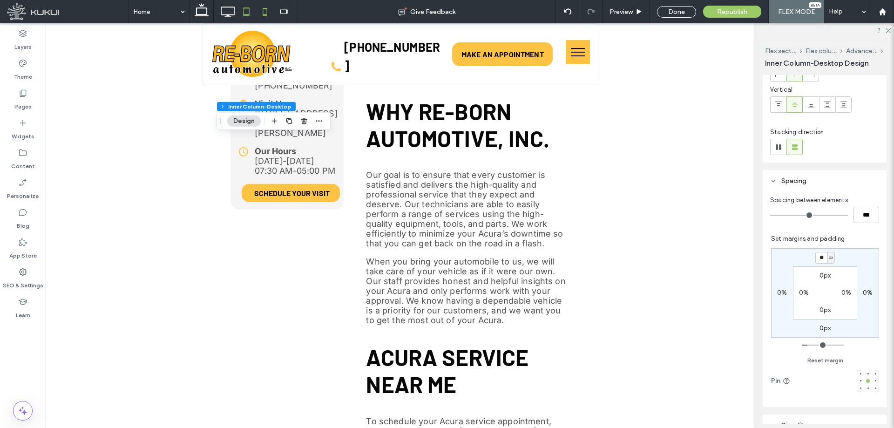
type input "*"
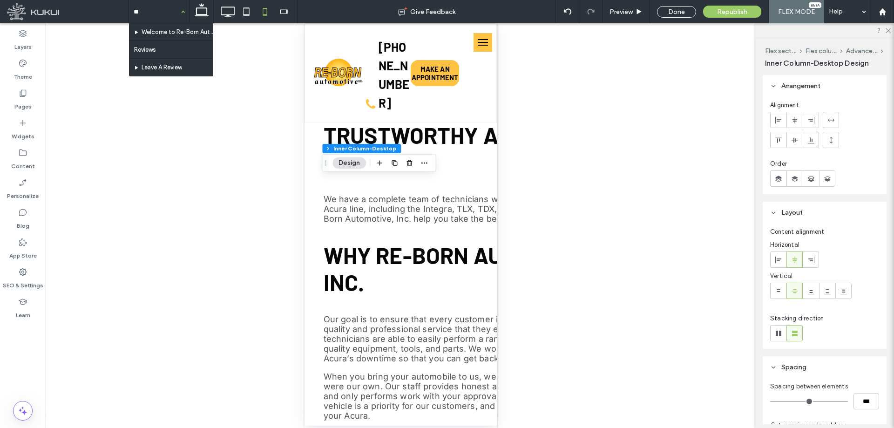
type input "**"
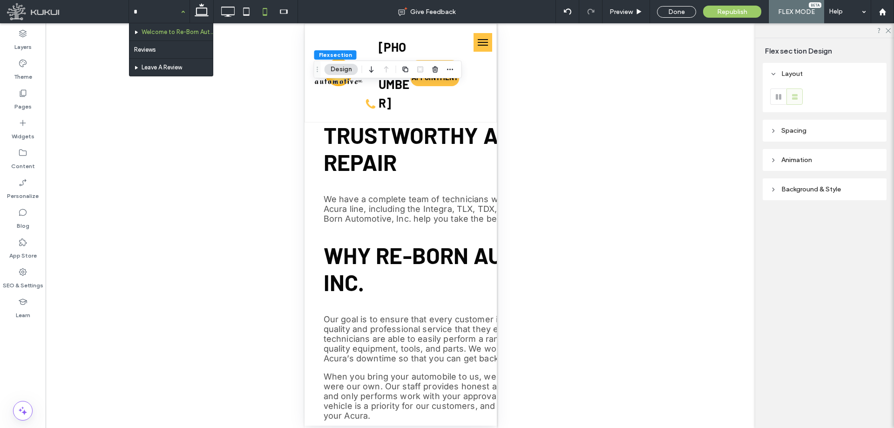
type input "**"
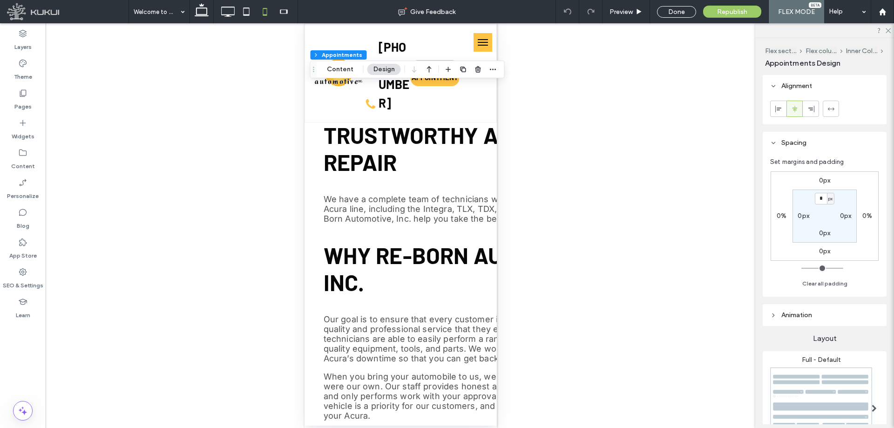
click at [797, 217] on div "0px" at bounding box center [803, 216] width 21 height 8
click at [803, 216] on label "0px" at bounding box center [804, 216] width 12 height 8
type input "**"
click at [846, 217] on label "0px" at bounding box center [846, 216] width 12 height 8
type input "*"
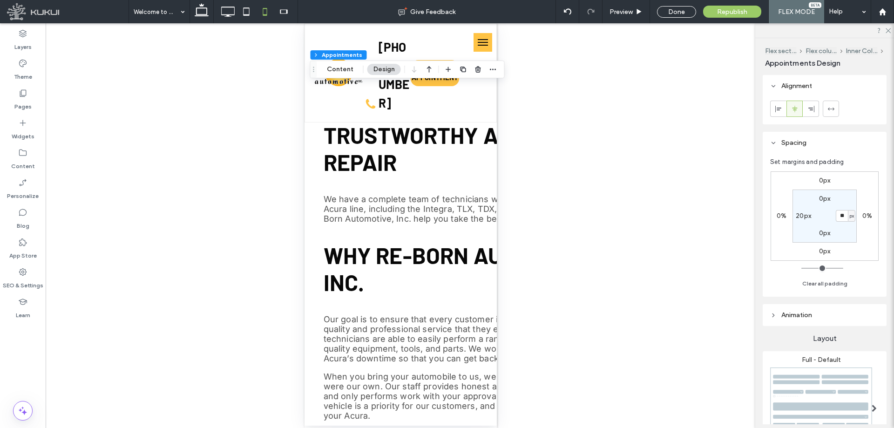
type input "*"
type input "**"
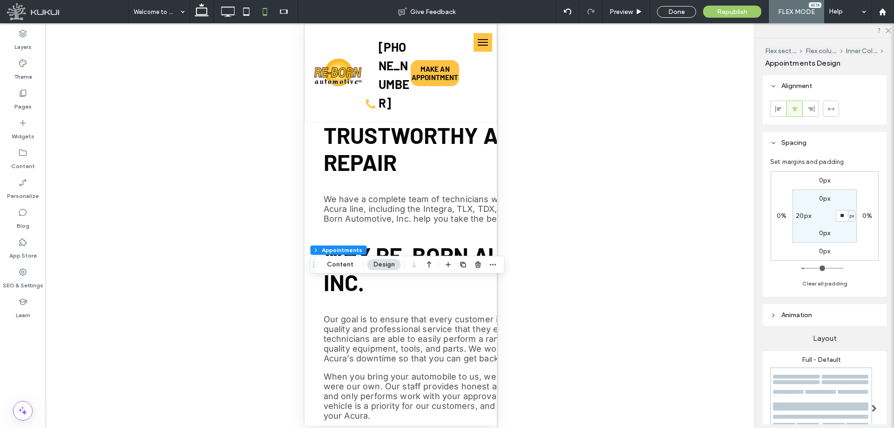
click at [865, 241] on div "0px 0% 0px 0% 0px ** px 0px 20px" at bounding box center [825, 215] width 108 height 89
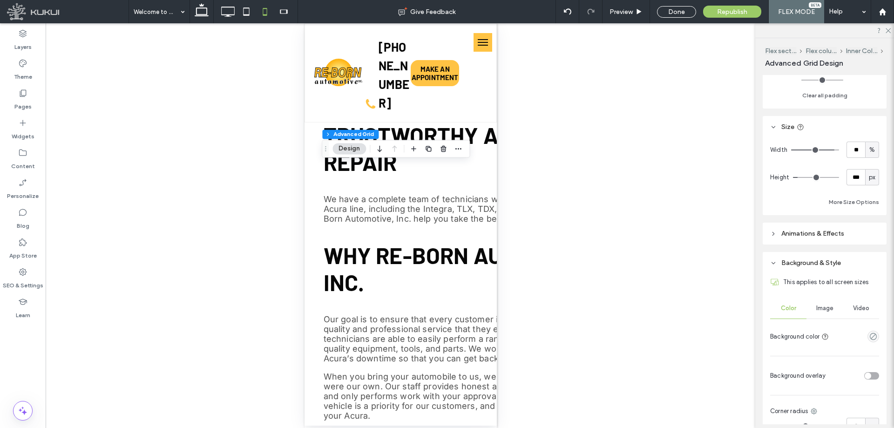
scroll to position [326, 0]
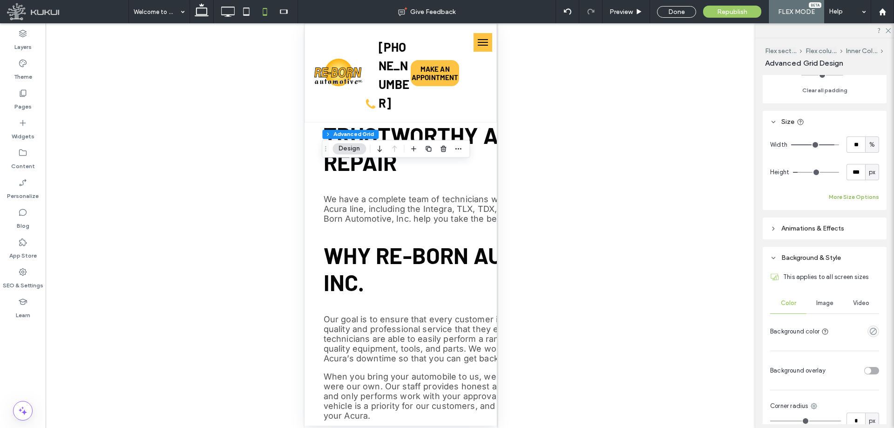
click at [860, 198] on button "More Size Options" at bounding box center [854, 196] width 50 height 11
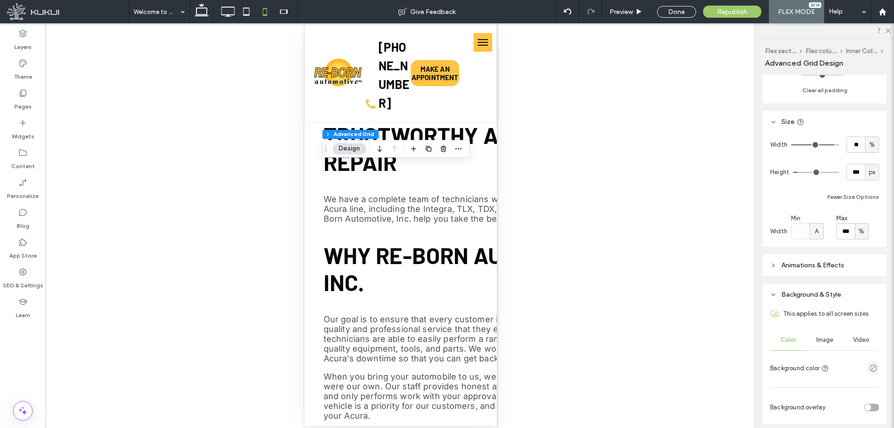
click at [859, 231] on span "%" at bounding box center [862, 231] width 6 height 9
click at [863, 309] on div "A" at bounding box center [859, 313] width 13 height 16
click at [861, 230] on span "A" at bounding box center [862, 231] width 4 height 9
click at [861, 247] on span "px" at bounding box center [859, 247] width 7 height 9
click at [846, 235] on input "*****" at bounding box center [845, 231] width 19 height 16
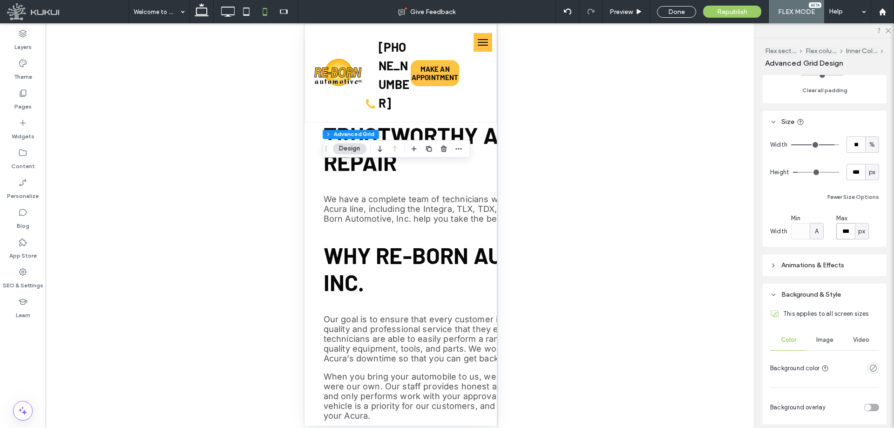
type input "***"
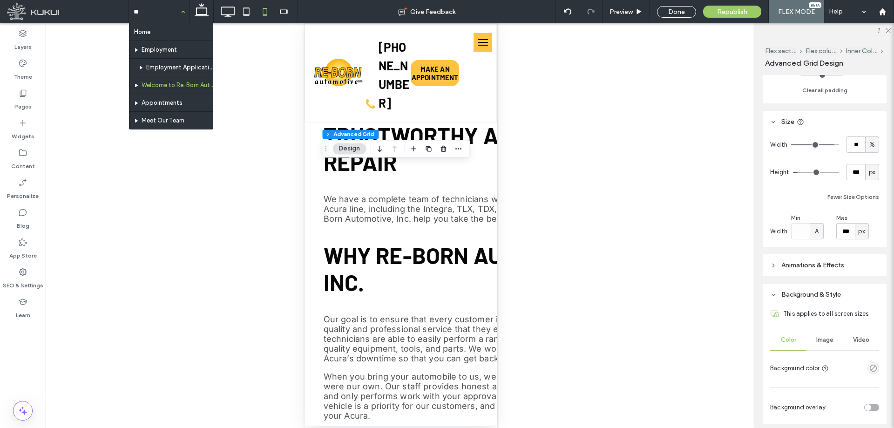
type input "***"
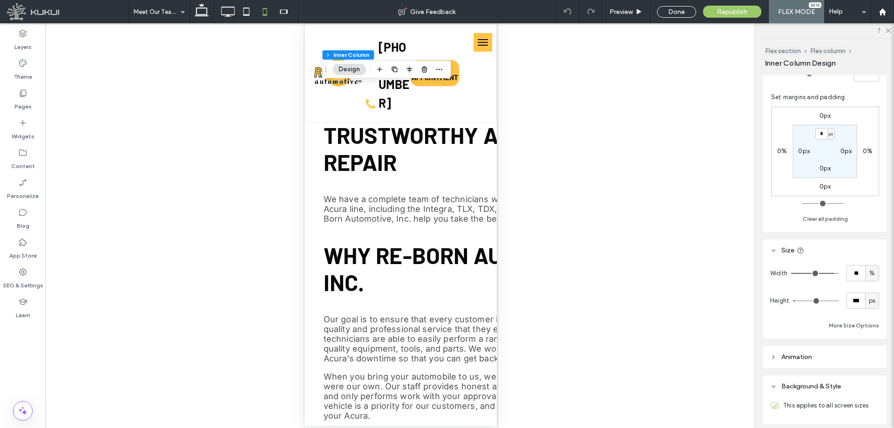
scroll to position [326, 0]
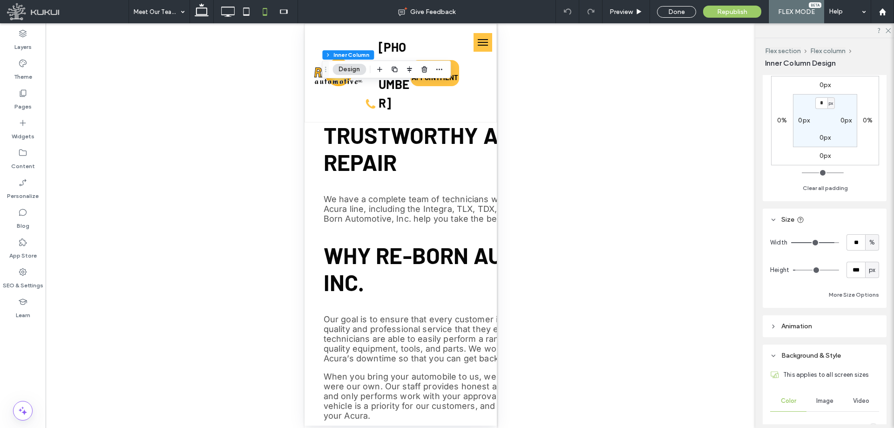
click at [851, 308] on div "Width ** % Height *** px More Size Options" at bounding box center [825, 268] width 124 height 77
click at [854, 300] on button "More Size Options" at bounding box center [854, 294] width 50 height 11
click at [863, 334] on div "%" at bounding box center [861, 329] width 9 height 9
click at [863, 330] on div "A" at bounding box center [859, 331] width 13 height 16
click at [860, 334] on span "A" at bounding box center [862, 329] width 4 height 9
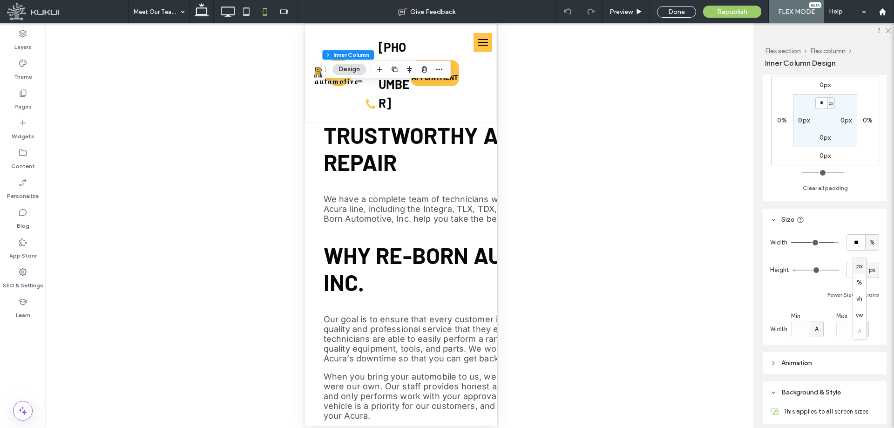
click at [859, 270] on span "px" at bounding box center [859, 266] width 7 height 9
click at [845, 337] on input "*****" at bounding box center [845, 329] width 19 height 16
type input "***"
click at [874, 337] on div "Max *** px" at bounding box center [857, 325] width 43 height 26
